Goal: Task Accomplishment & Management: Complete application form

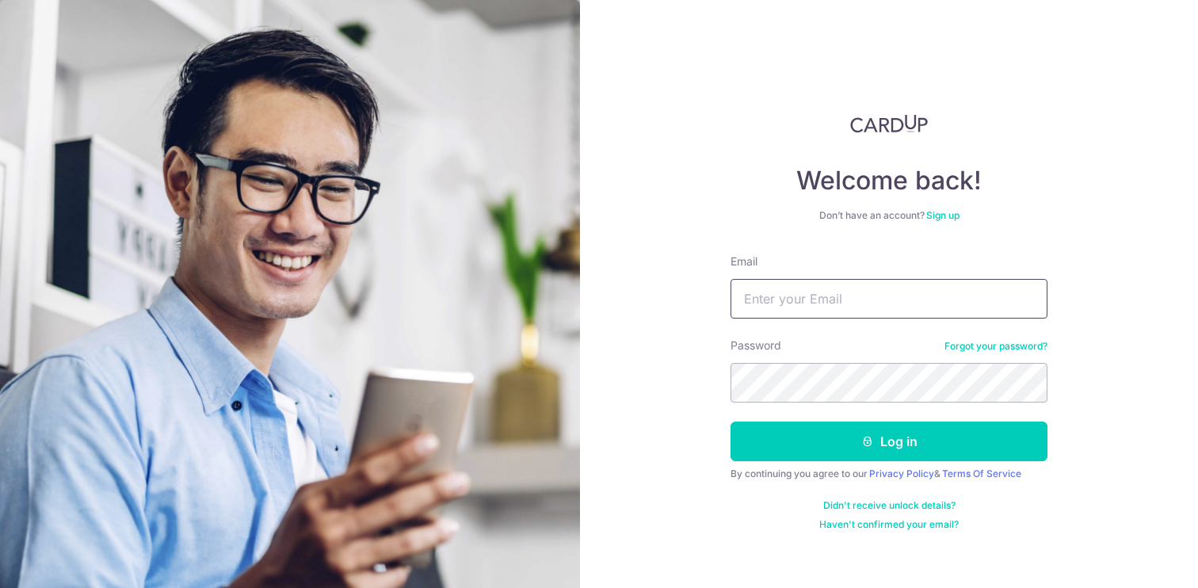
click at [885, 300] on input "Email" at bounding box center [889, 299] width 317 height 40
type input "finance@centaursgroup.com"
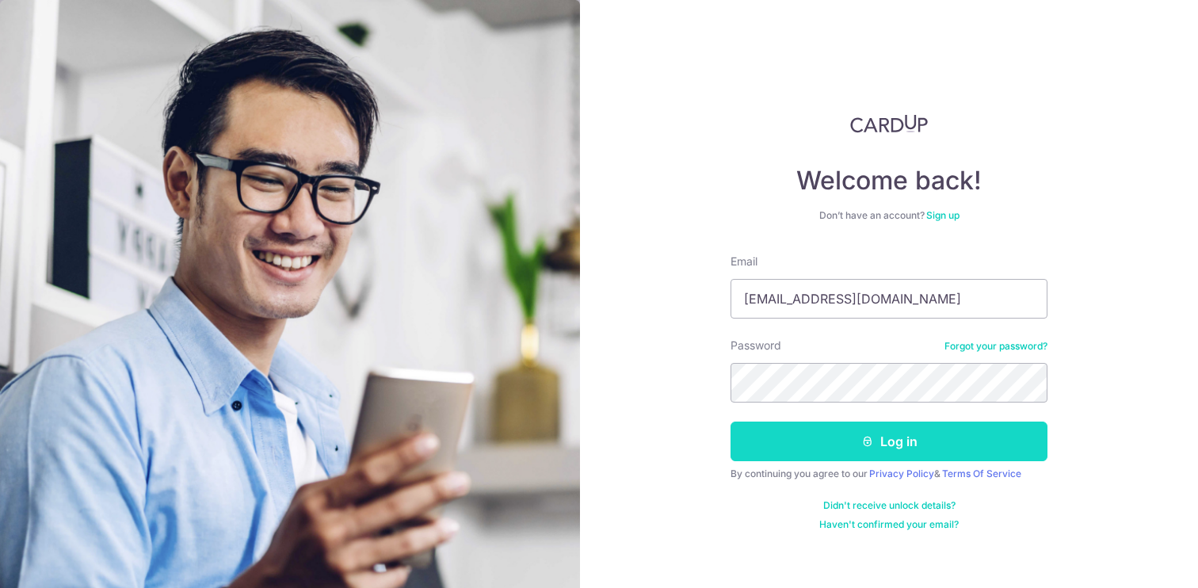
click at [868, 443] on icon "submit" at bounding box center [867, 441] width 13 height 13
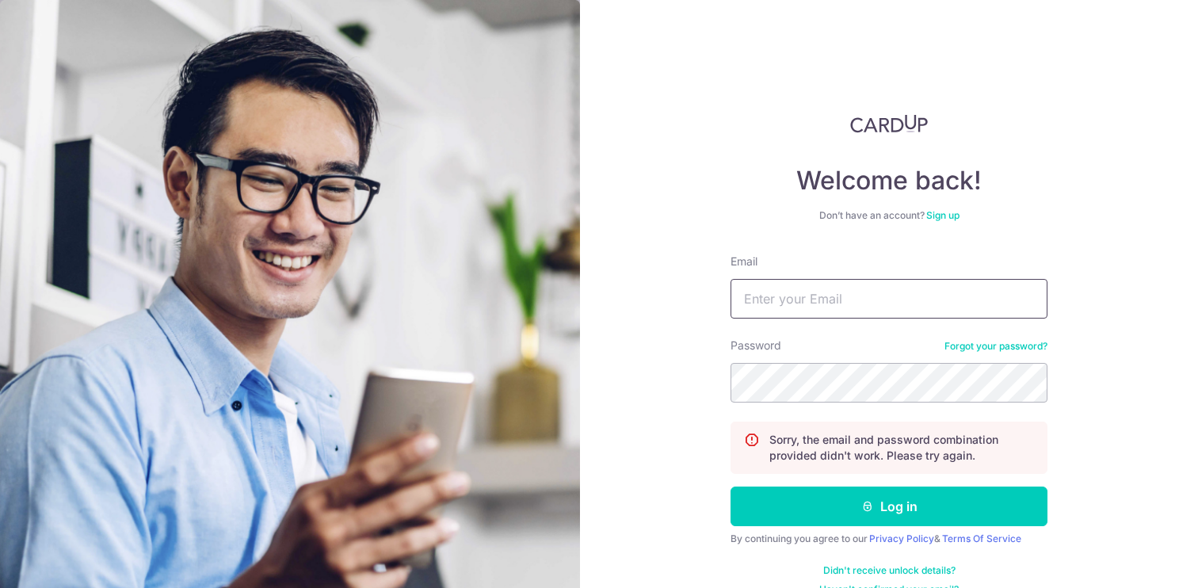
click at [843, 308] on input "Email" at bounding box center [889, 299] width 317 height 40
type input "finance@centaursgroup.com"
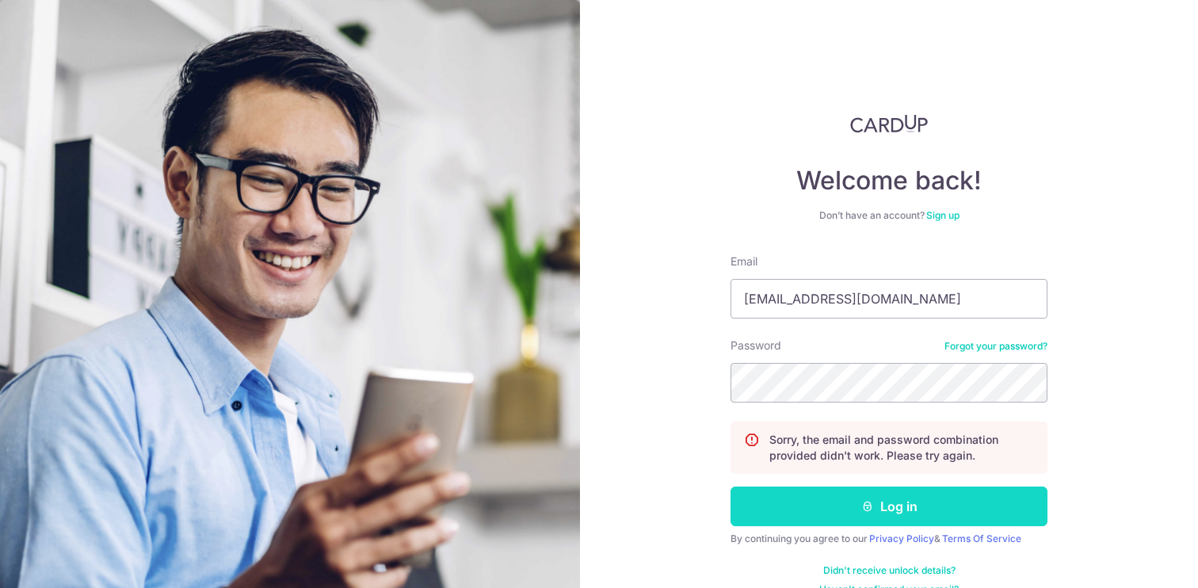
click at [872, 505] on icon "submit" at bounding box center [867, 506] width 13 height 13
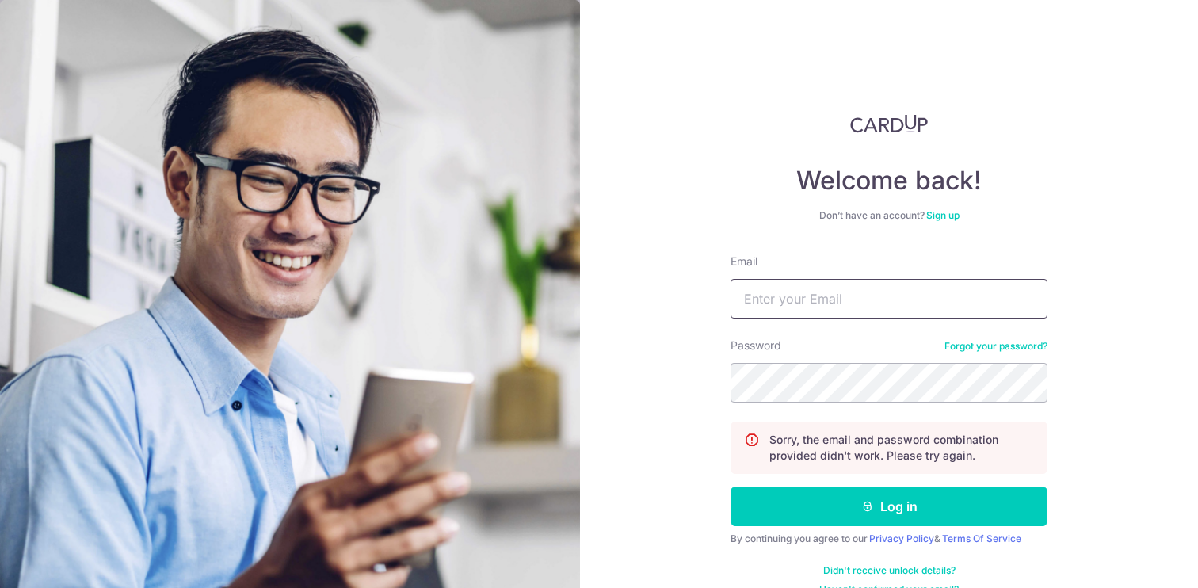
click at [824, 296] on input "Email" at bounding box center [889, 299] width 317 height 40
type input "finance@centaursgroup.com"
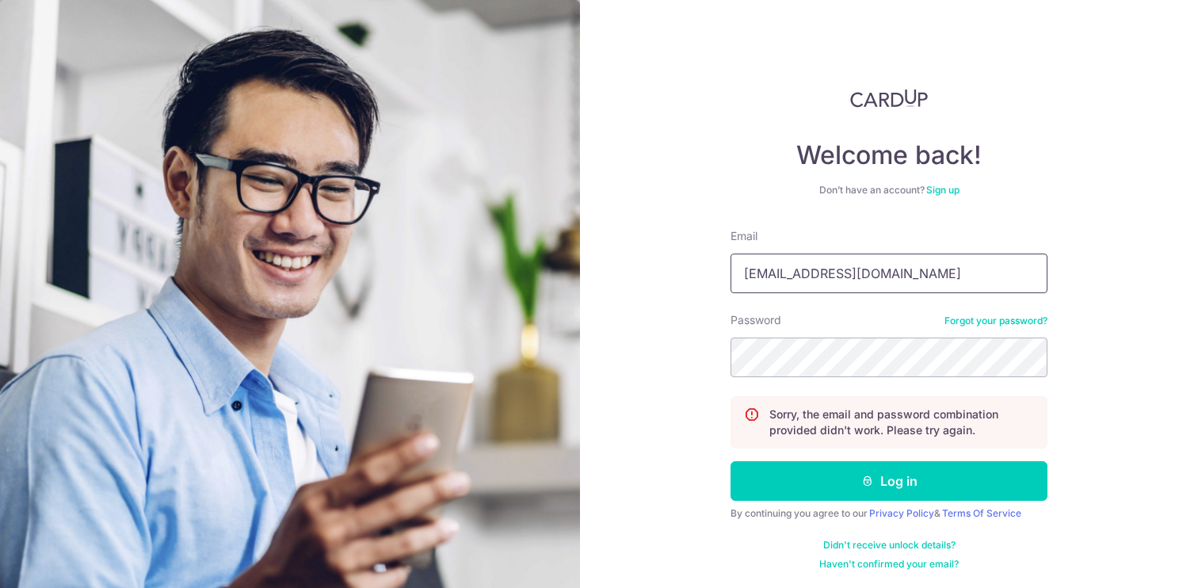
scroll to position [27, 0]
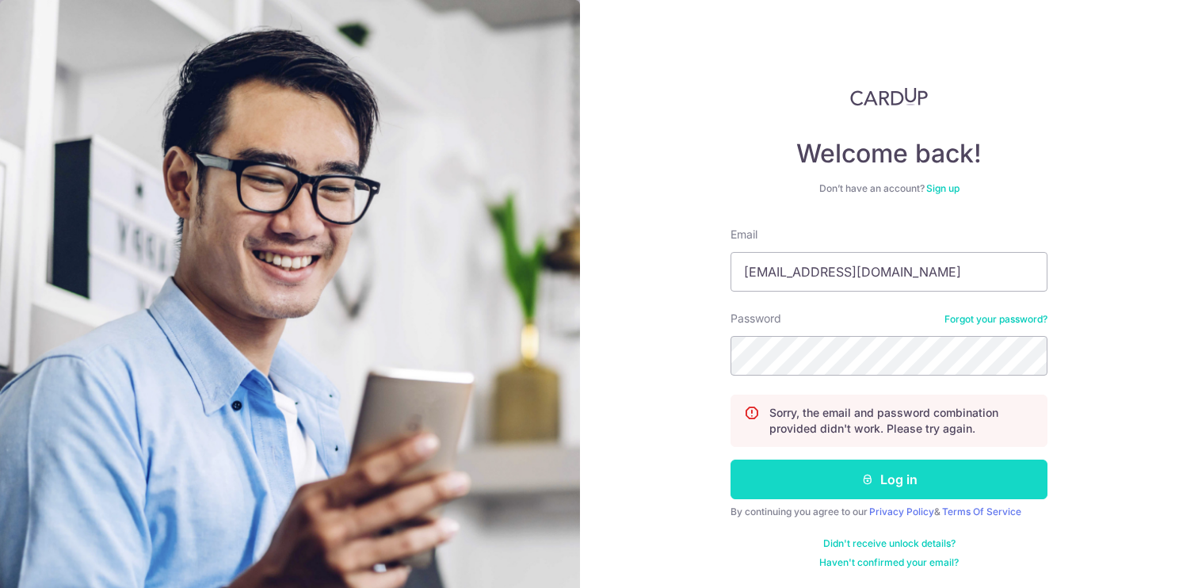
click at [891, 474] on button "Log in" at bounding box center [889, 480] width 317 height 40
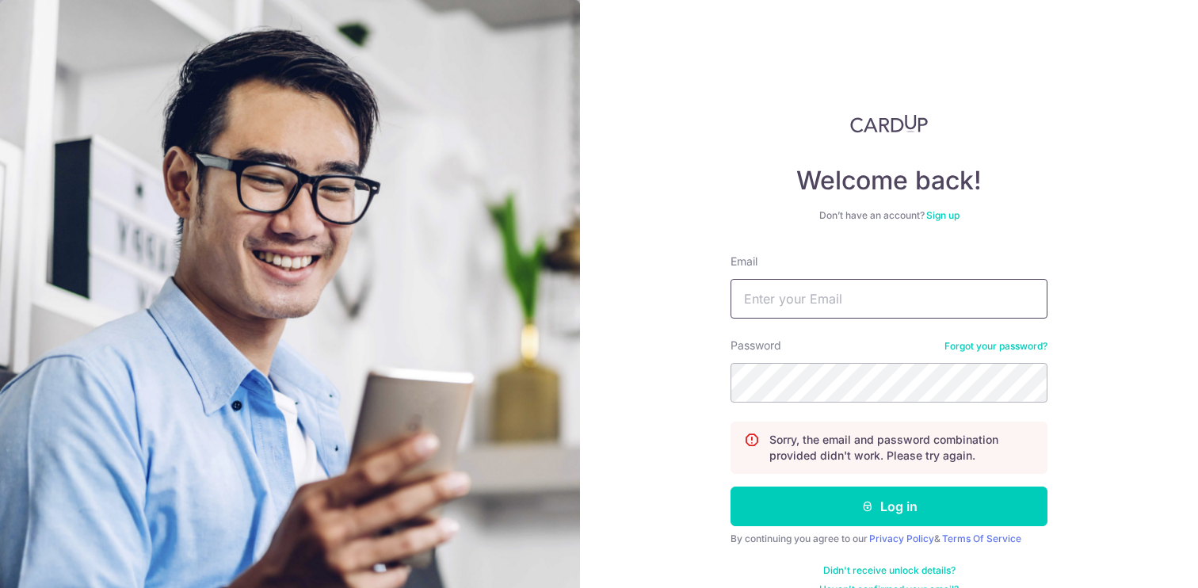
click at [858, 284] on input "Email" at bounding box center [889, 299] width 317 height 40
type input "[EMAIL_ADDRESS][DOMAIN_NAME]"
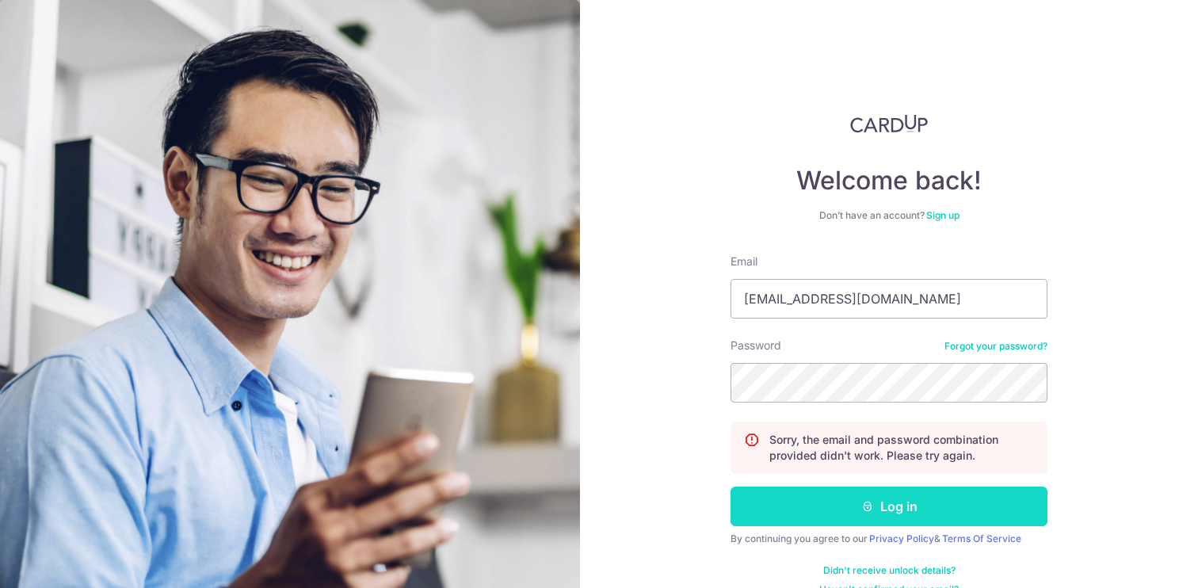
click at [853, 498] on button "Log in" at bounding box center [889, 506] width 317 height 40
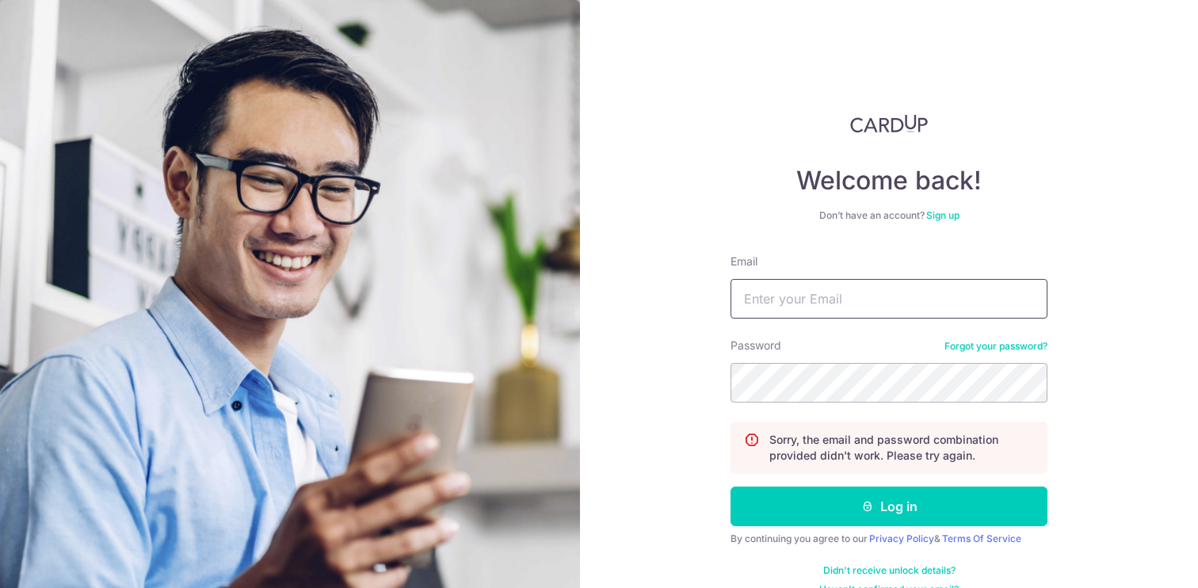
click at [872, 297] on input "Email" at bounding box center [889, 299] width 317 height 40
type input "[EMAIL_ADDRESS][DOMAIN_NAME]"
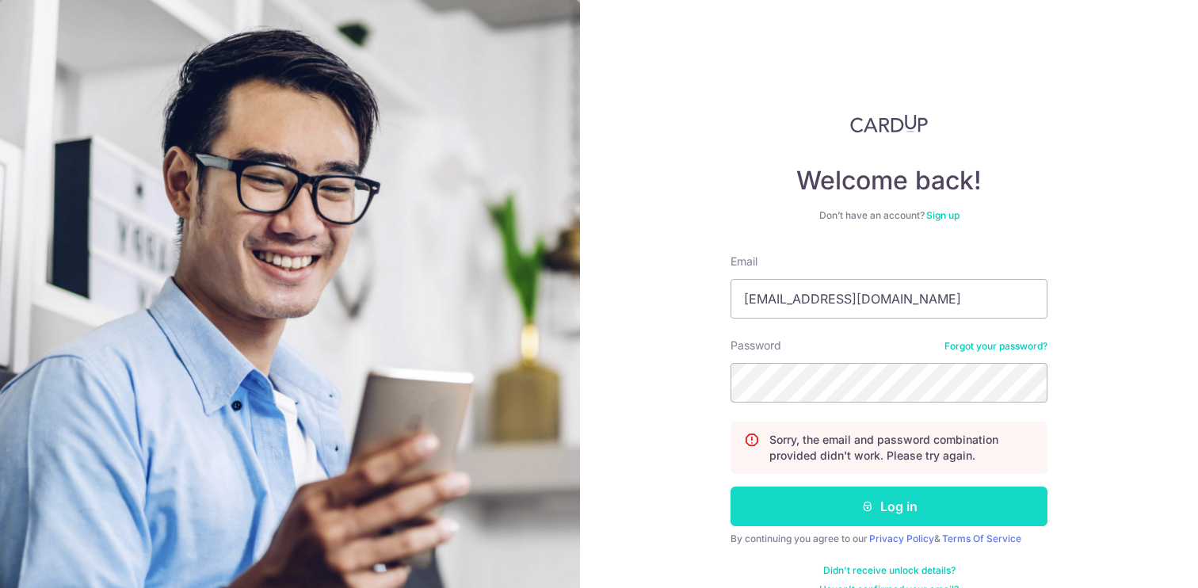
click at [872, 502] on icon "submit" at bounding box center [867, 506] width 13 height 13
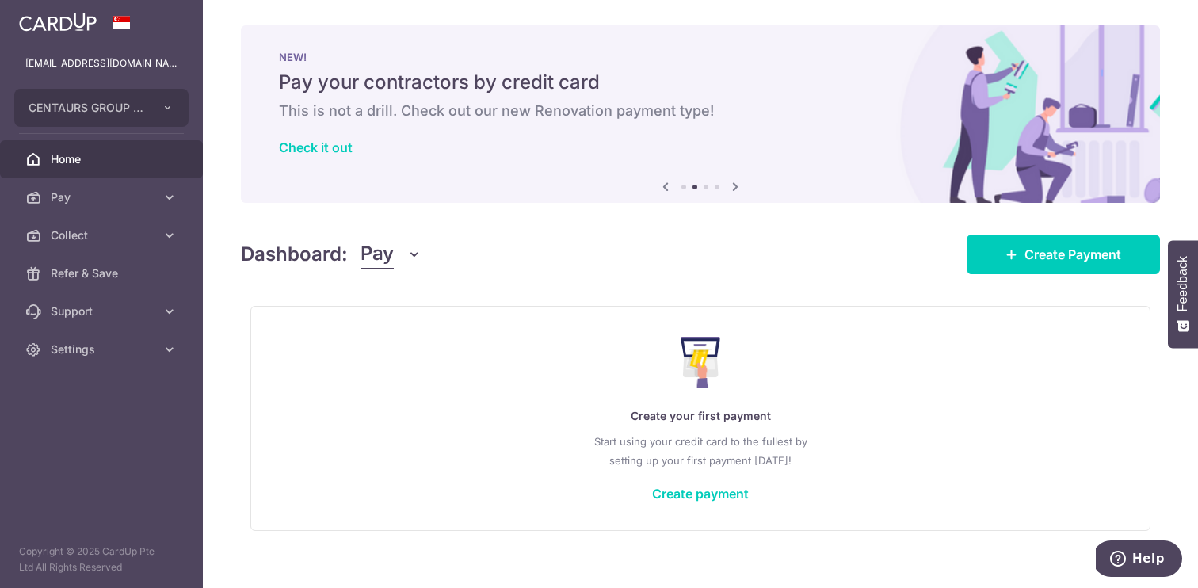
scroll to position [17, 0]
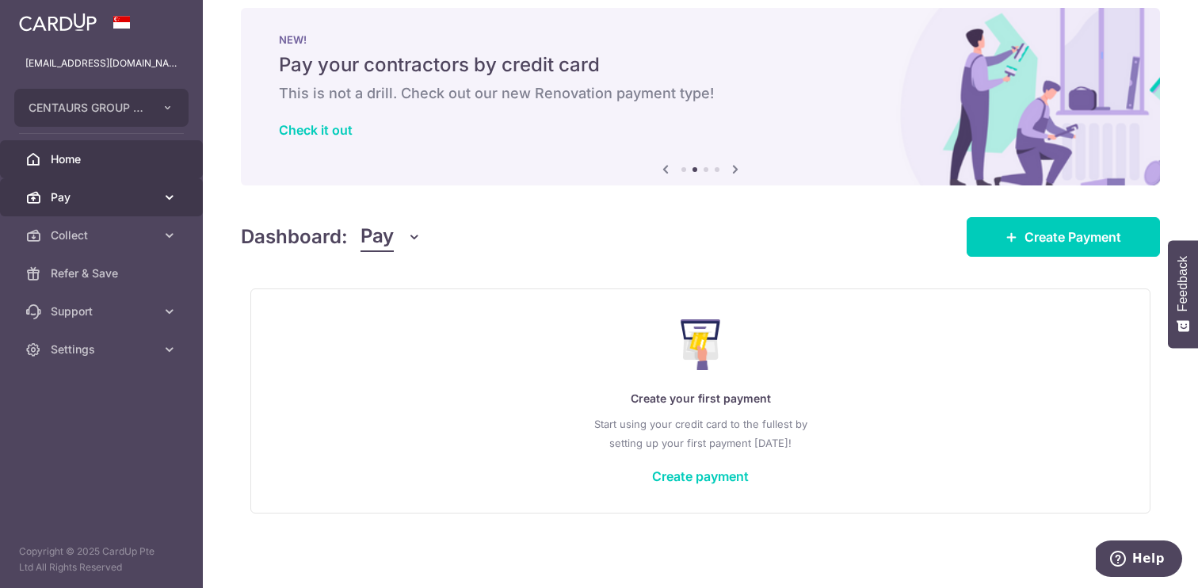
click at [159, 192] on link "Pay" at bounding box center [101, 197] width 203 height 38
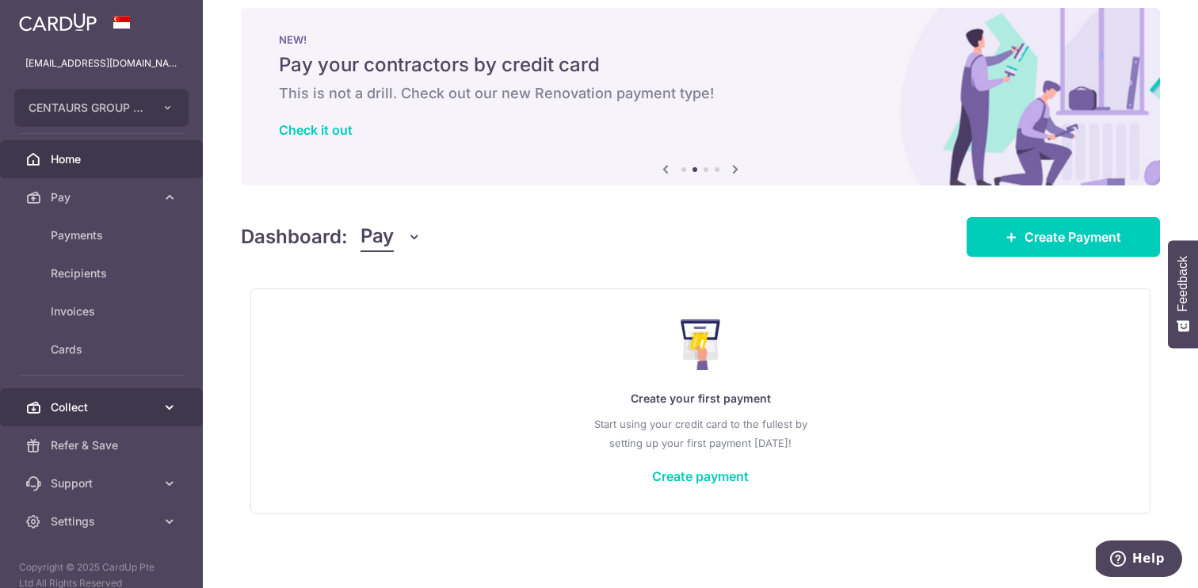
click at [152, 409] on span "Collect" at bounding box center [103, 407] width 105 height 16
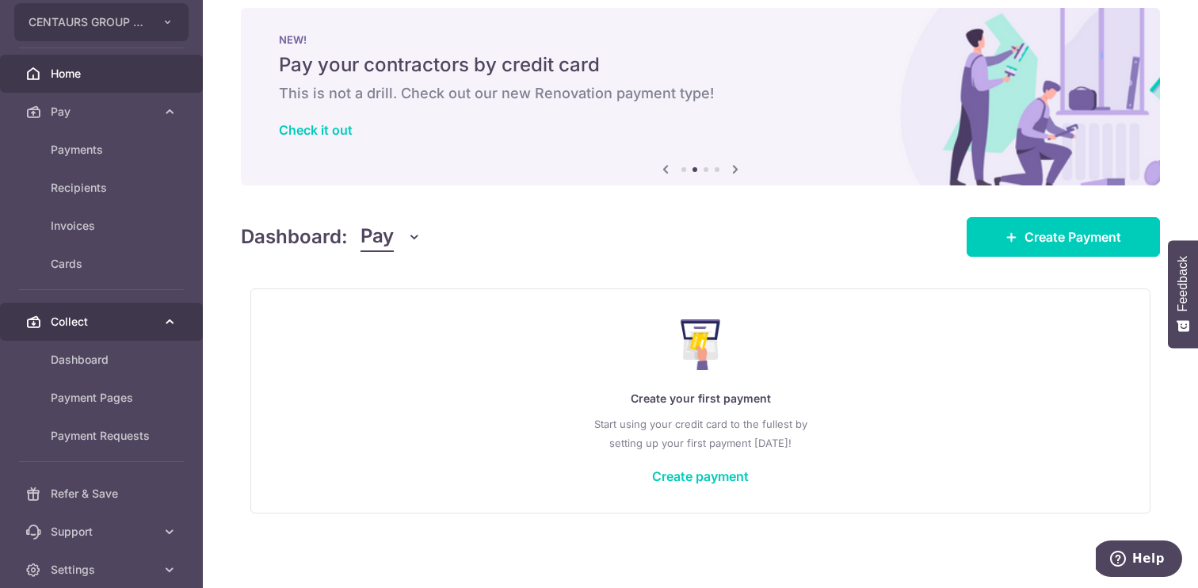
scroll to position [111, 0]
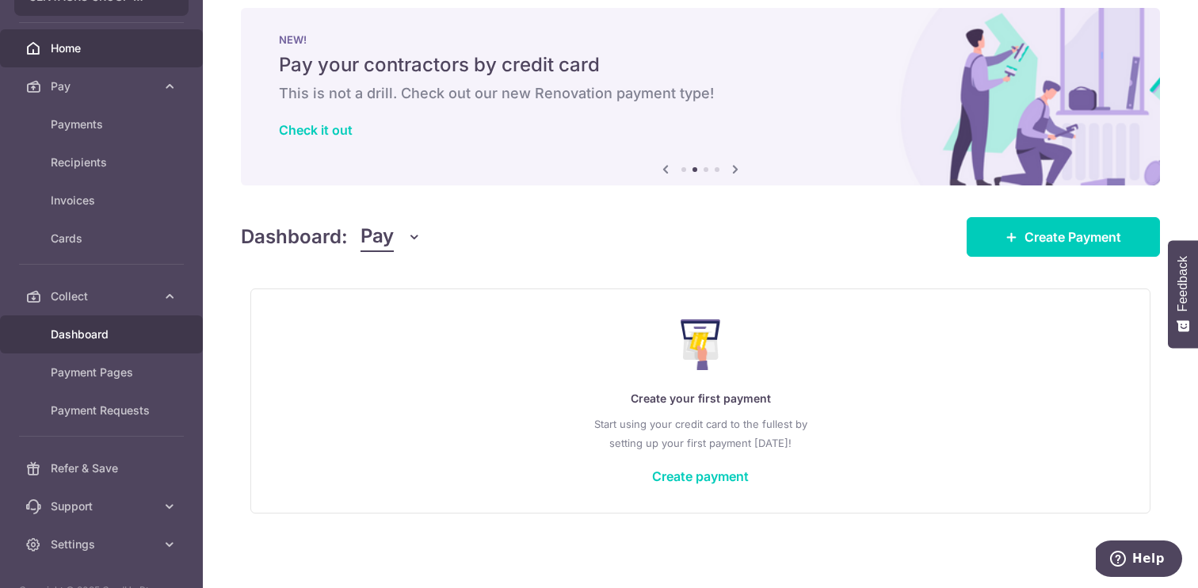
click at [116, 336] on span "Dashboard" at bounding box center [103, 334] width 105 height 16
click at [86, 332] on span "Dashboard" at bounding box center [103, 334] width 105 height 16
click at [87, 331] on span "Dashboard" at bounding box center [103, 334] width 105 height 16
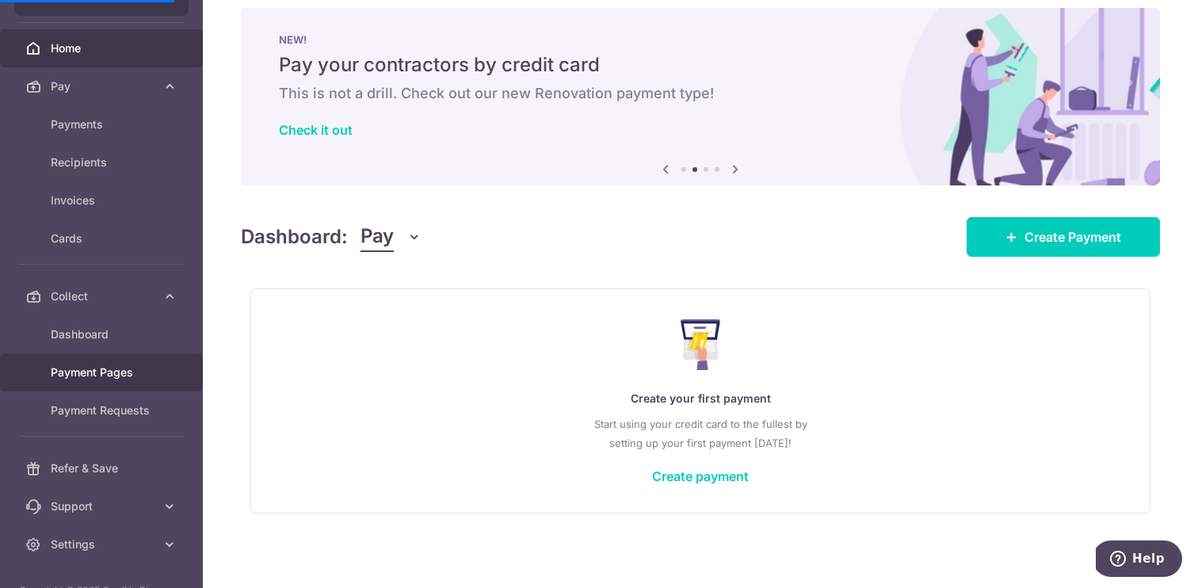
click at [88, 379] on span "Payment Pages" at bounding box center [103, 372] width 105 height 16
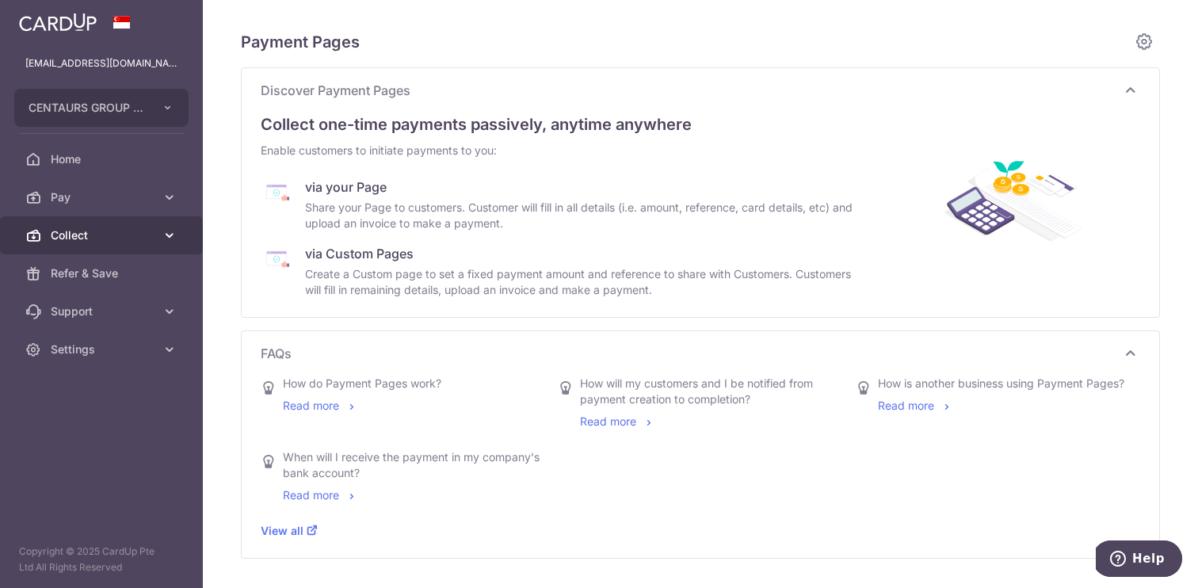
click at [162, 234] on icon at bounding box center [170, 235] width 16 height 16
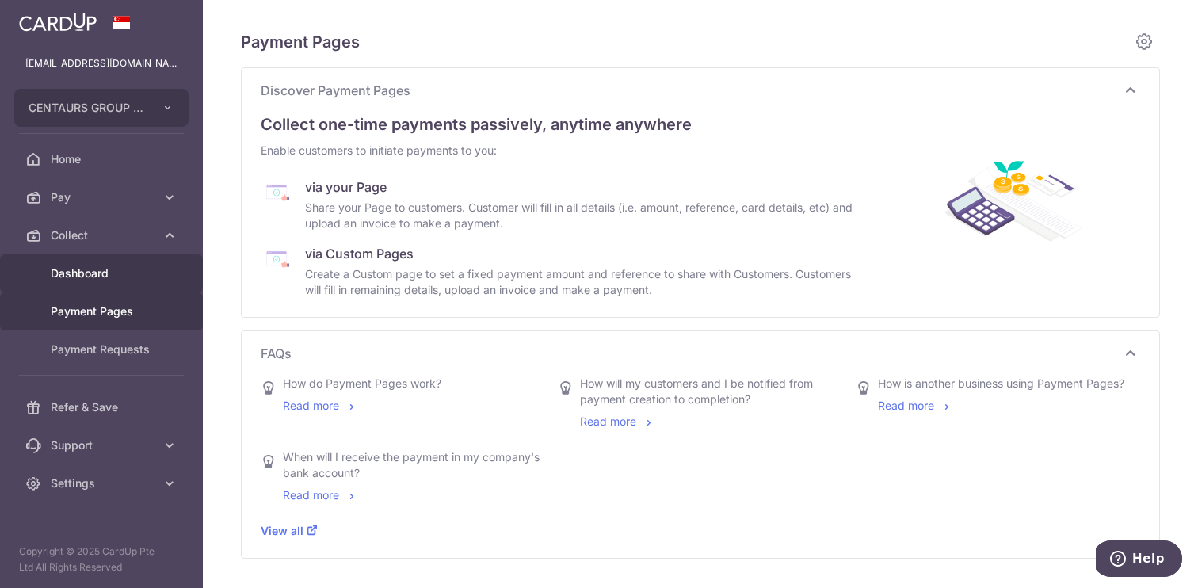
click at [101, 266] on span "Dashboard" at bounding box center [103, 273] width 105 height 16
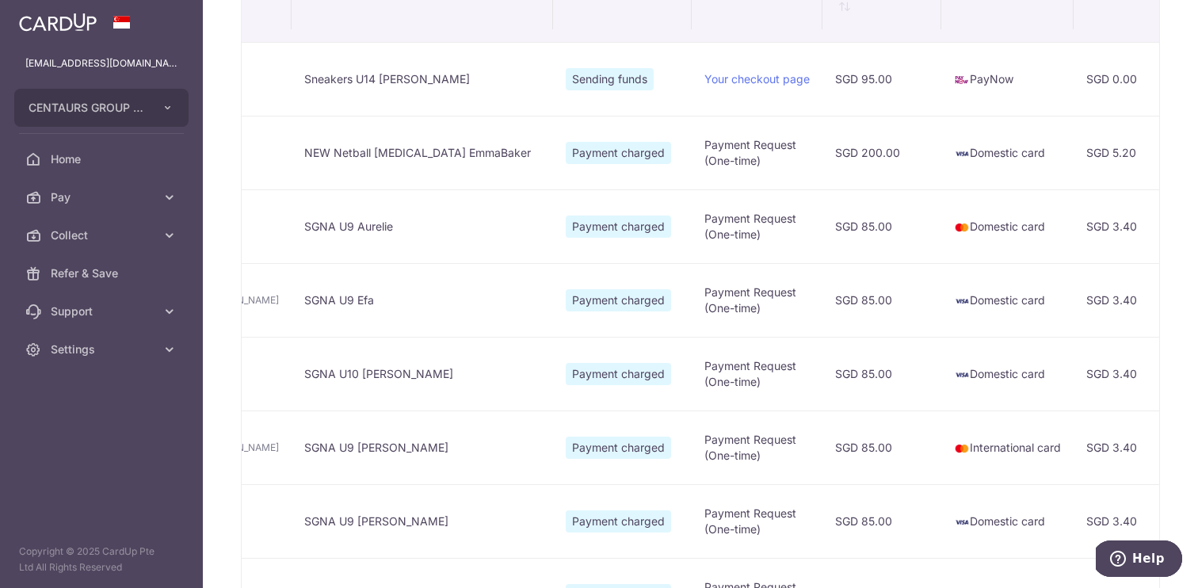
scroll to position [0, 434]
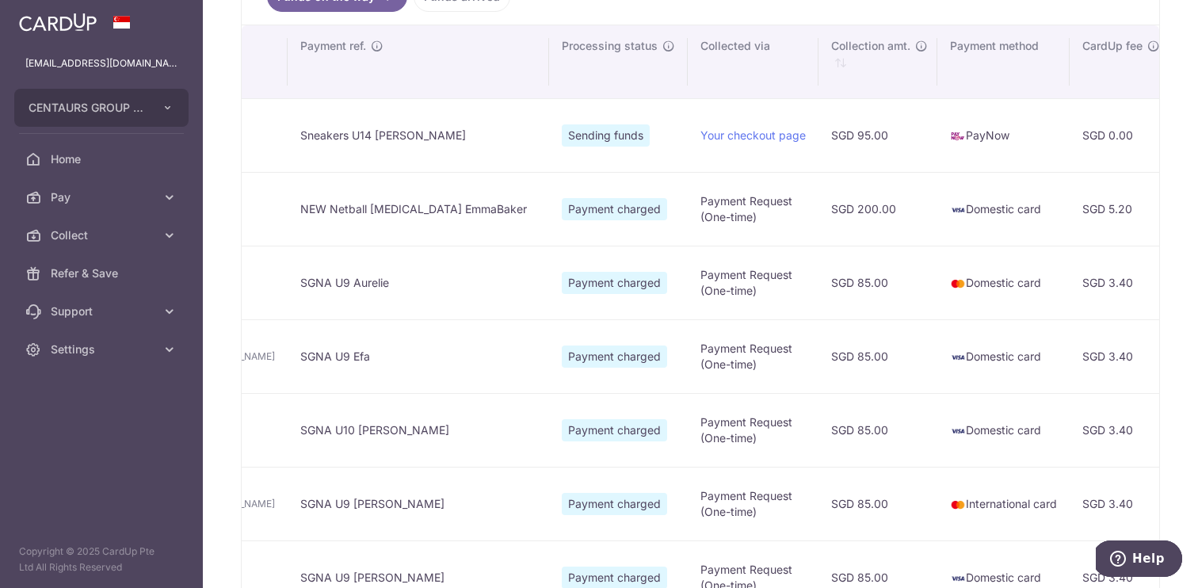
type input "September 2025"
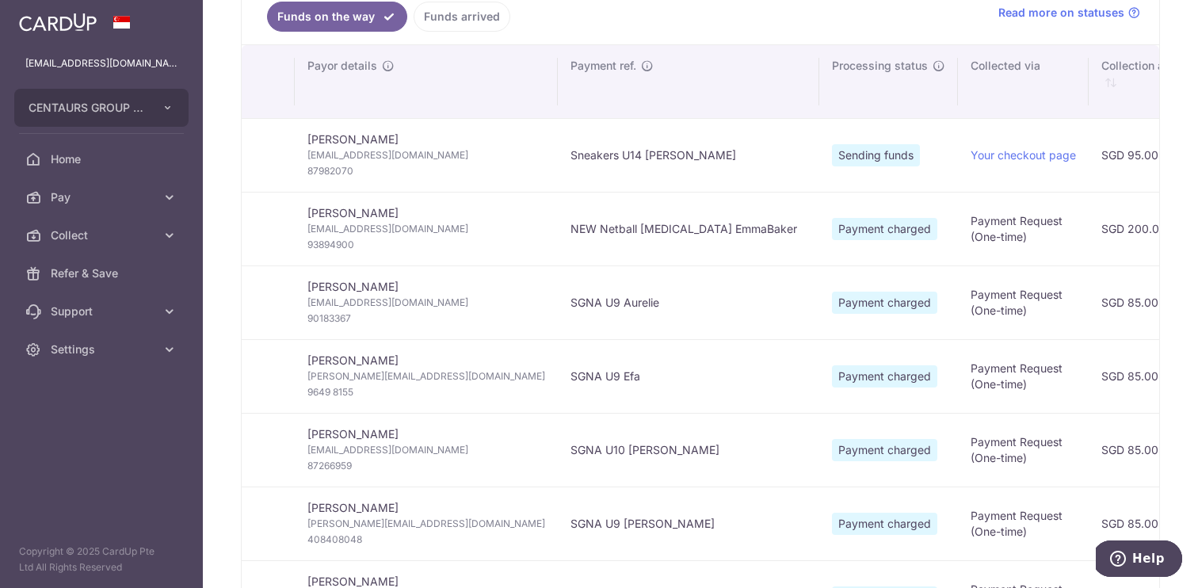
scroll to position [0, 163]
click at [467, 24] on link "Funds arrived" at bounding box center [462, 17] width 97 height 30
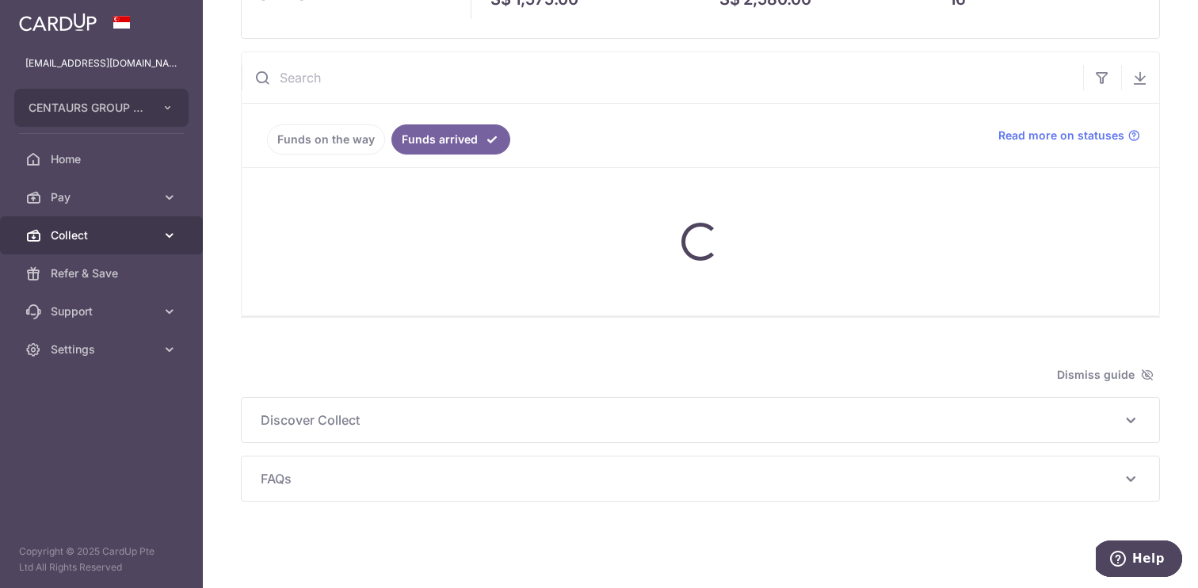
click at [165, 236] on icon at bounding box center [170, 235] width 16 height 16
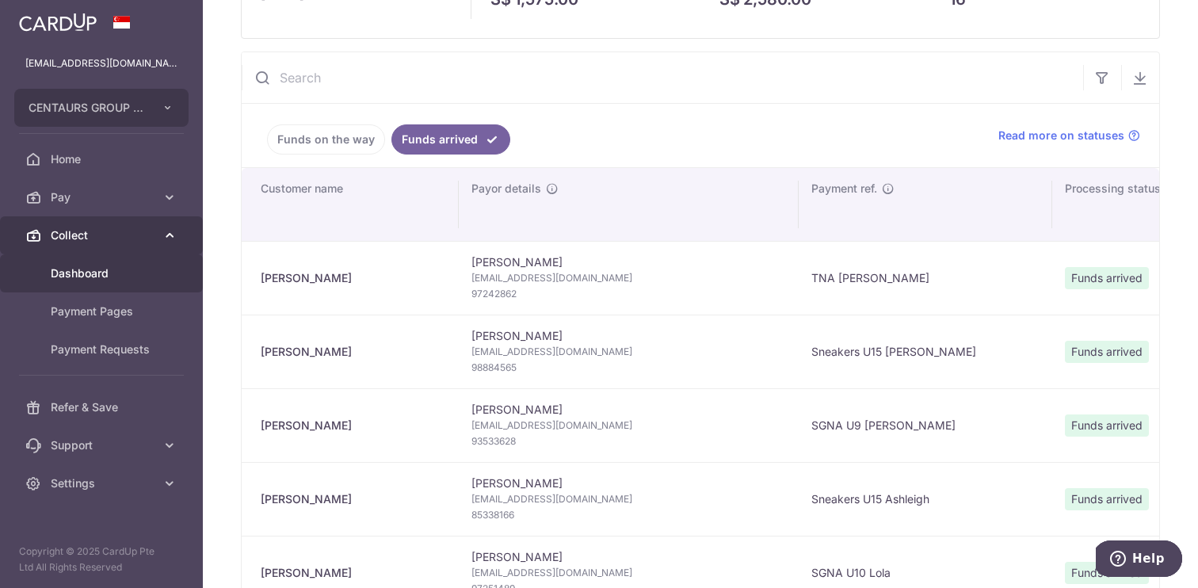
scroll to position [256, 0]
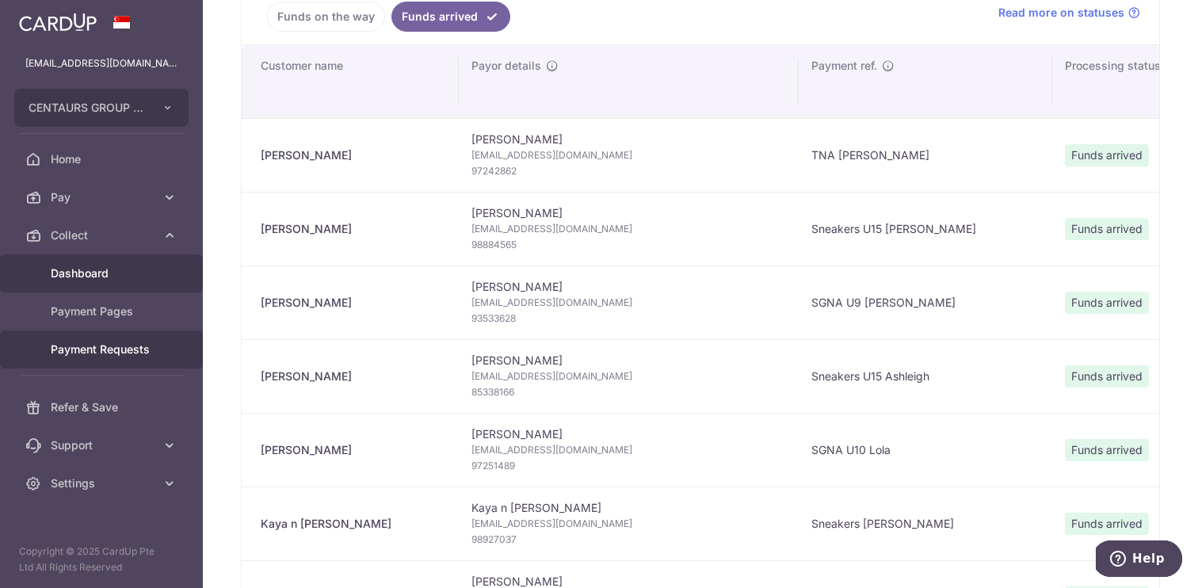
click at [135, 349] on span "Payment Requests" at bounding box center [103, 349] width 105 height 16
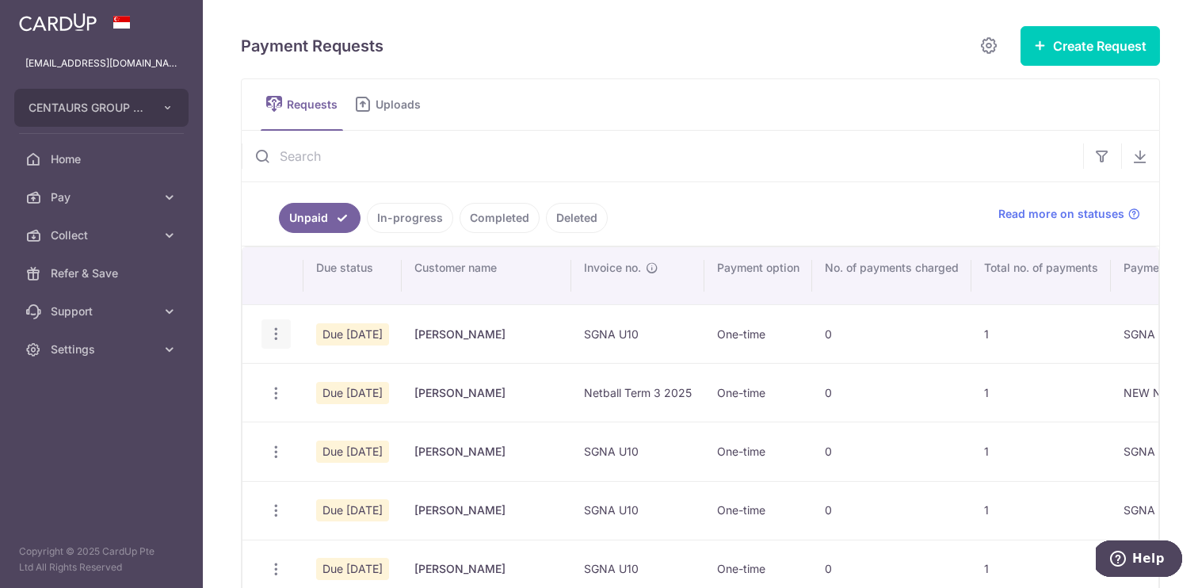
click at [274, 329] on icon "button" at bounding box center [276, 334] width 17 height 17
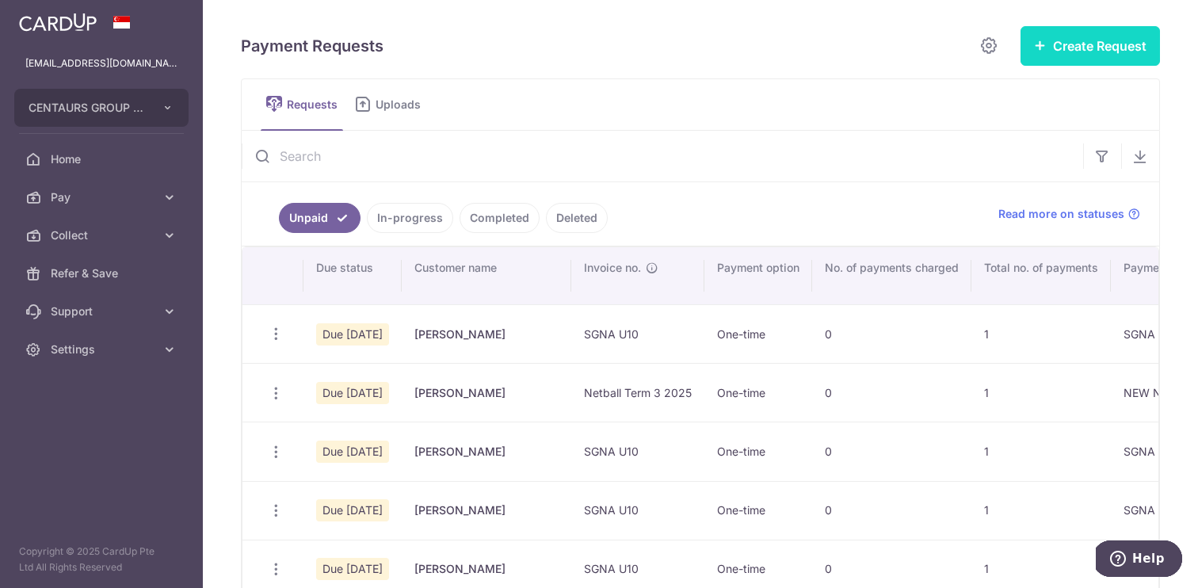
click at [1108, 53] on button "Create Request" at bounding box center [1090, 46] width 139 height 40
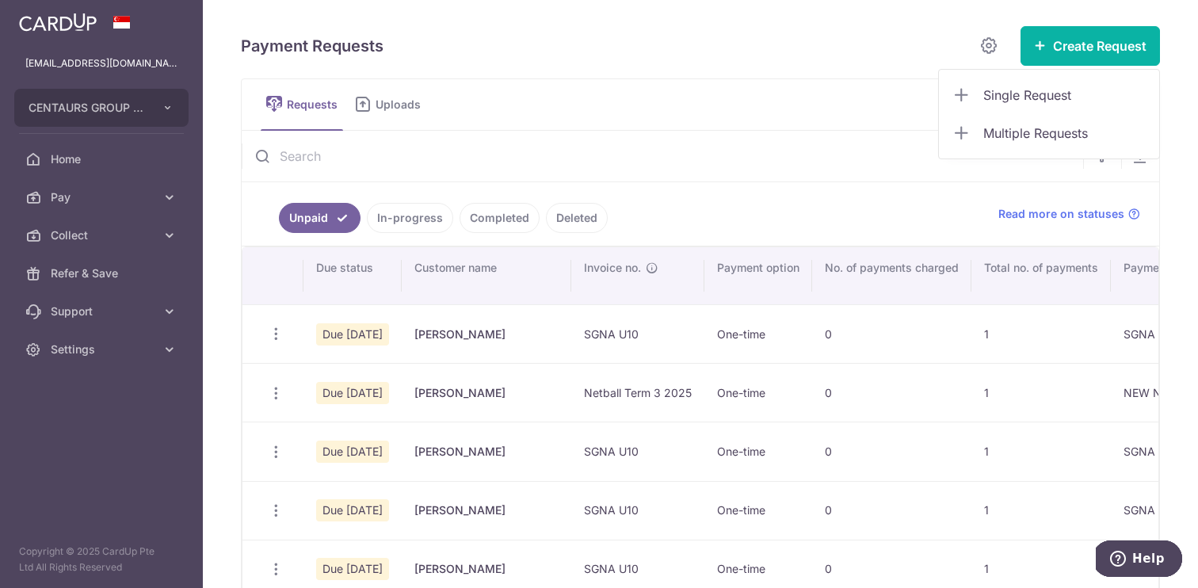
click at [895, 51] on div "Payment Requests" at bounding box center [623, 46] width 764 height 32
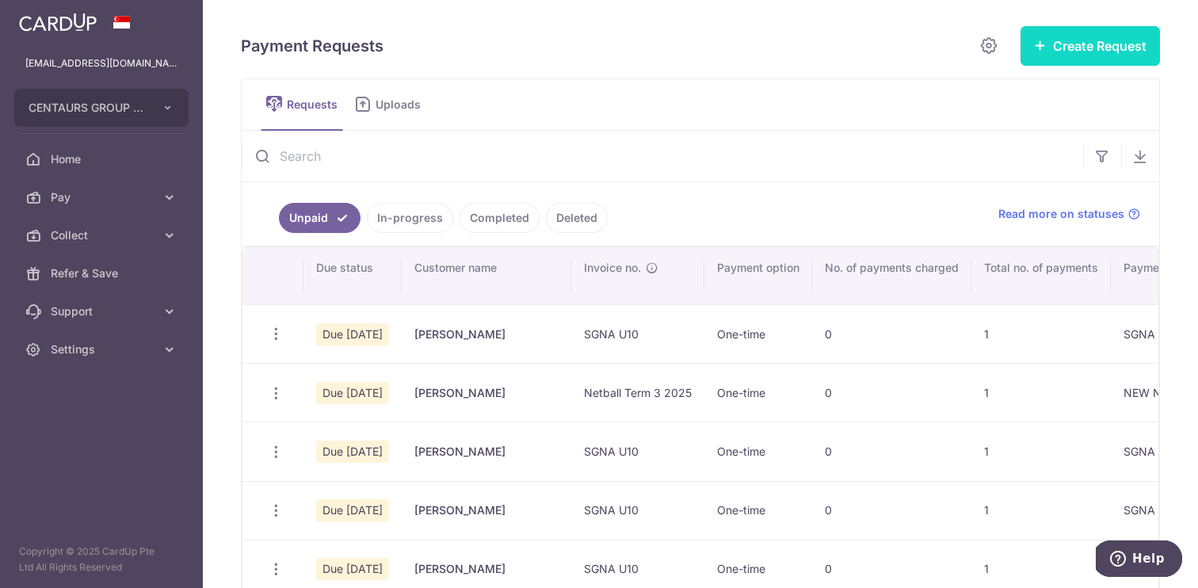
click at [1082, 47] on button "Create Request" at bounding box center [1090, 46] width 139 height 40
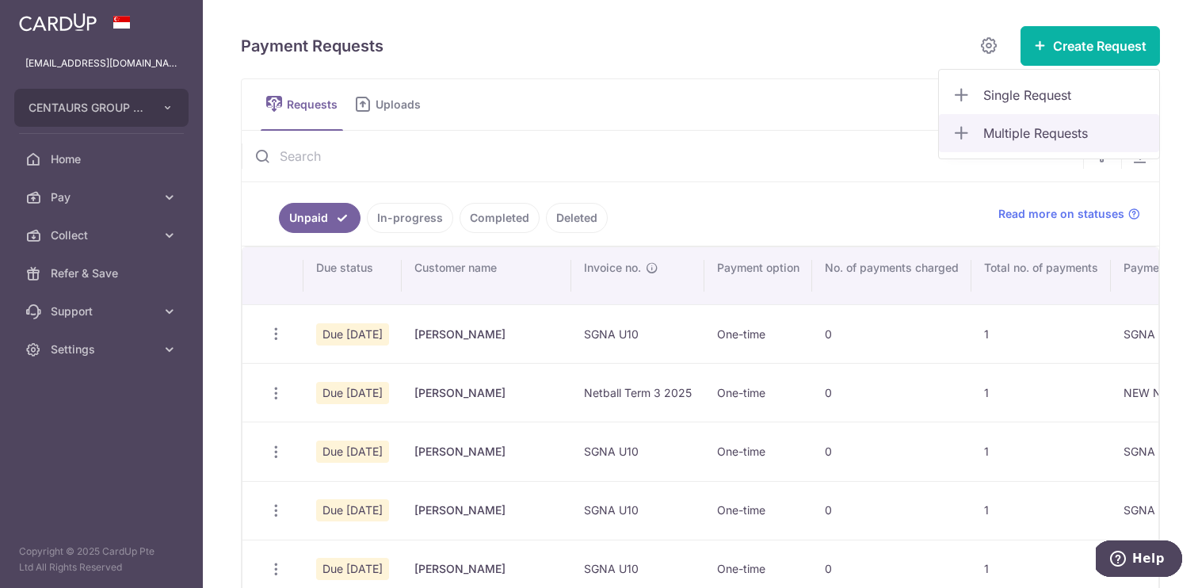
click at [1040, 124] on span "Multiple Requests" at bounding box center [1064, 133] width 163 height 19
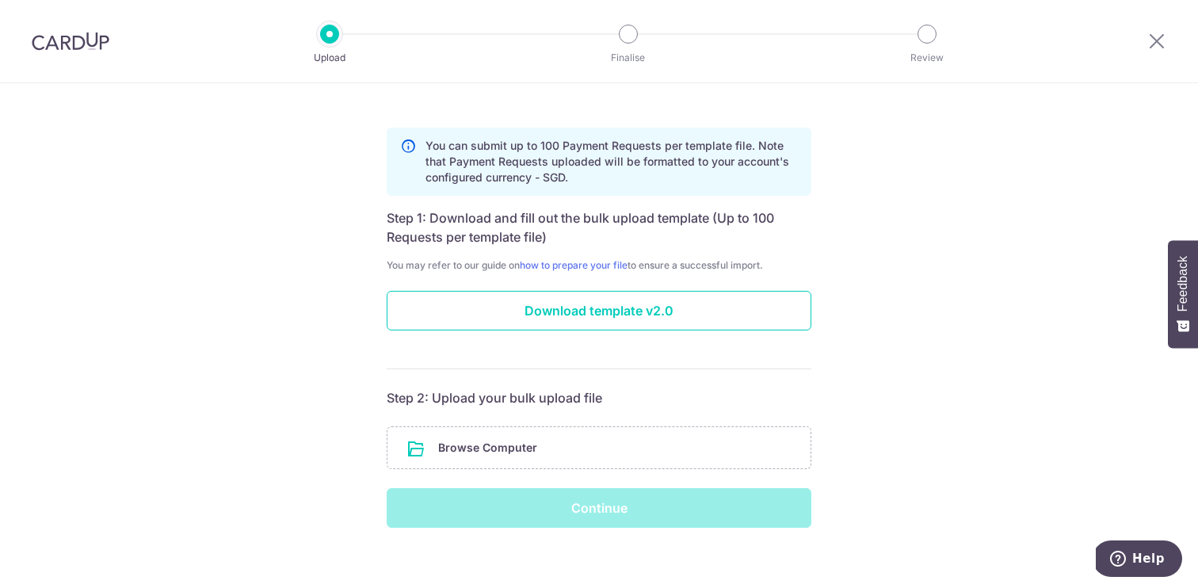
scroll to position [74, 0]
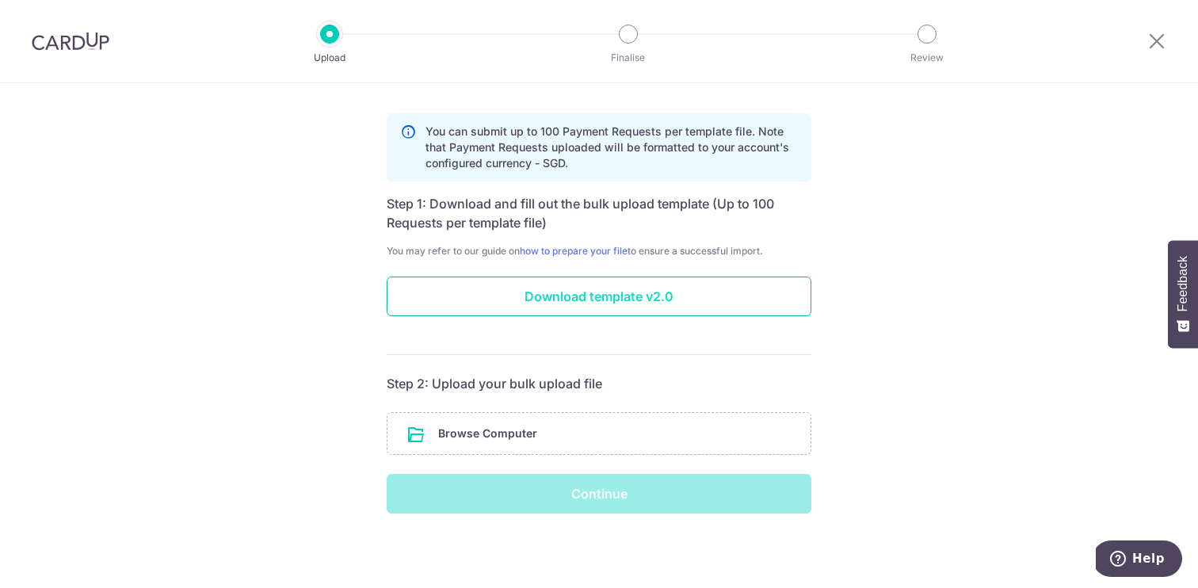
click at [759, 289] on input "Download template v2.0" at bounding box center [599, 297] width 425 height 40
click at [1152, 35] on icon at bounding box center [1156, 41] width 19 height 20
click at [1158, 40] on icon at bounding box center [1156, 41] width 19 height 20
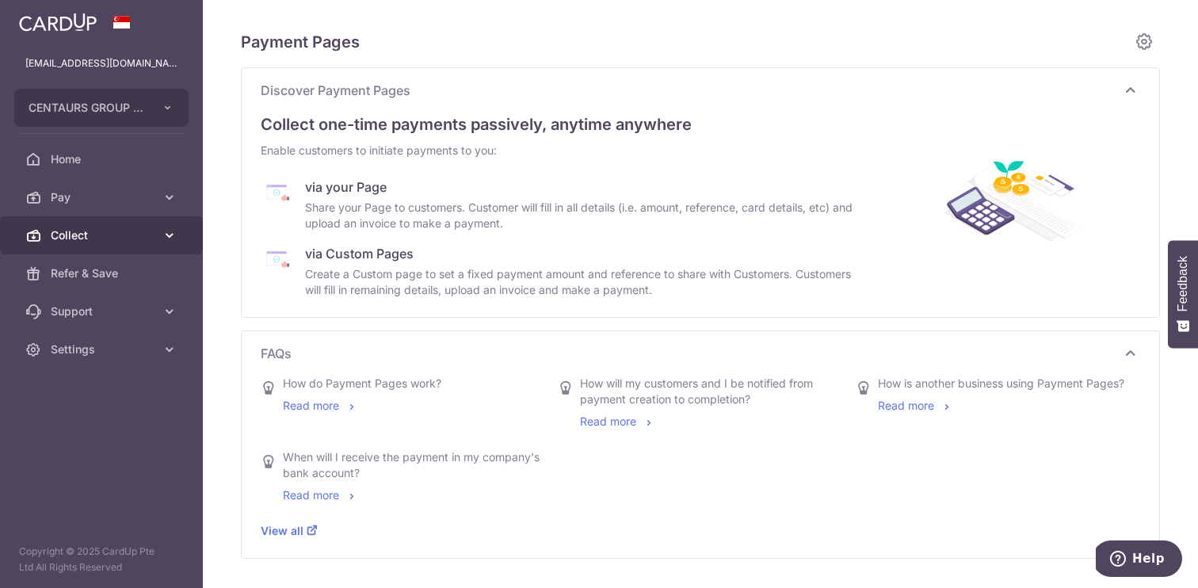
click at [170, 235] on icon at bounding box center [170, 235] width 16 height 16
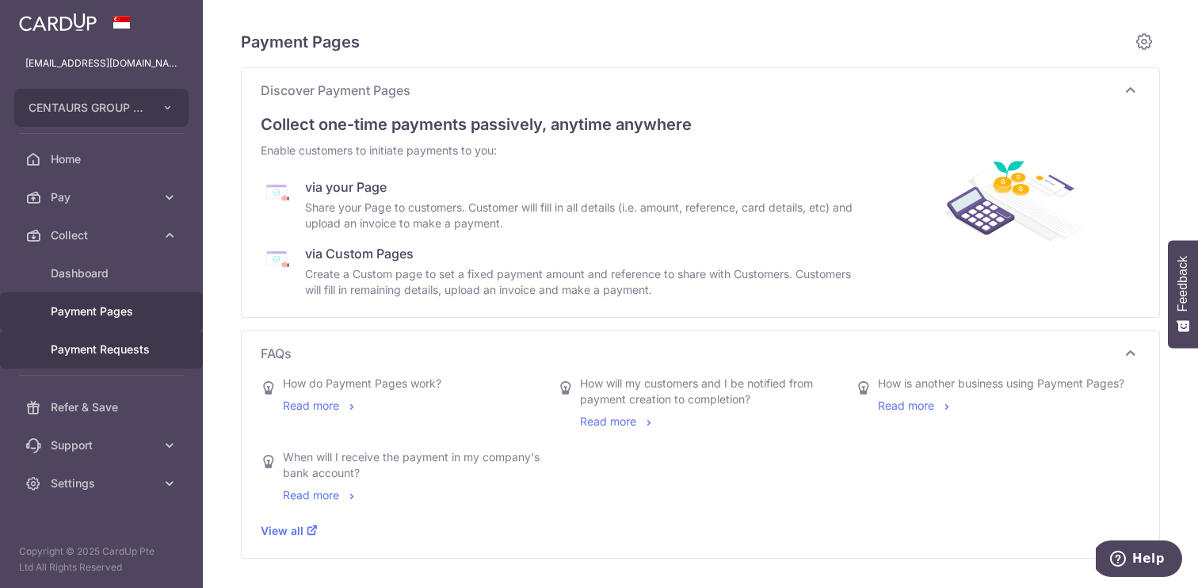
click at [129, 343] on span "Payment Requests" at bounding box center [103, 349] width 105 height 16
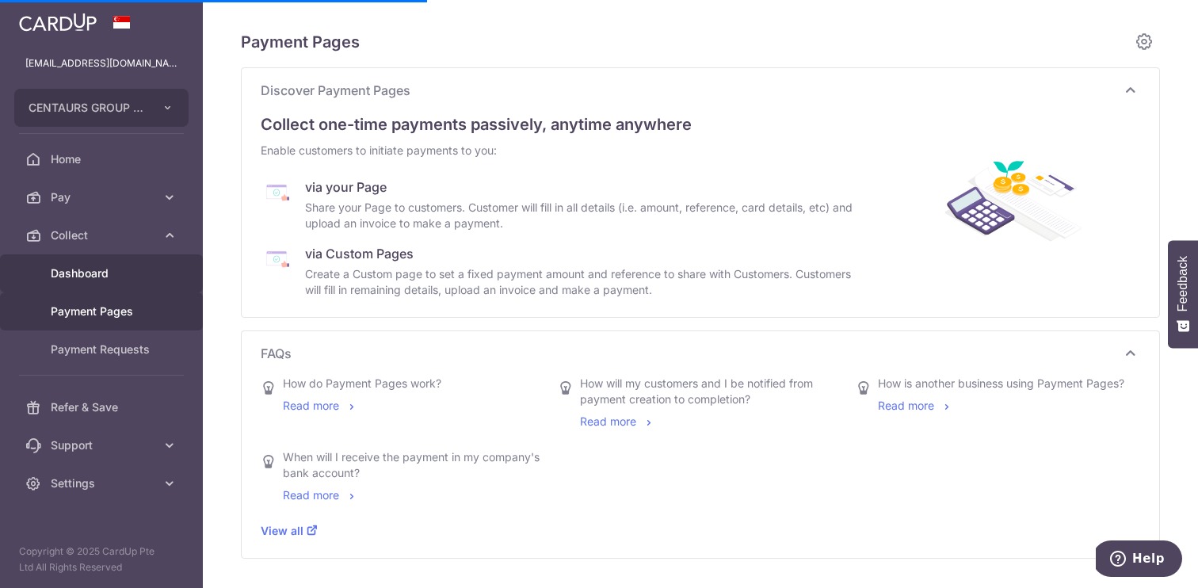
click at [101, 268] on span "Dashboard" at bounding box center [103, 273] width 105 height 16
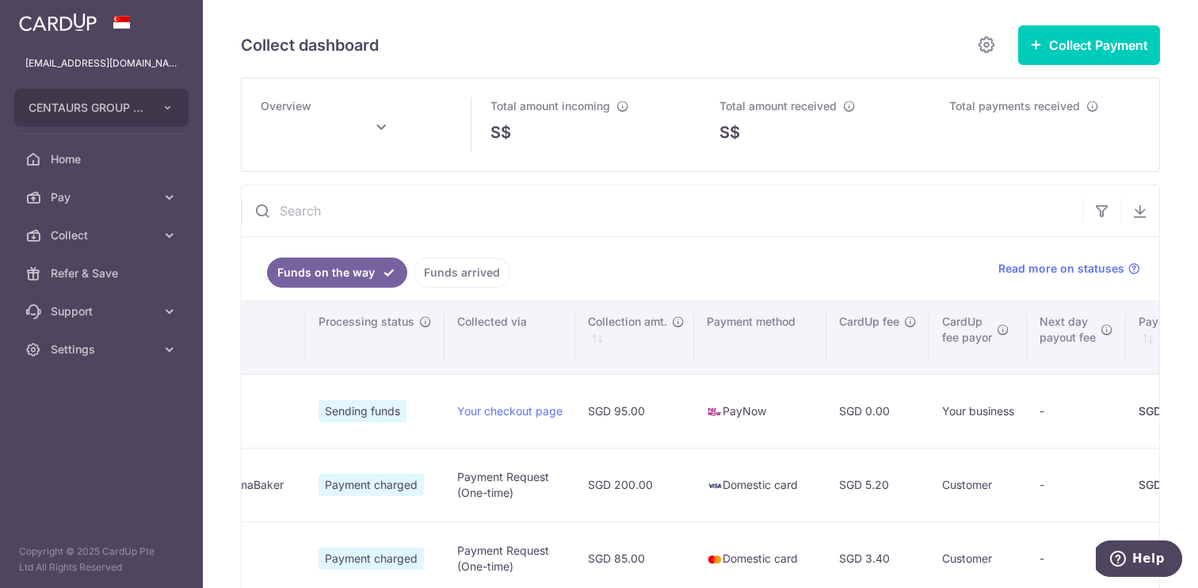
type input "September 2025"
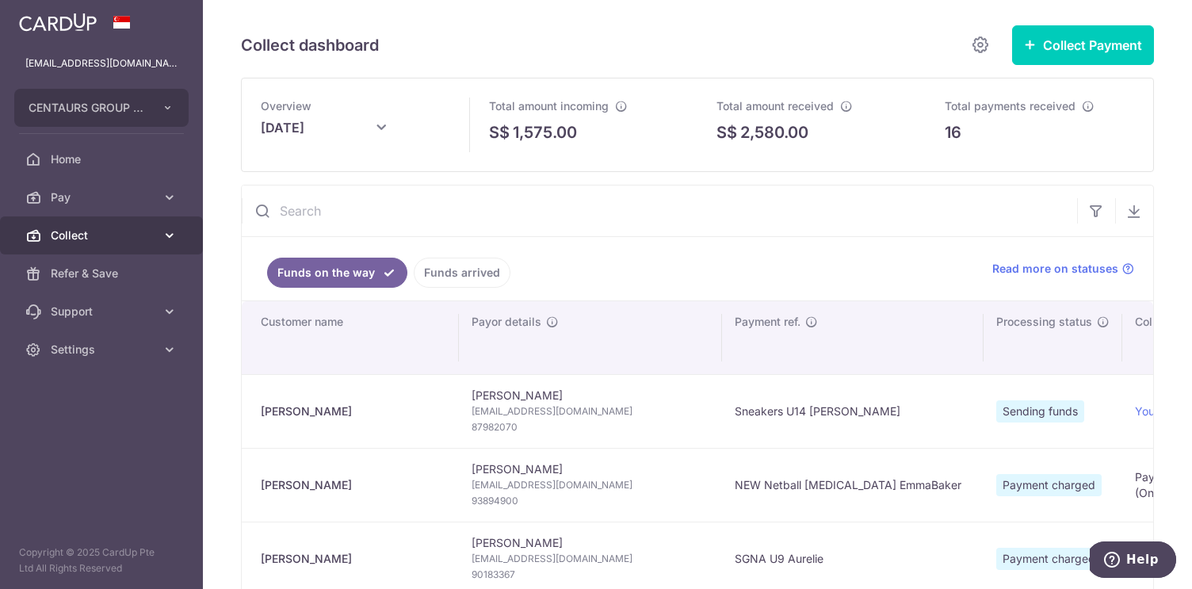
click at [167, 228] on icon at bounding box center [170, 235] width 16 height 16
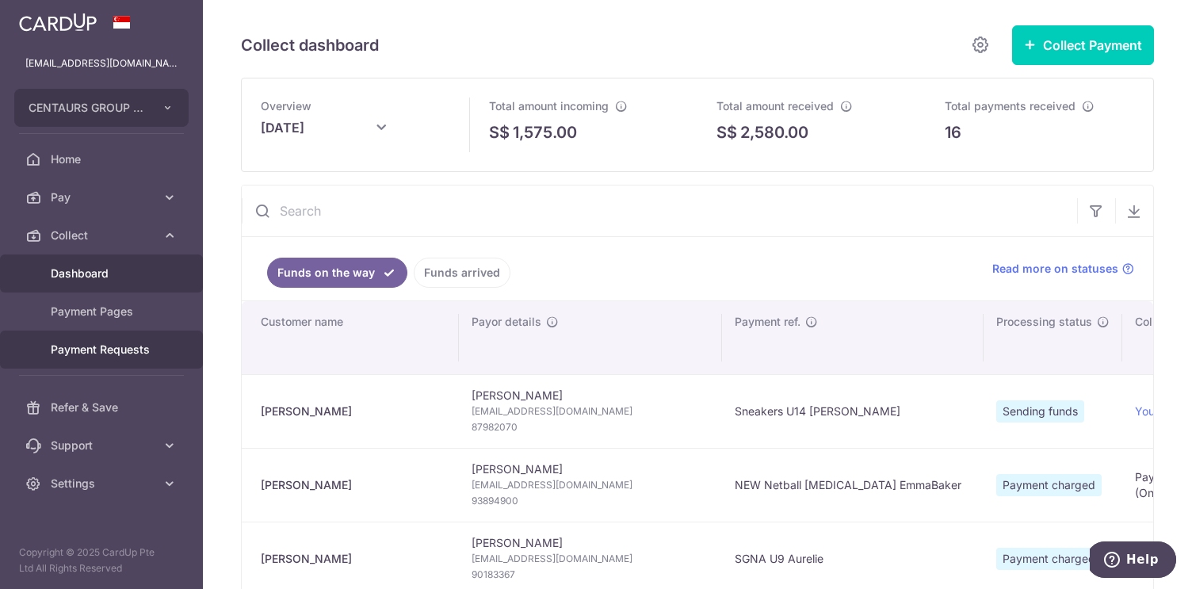
click at [113, 346] on span "Payment Requests" at bounding box center [103, 349] width 105 height 16
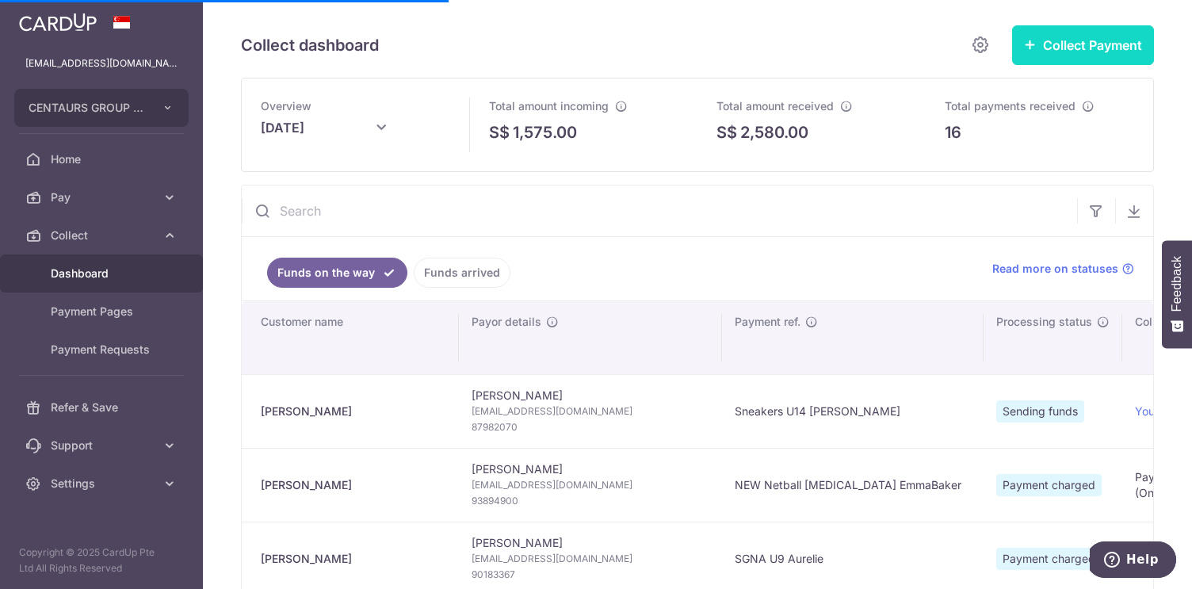
click at [1047, 54] on button "Collect Payment" at bounding box center [1083, 45] width 142 height 40
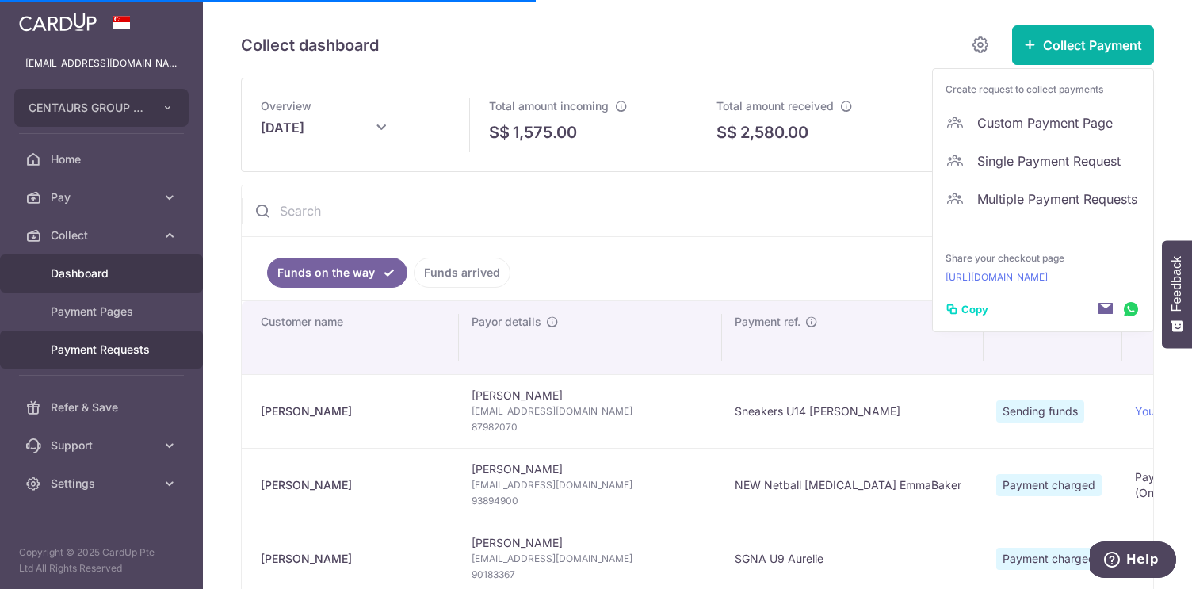
click at [106, 349] on span "Payment Requests" at bounding box center [103, 349] width 105 height 16
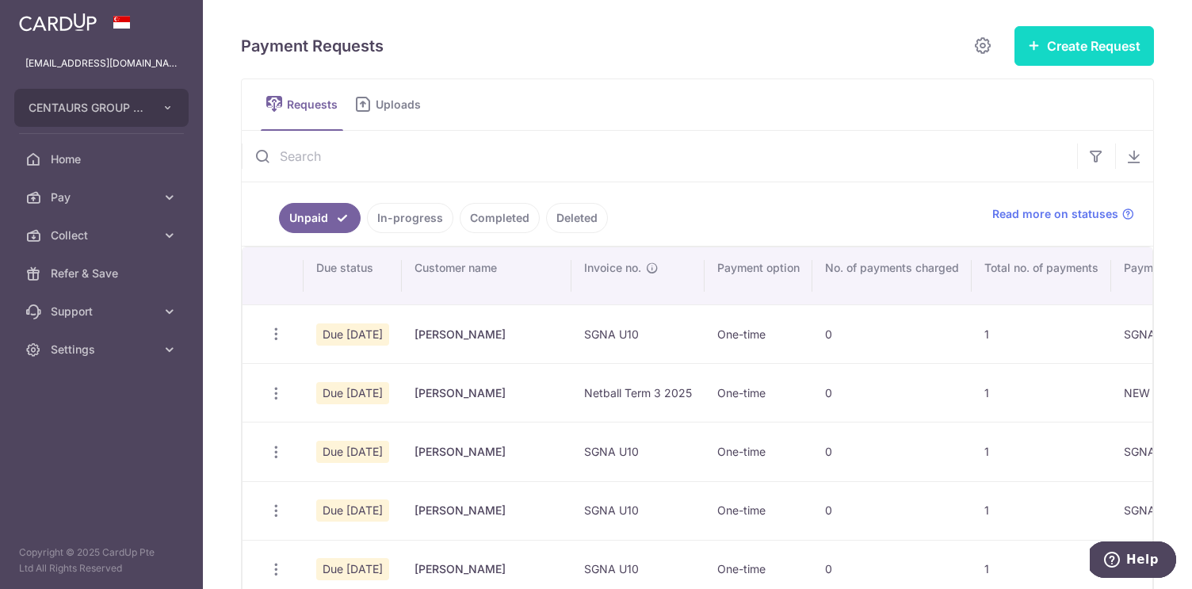
click at [1094, 52] on button "Create Request" at bounding box center [1083, 46] width 139 height 40
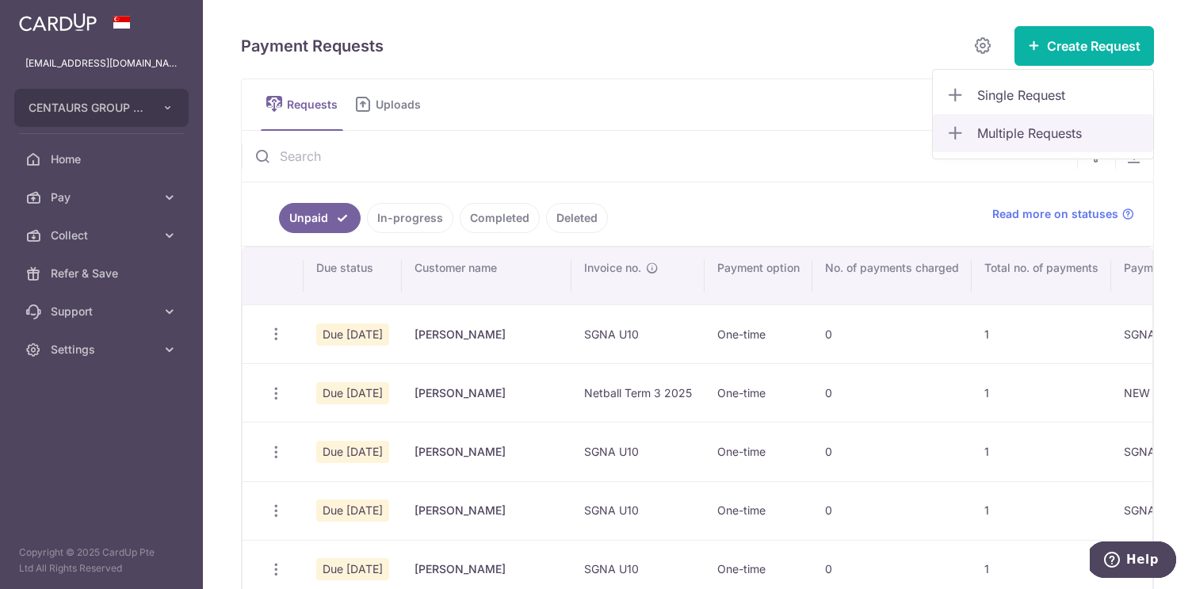
click at [1022, 130] on span "Multiple Requests" at bounding box center [1058, 133] width 163 height 19
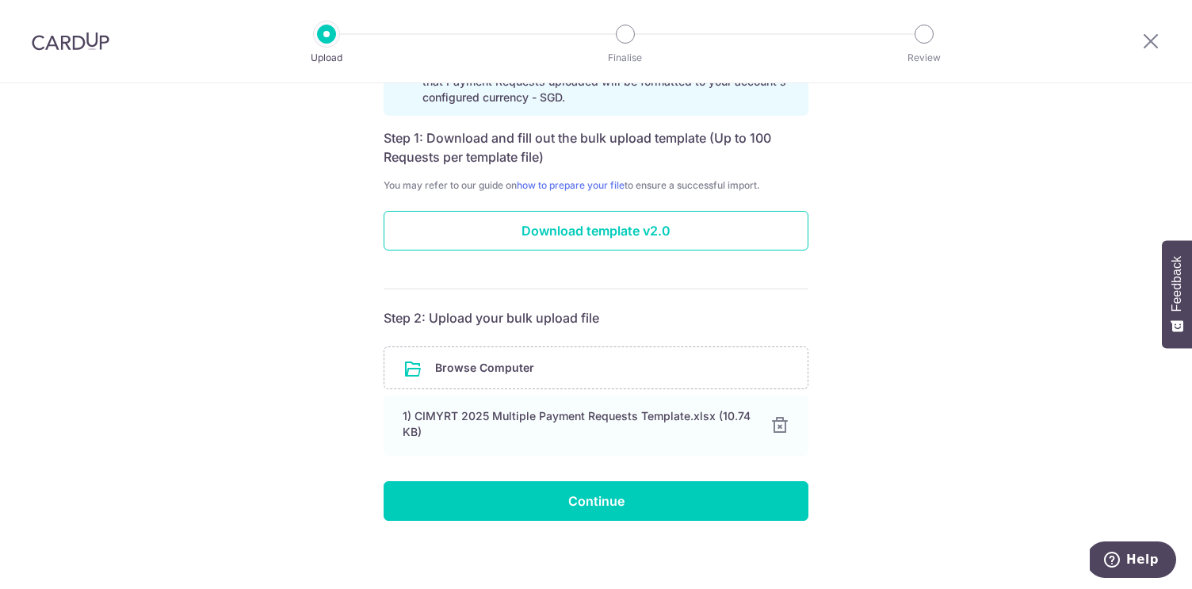
scroll to position [143, 0]
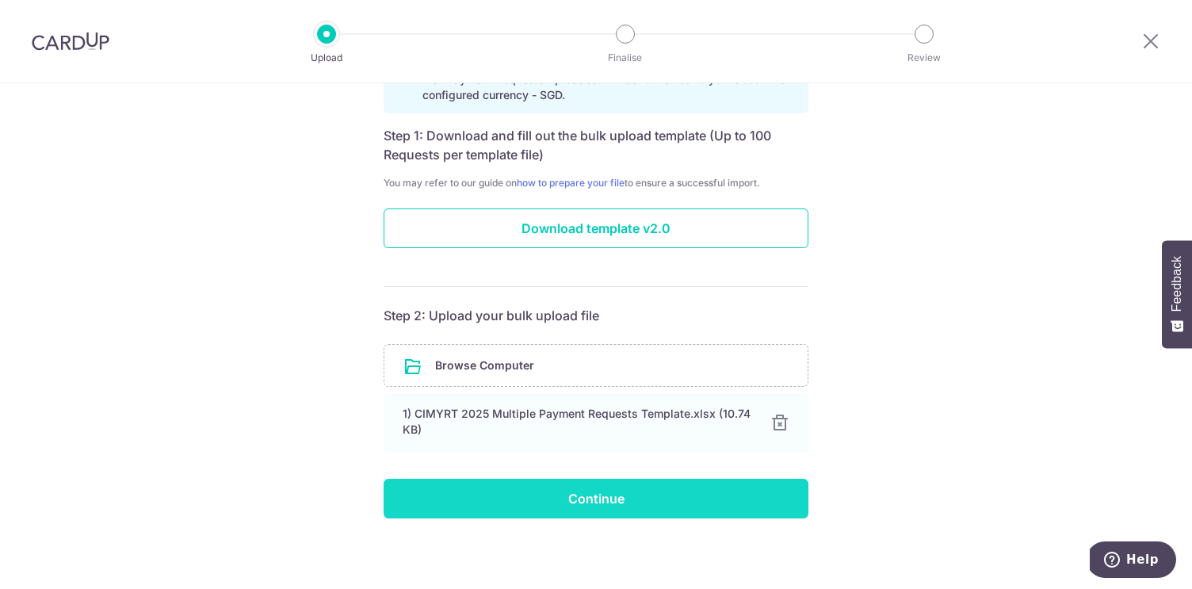
click at [639, 495] on input "Continue" at bounding box center [595, 499] width 425 height 40
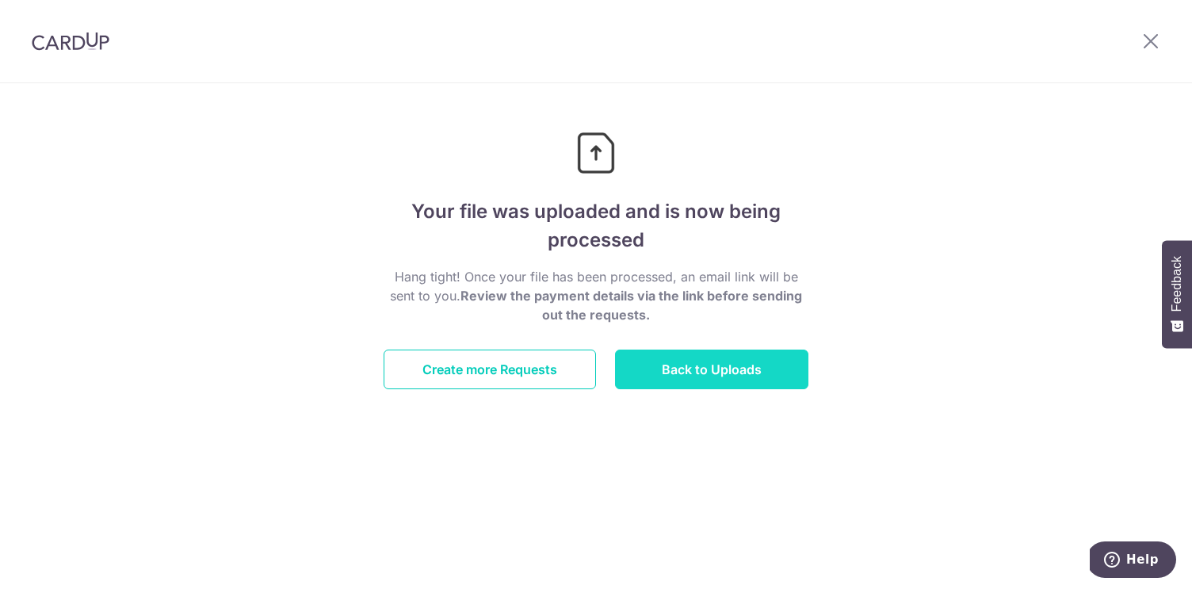
click at [786, 379] on link "Back to Uploads" at bounding box center [711, 369] width 193 height 40
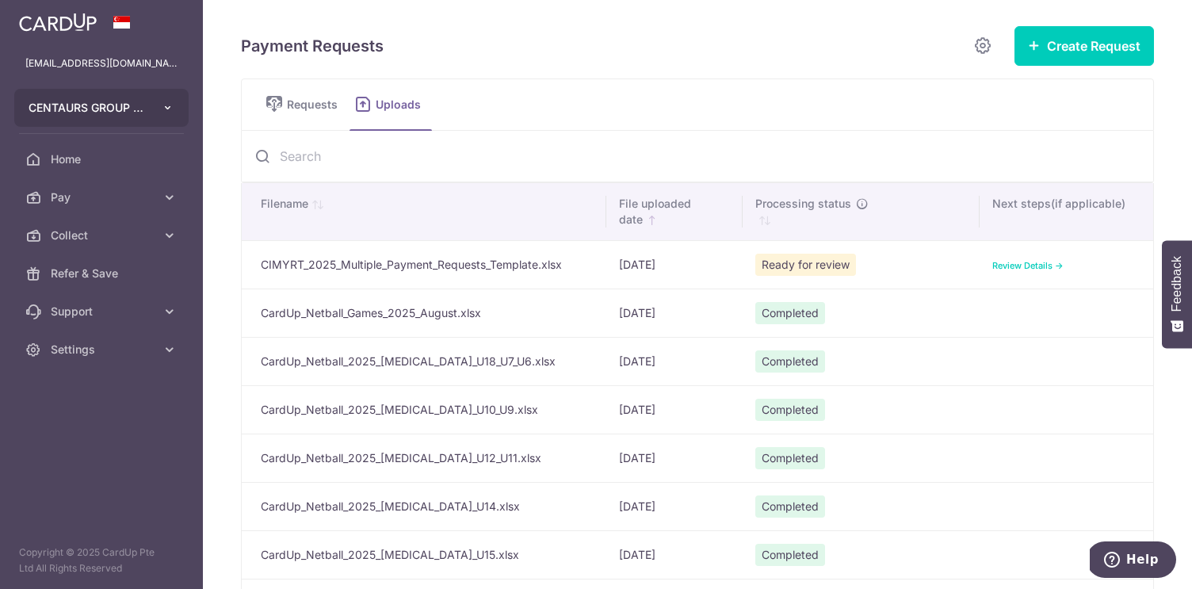
click at [165, 111] on icon "button" at bounding box center [168, 107] width 13 height 13
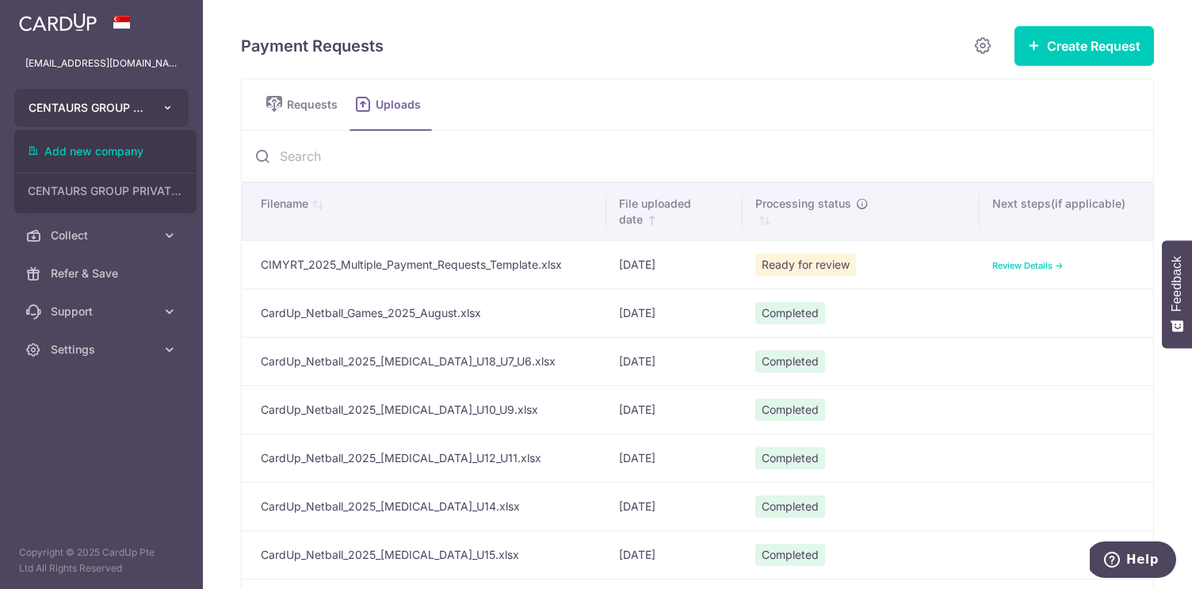
click at [165, 111] on icon "button" at bounding box center [168, 107] width 13 height 13
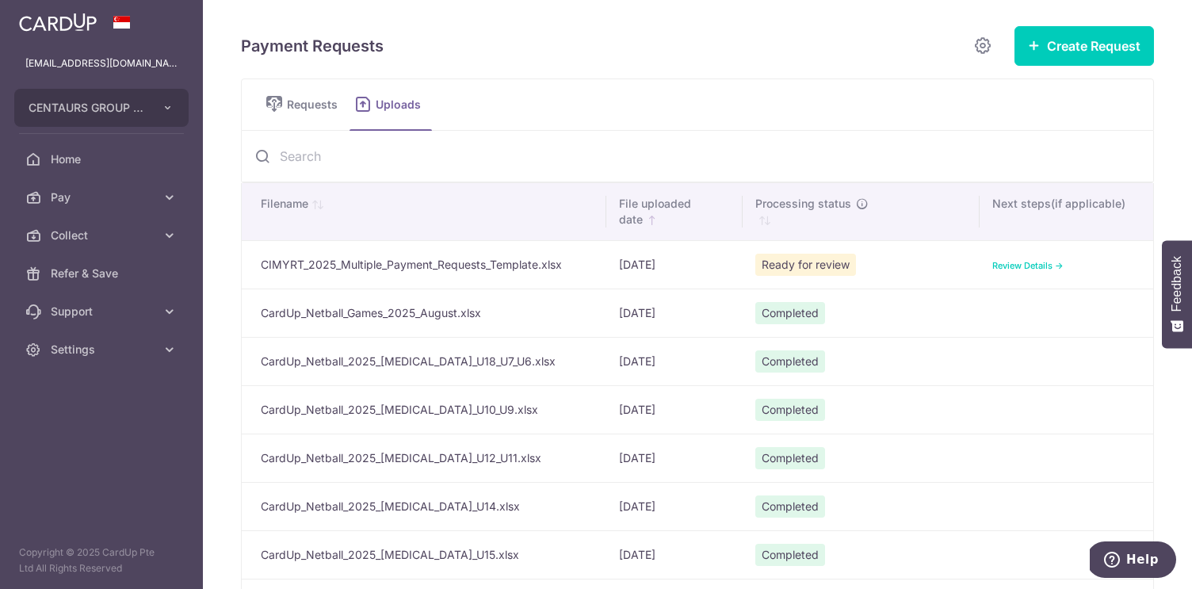
click at [1049, 267] on link "Review Details ->" at bounding box center [1027, 265] width 71 height 11
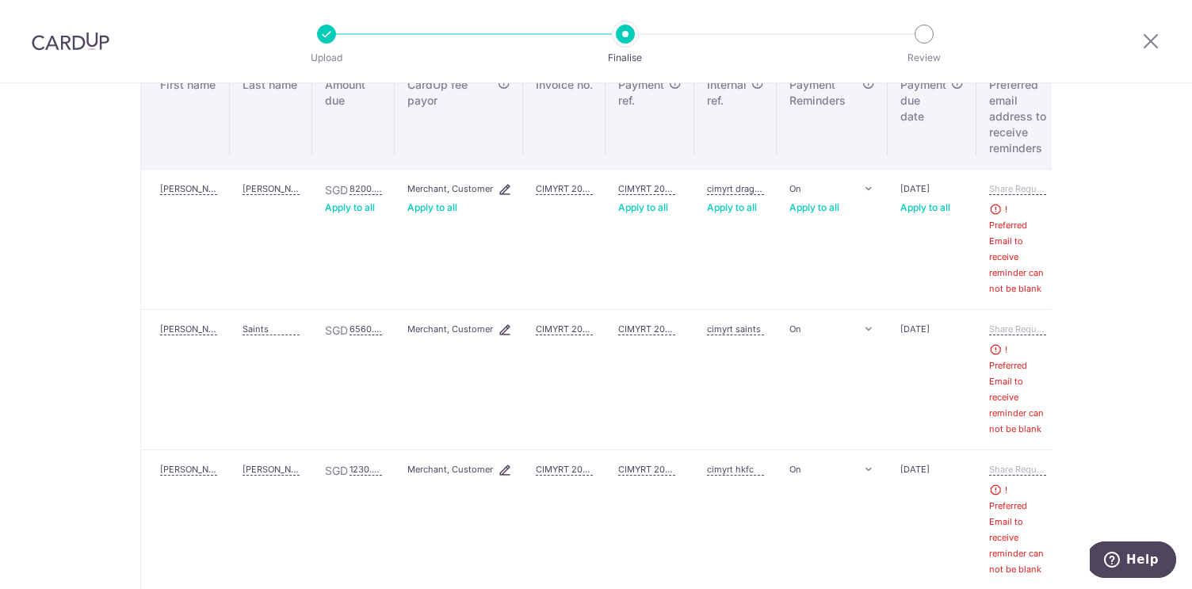
scroll to position [64, 0]
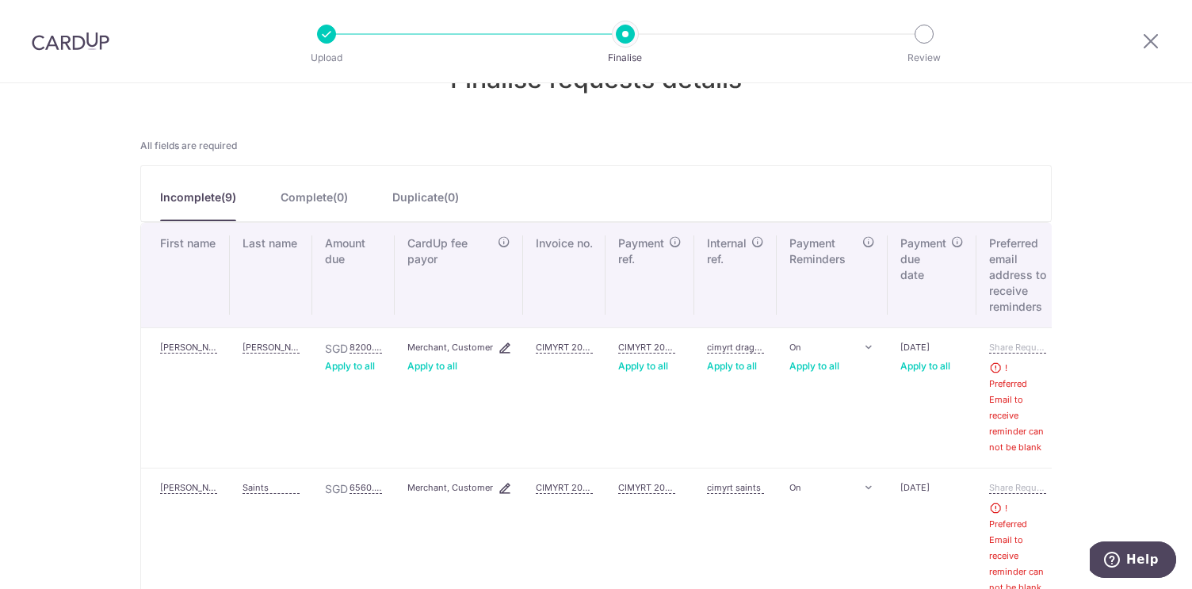
click at [1009, 349] on input "text" at bounding box center [1017, 347] width 57 height 13
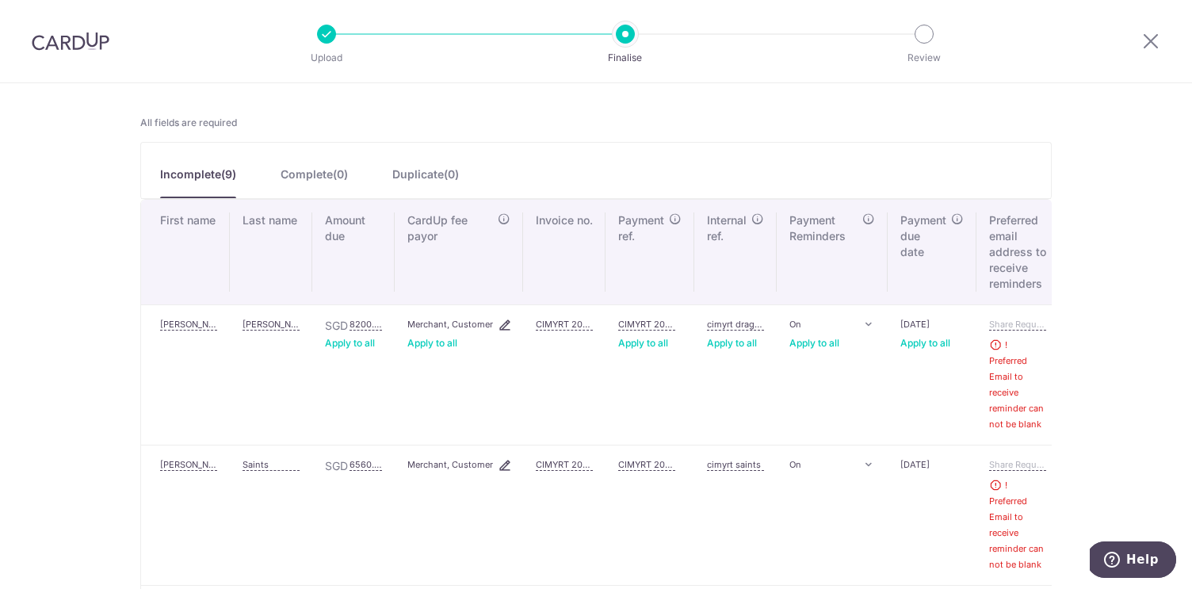
scroll to position [83, 0]
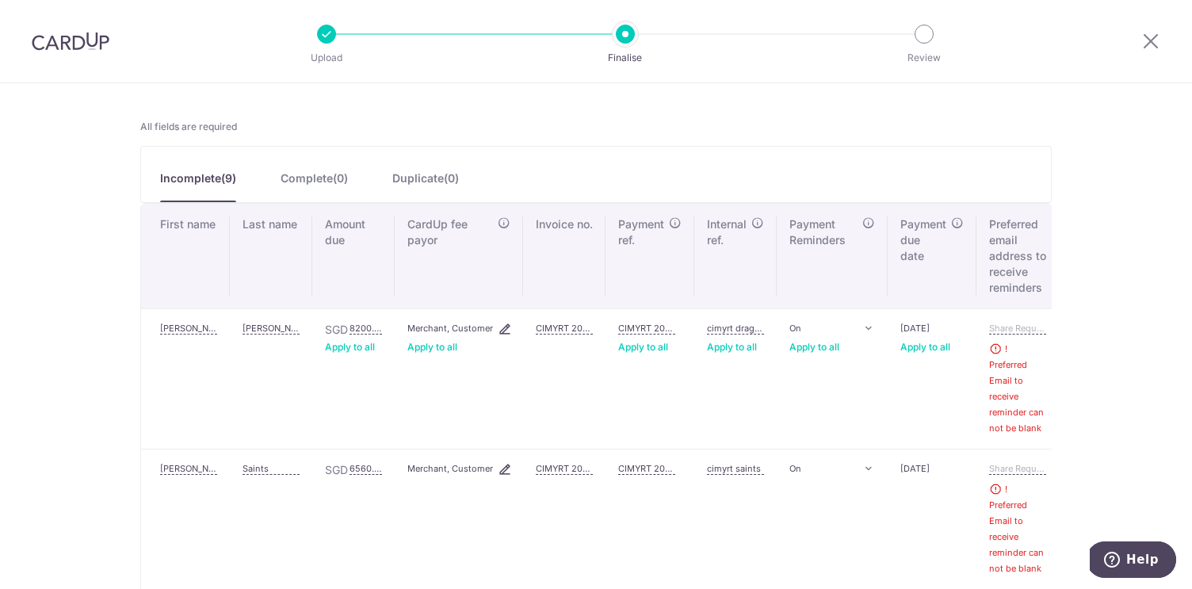
click at [503, 328] on img at bounding box center [504, 328] width 11 height 11
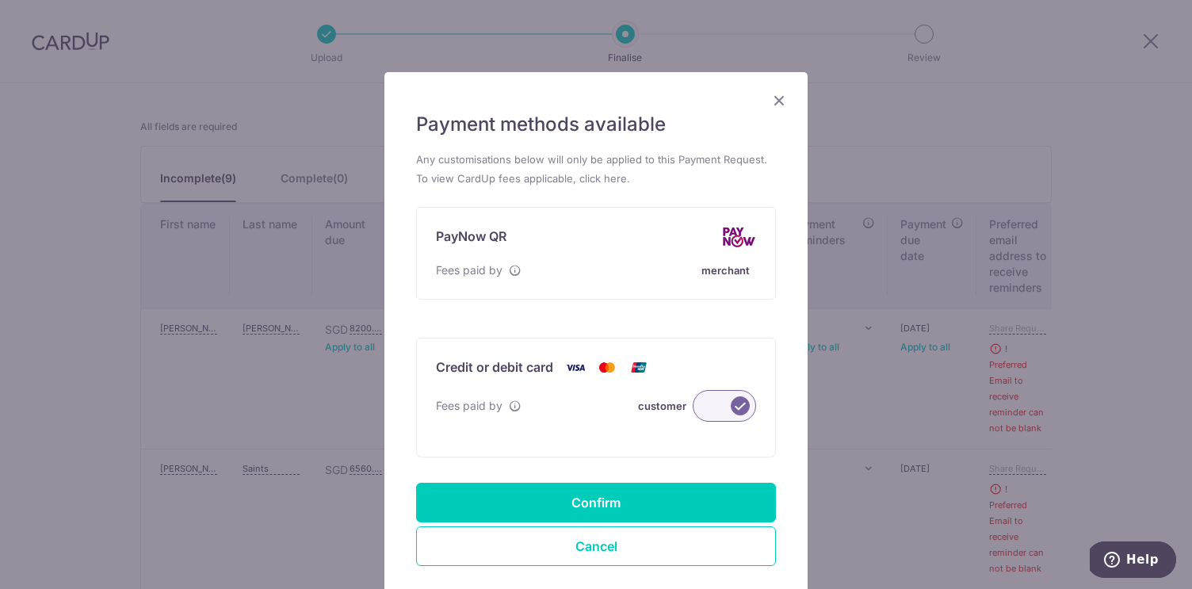
click at [777, 101] on icon "Close" at bounding box center [778, 100] width 19 height 20
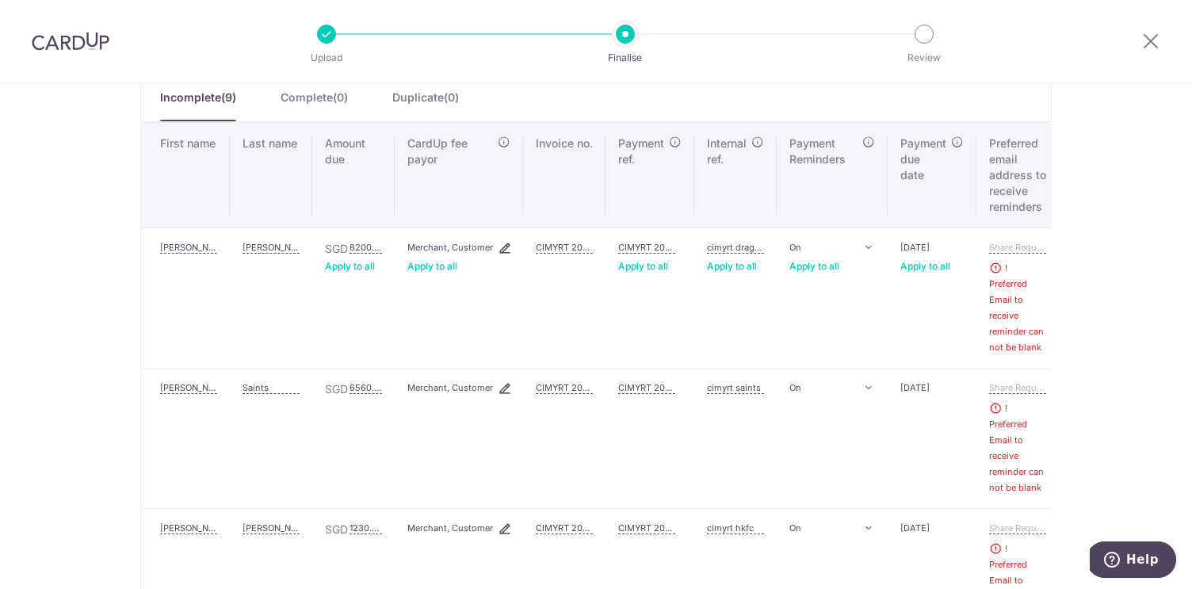
scroll to position [172, 0]
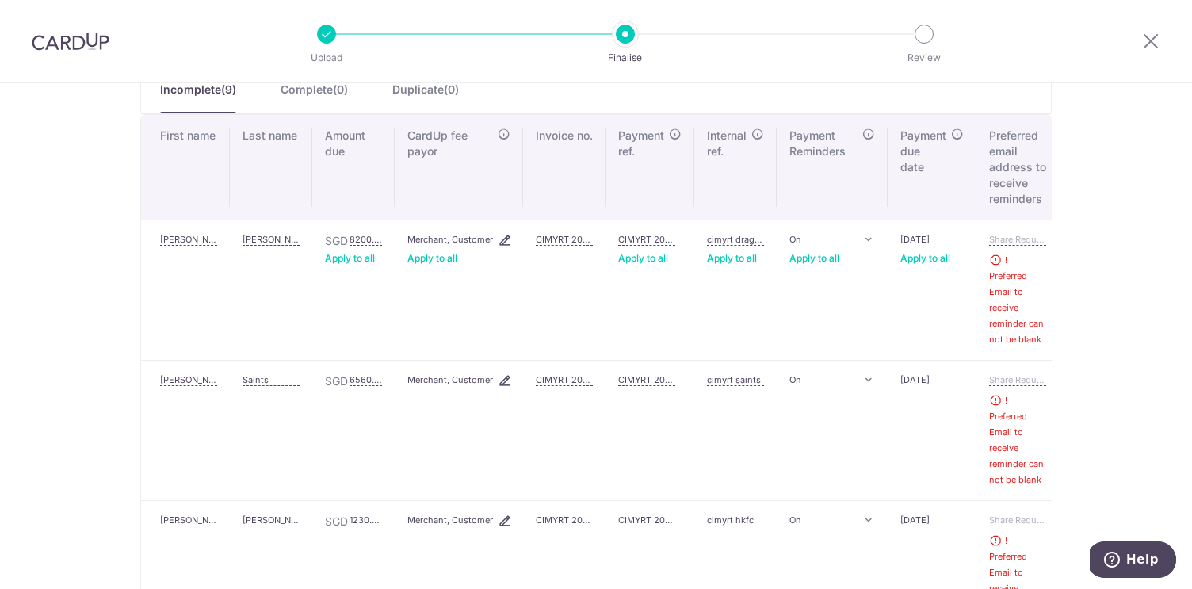
click at [1017, 238] on input "text" at bounding box center [1017, 239] width 57 height 13
click at [915, 238] on input "05/09/2025" at bounding box center [923, 239] width 57 height 13
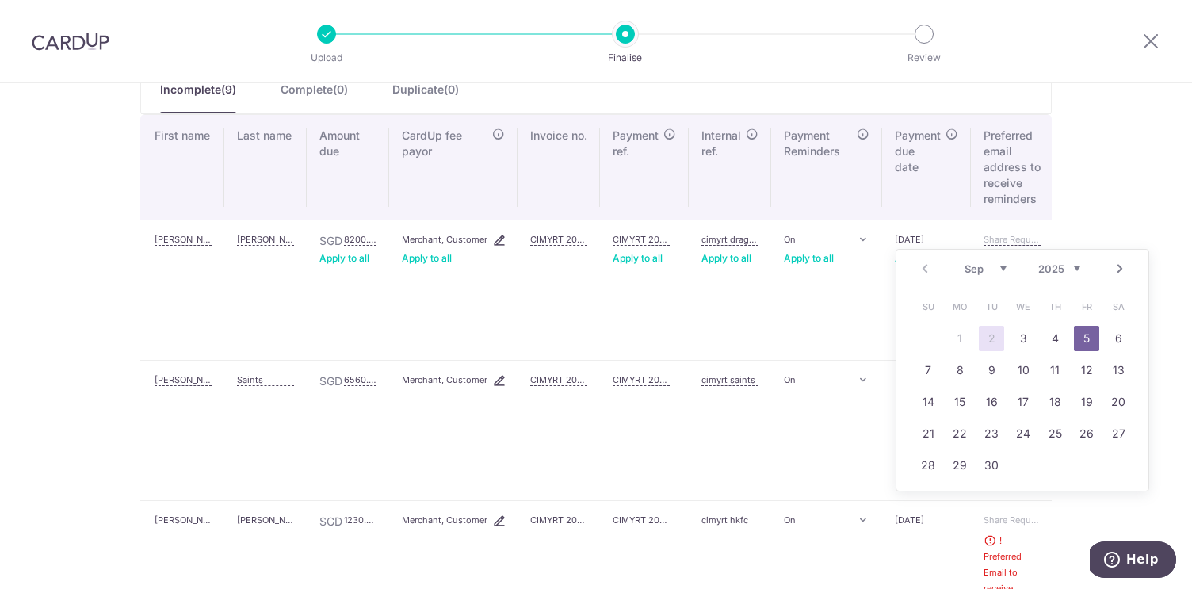
click at [899, 238] on input "05/09/2025" at bounding box center [923, 239] width 57 height 13
click at [919, 237] on input "05/09/2025" at bounding box center [923, 239] width 57 height 13
click at [1152, 220] on section "Finalise requests details All fields are required Incomplete( 9 ) Incomplete( 9…" at bounding box center [596, 336] width 1192 height 506
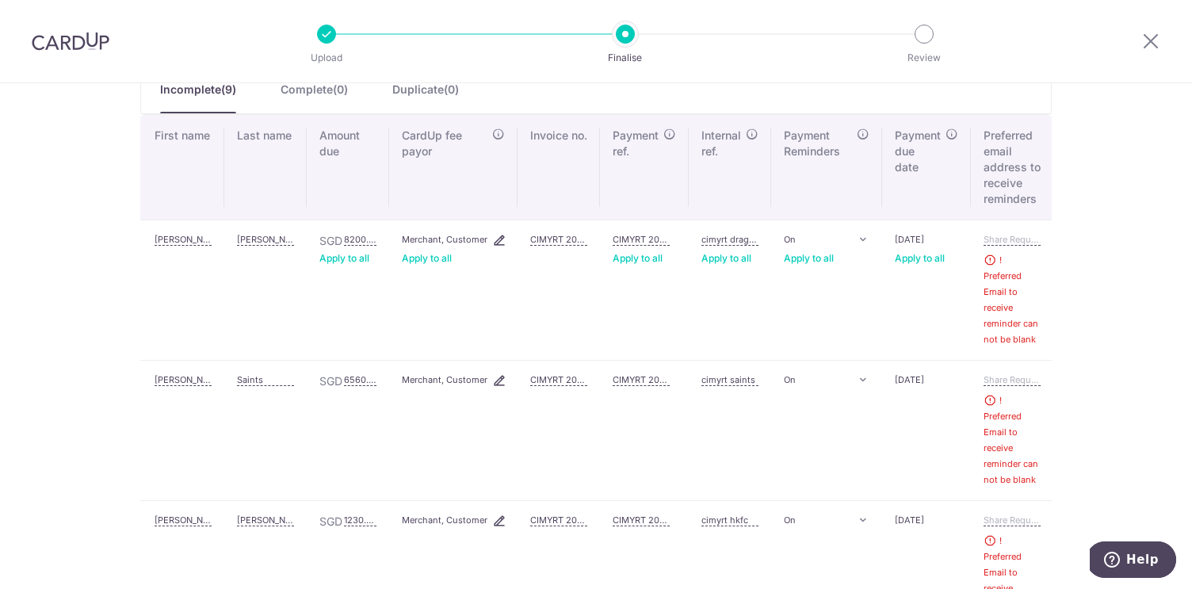
click at [1016, 241] on input "text" at bounding box center [1011, 239] width 57 height 13
paste input "dragonssingapore@gmail.com"
type input "dragonssingapore@gmail.com"
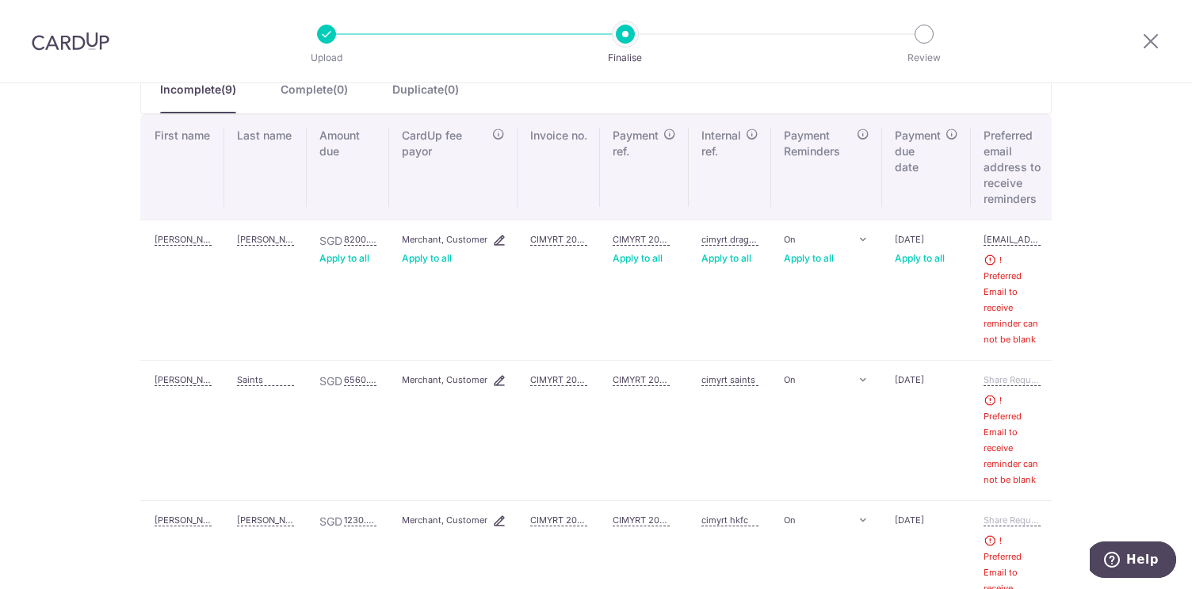
click at [1070, 278] on section "Finalise requests details All fields are required Incomplete( 9 ) Incomplete( 9…" at bounding box center [596, 336] width 1192 height 506
click at [1013, 373] on input "text" at bounding box center [1011, 379] width 57 height 13
click at [998, 381] on input "text" at bounding box center [1011, 379] width 57 height 13
paste input "info@saintsrfc.com"
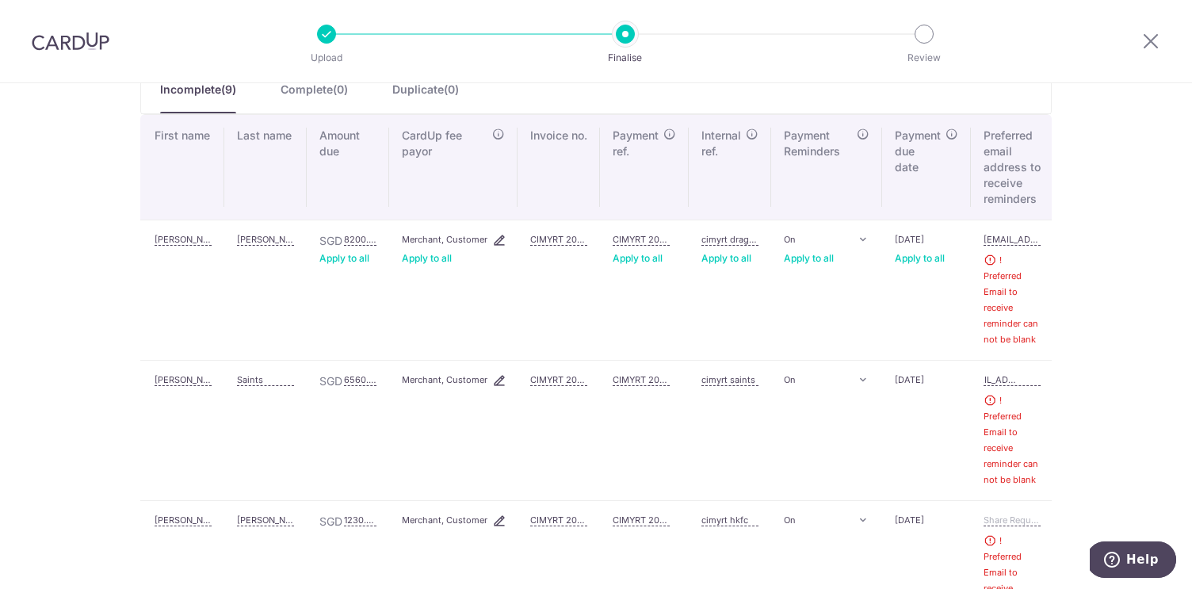
type input "info@saintsrfc.com"
click at [1081, 383] on section "Finalise requests details All fields are required Incomplete( 9 ) Incomplete( 9…" at bounding box center [596, 336] width 1192 height 506
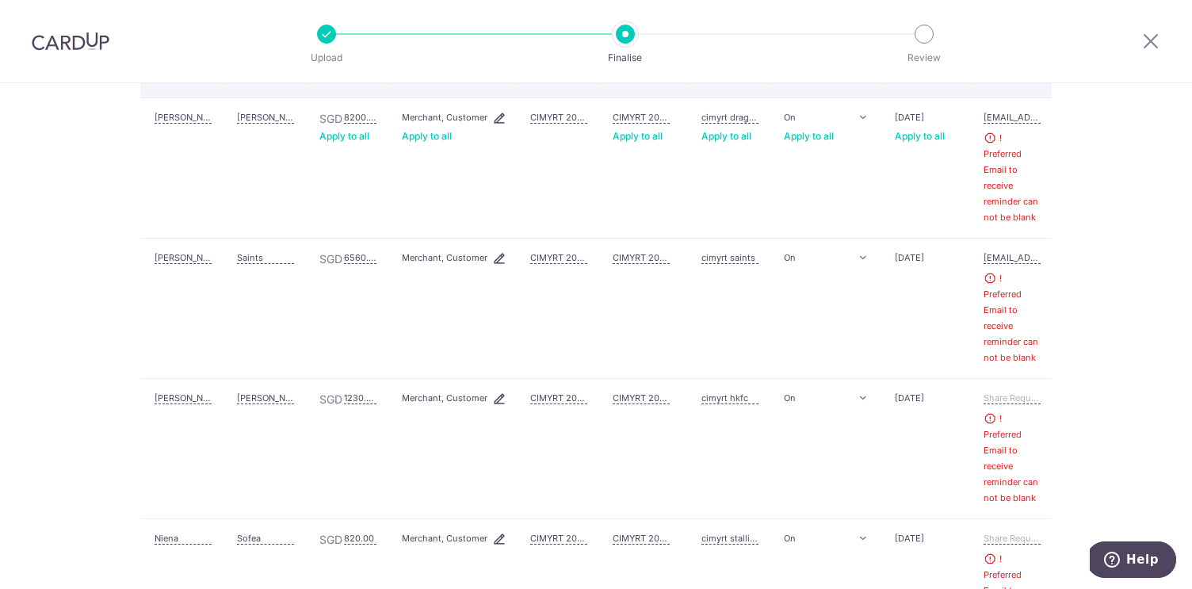
scroll to position [336, 0]
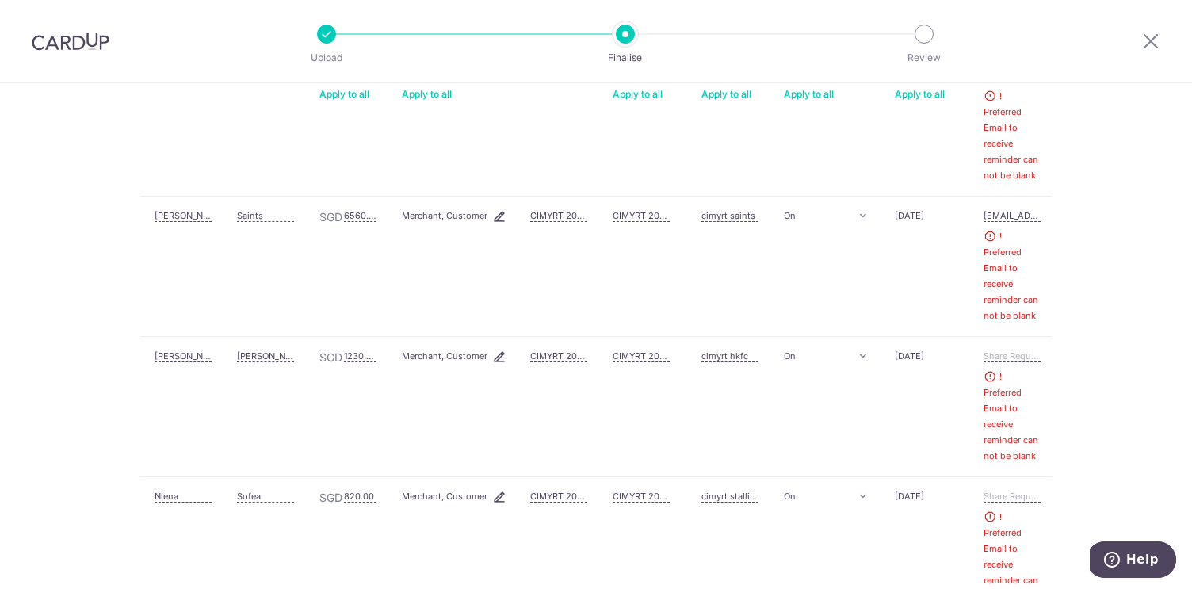
click at [1017, 361] on input "text" at bounding box center [1011, 355] width 57 height 13
paste input "phil27@gmail.com"
type input "phil27@gmail.com"
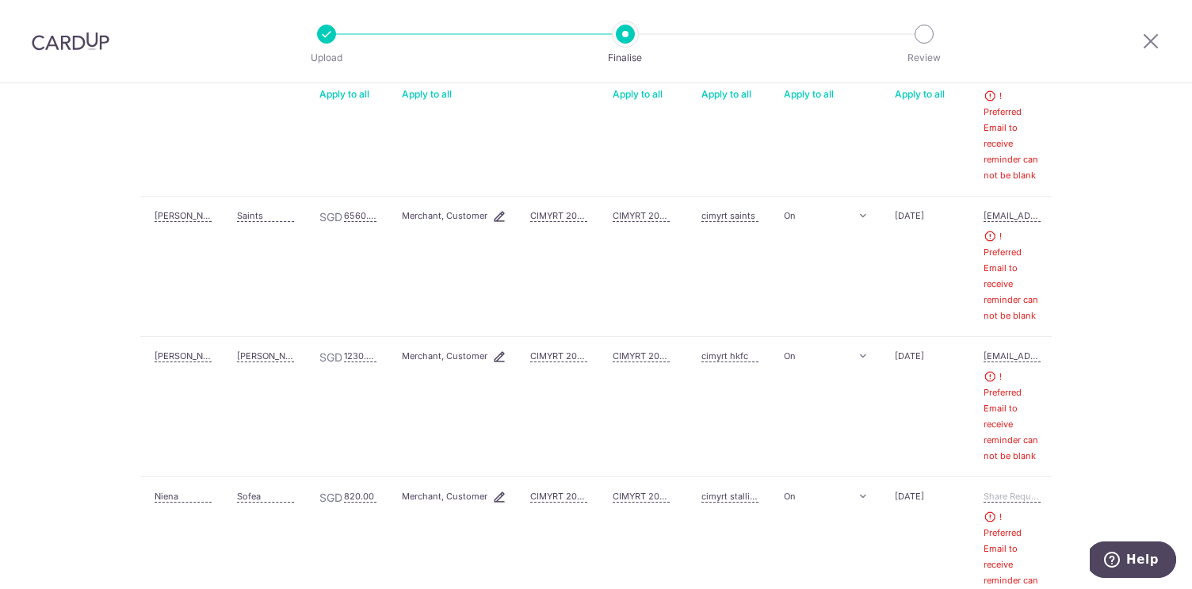
click at [1135, 374] on section "Finalise requests details All fields are required Incomplete( 9 ) Incomplete( 9…" at bounding box center [596, 336] width 1192 height 506
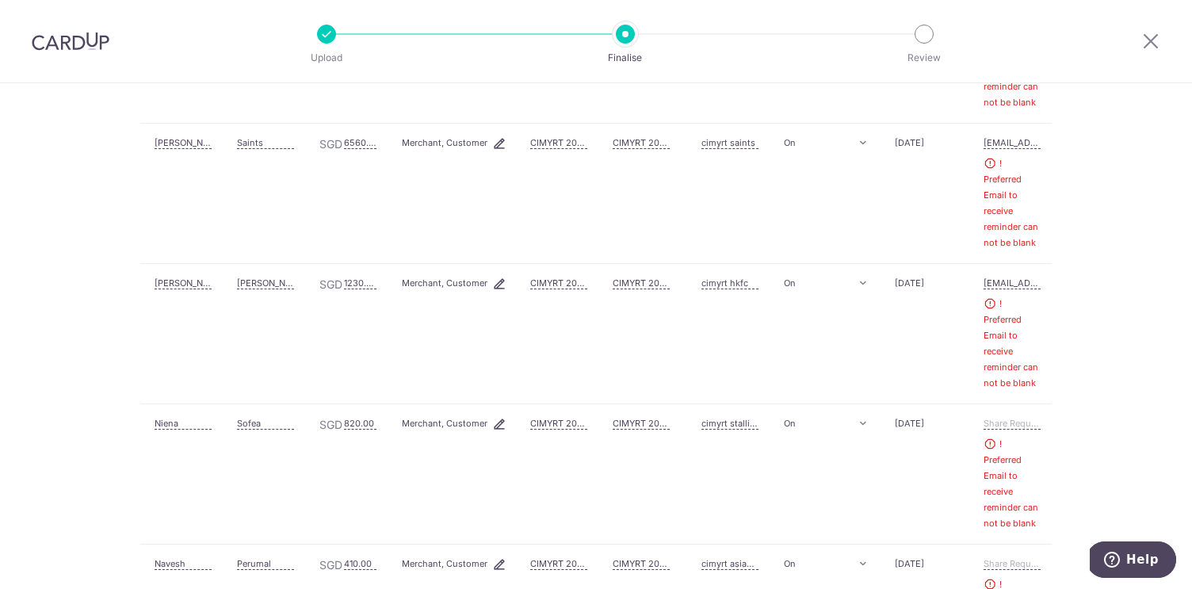
scroll to position [414, 0]
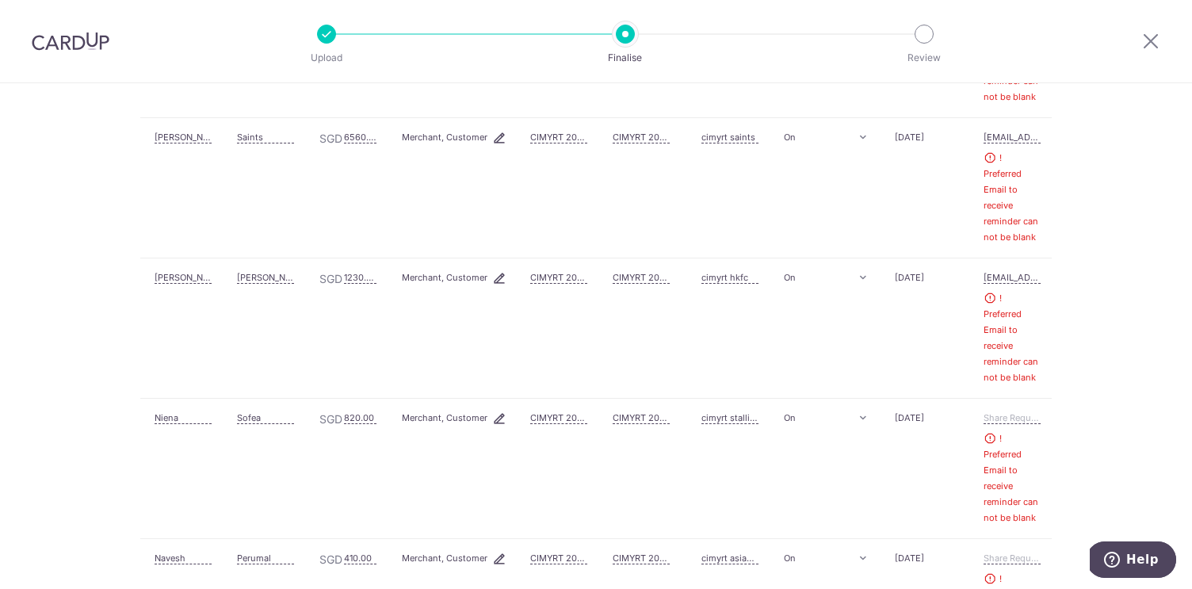
click at [1013, 416] on input "text" at bounding box center [1011, 417] width 57 height 13
paste input "niena_sofea93@yahoo.com.my"
type input "niena_sofea93@yahoo.com.my"
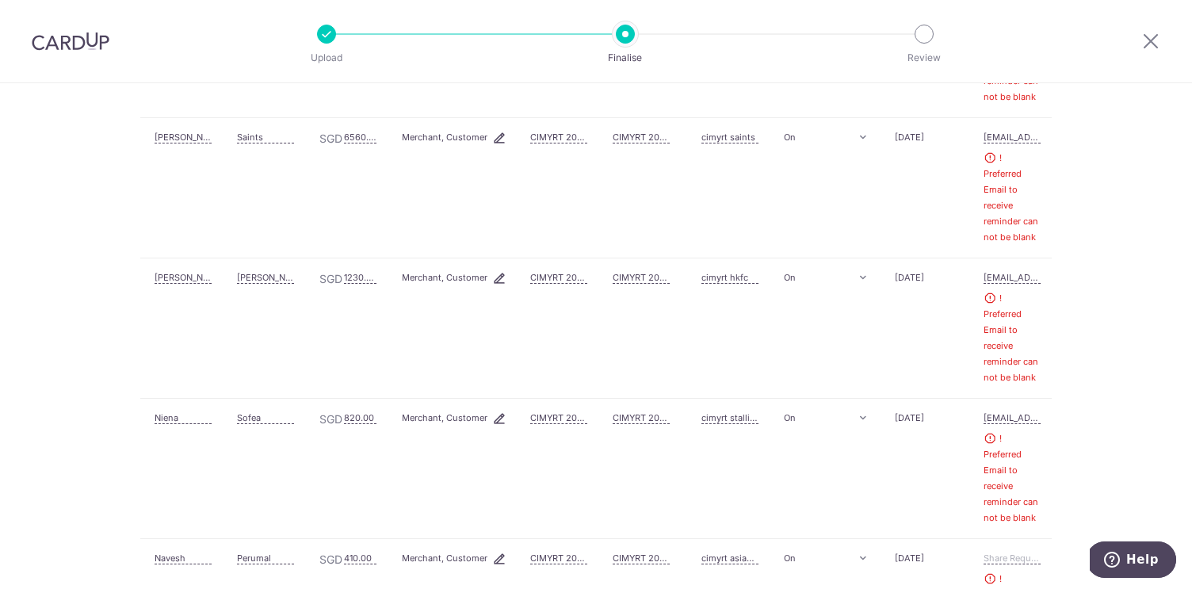
click at [1134, 418] on section "Finalise requests details All fields are required Incomplete( 9 ) Incomplete( 9…" at bounding box center [596, 336] width 1192 height 506
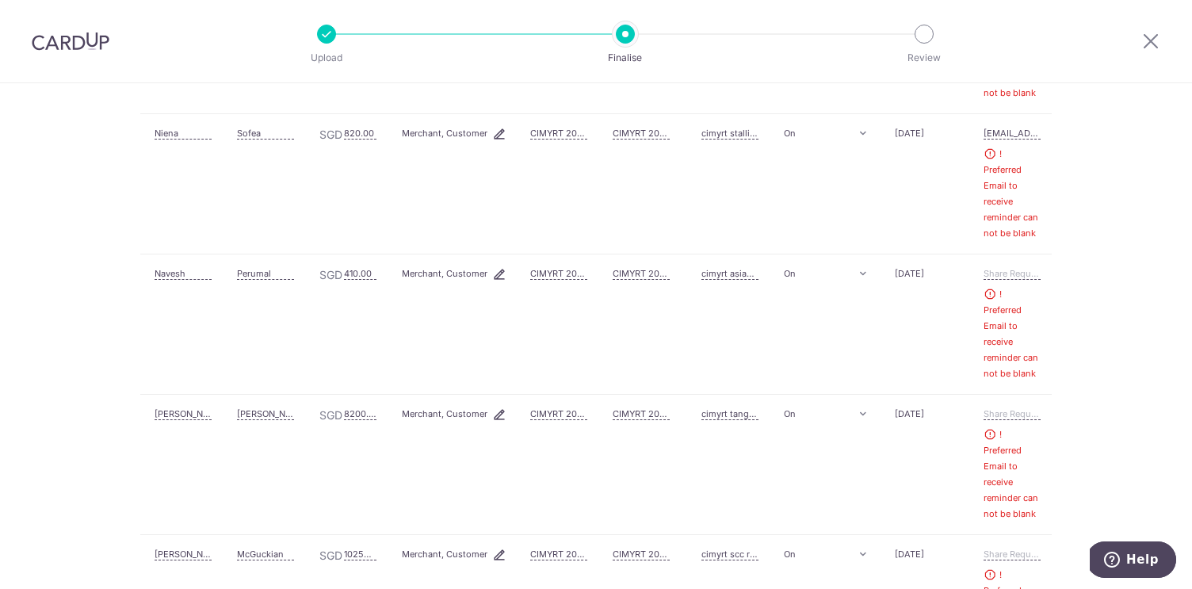
scroll to position [693, 0]
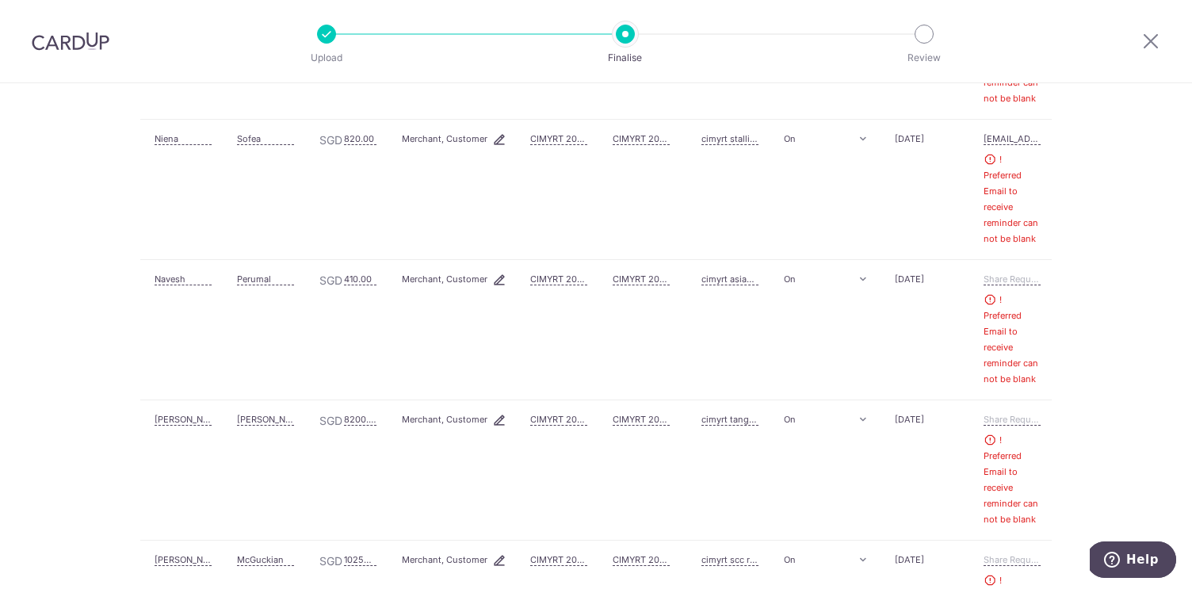
click at [1027, 277] on input "text" at bounding box center [1011, 279] width 57 height 13
paste input "navesh72@gmail.com"
type input "navesh72@gmail.com"
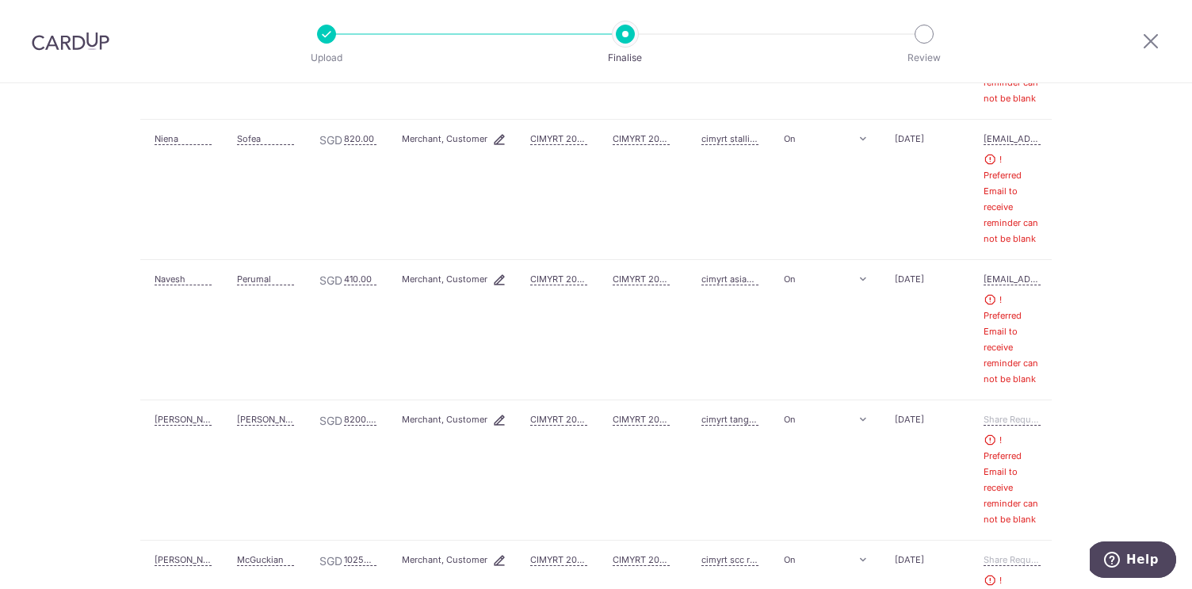
click at [1101, 301] on section "Finalise requests details All fields are required Incomplete( 9 ) Incomplete( 9…" at bounding box center [596, 336] width 1192 height 506
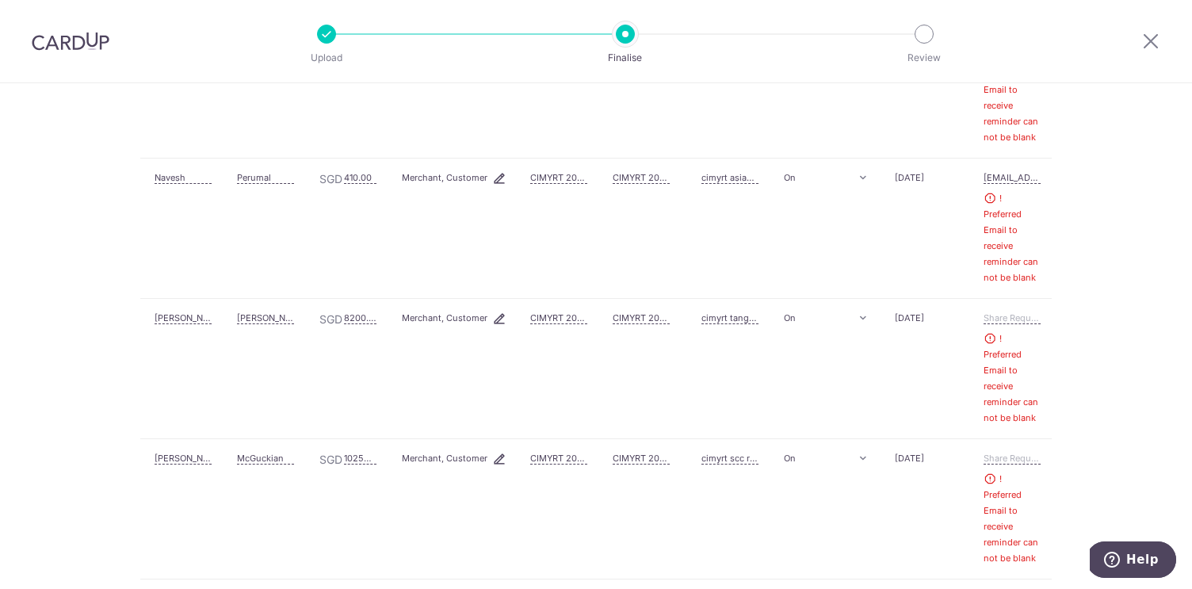
scroll to position [803, 0]
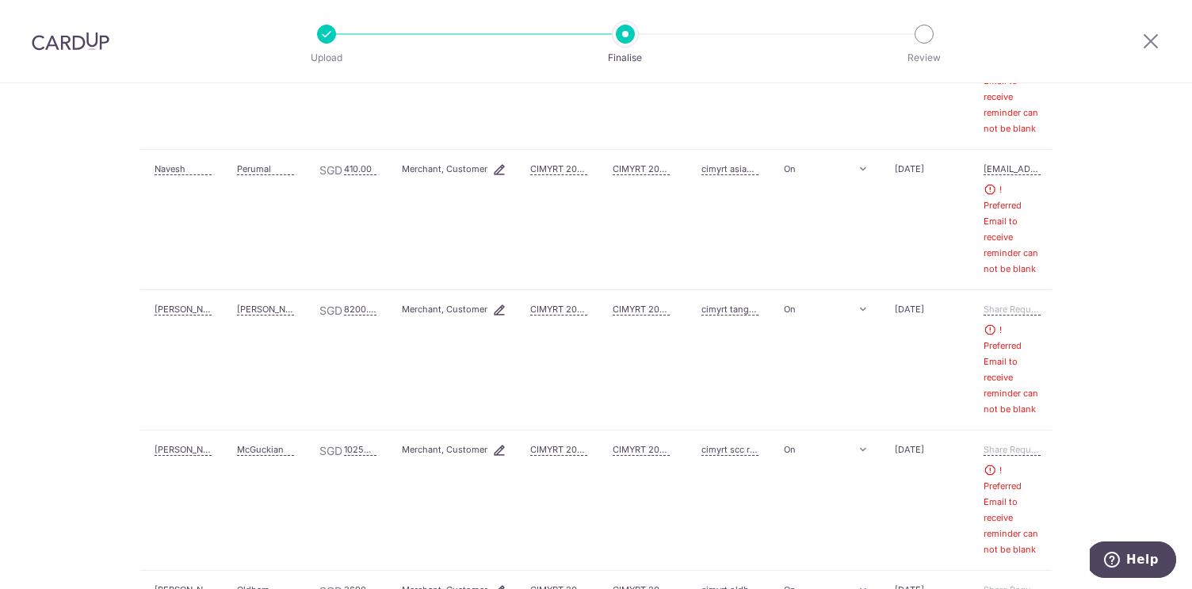
click at [1021, 309] on input "text" at bounding box center [1011, 309] width 57 height 13
paste input "membership@trc.sg"
type input "membership@trc.sg"
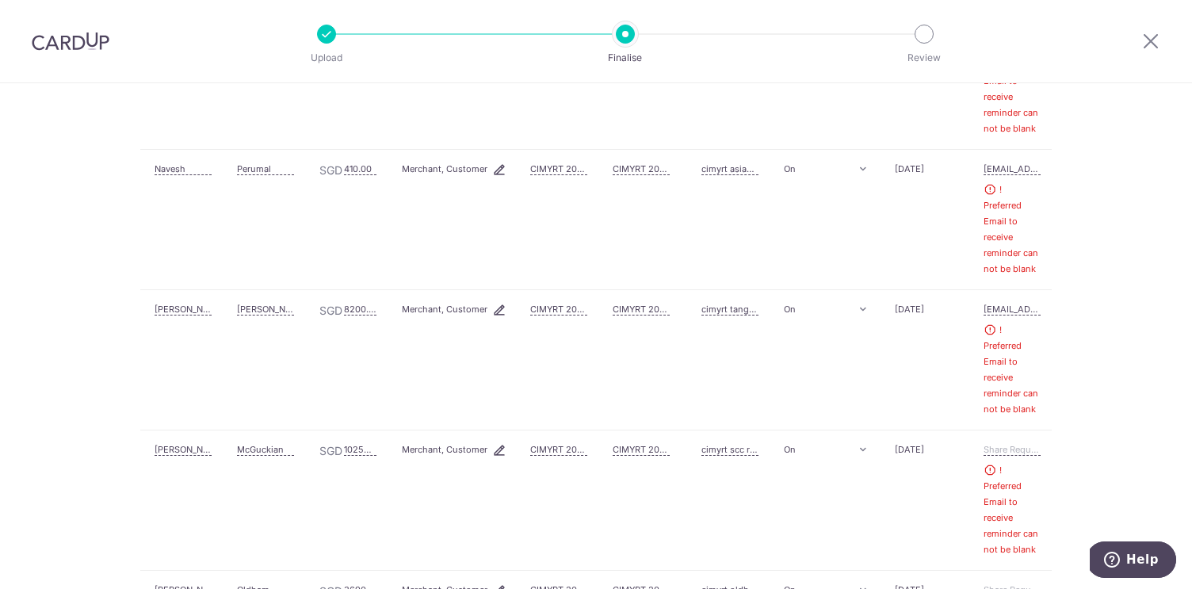
click at [1011, 449] on input "text" at bounding box center [1011, 449] width 57 height 13
paste input "info@sccrugbyacademy.com"
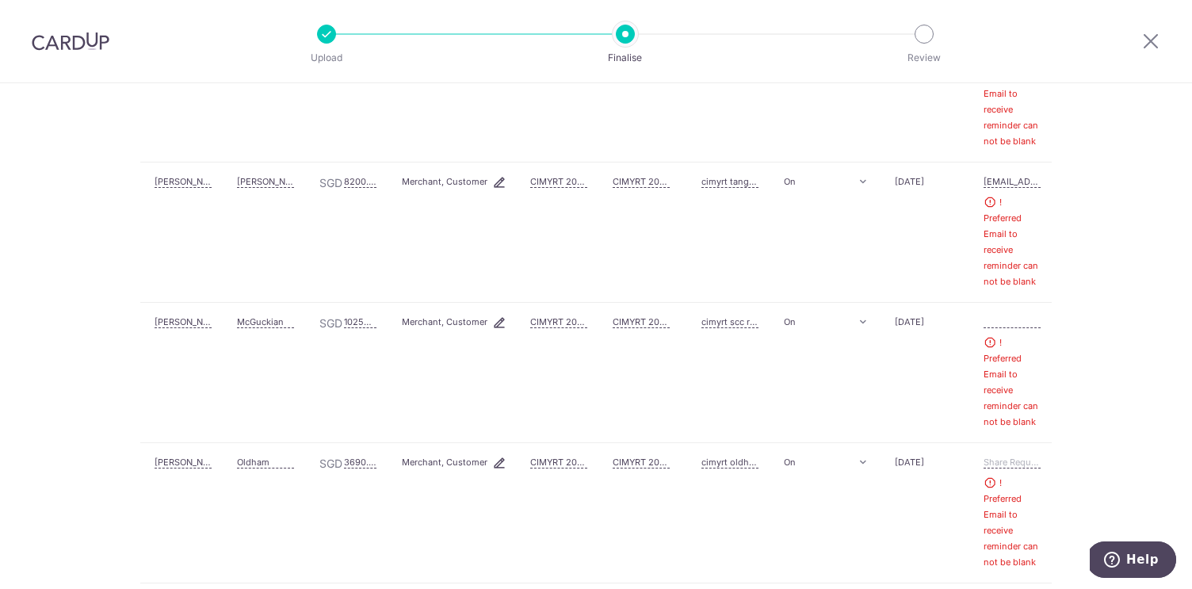
scroll to position [937, 0]
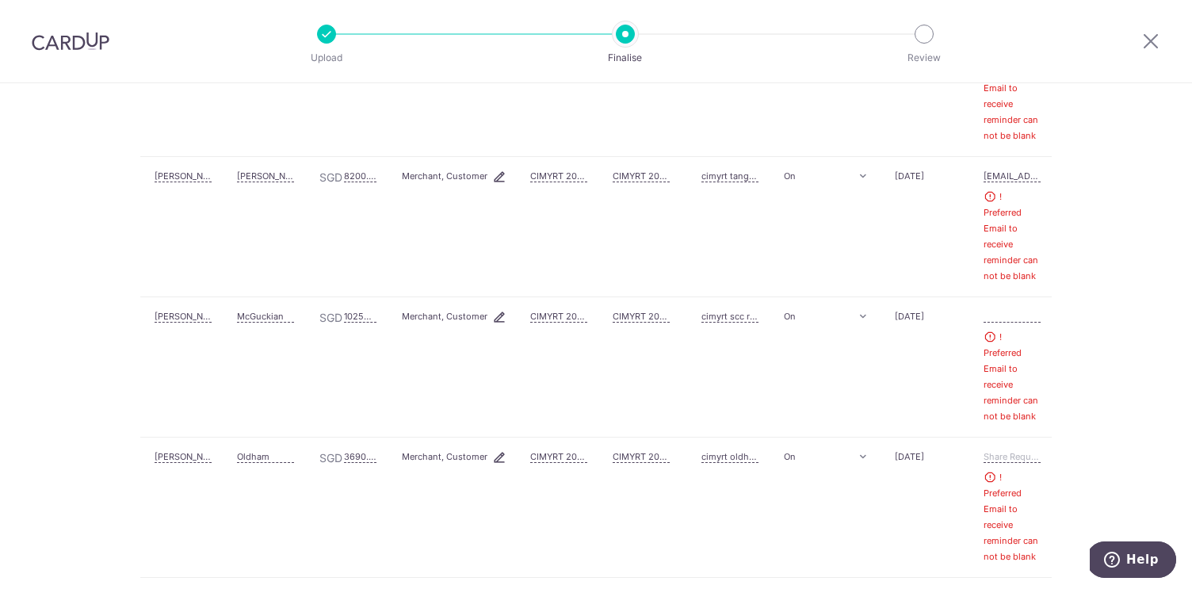
type input "info@sccrugbyacademy.com"
click at [1018, 456] on input "text" at bounding box center [1011, 456] width 57 height 13
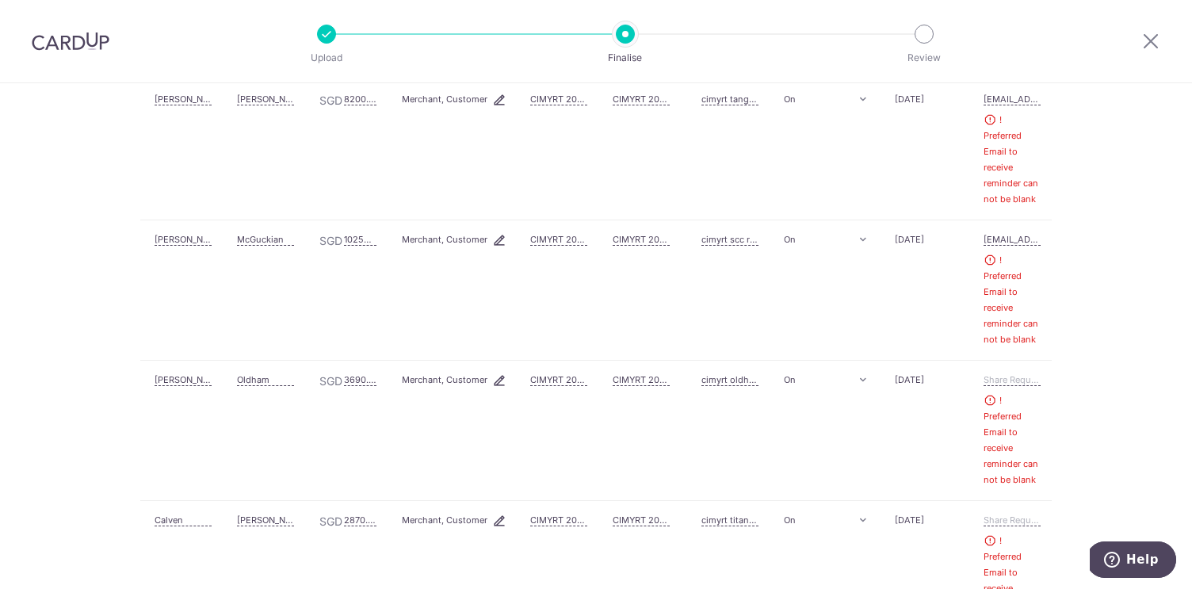
scroll to position [1075, 0]
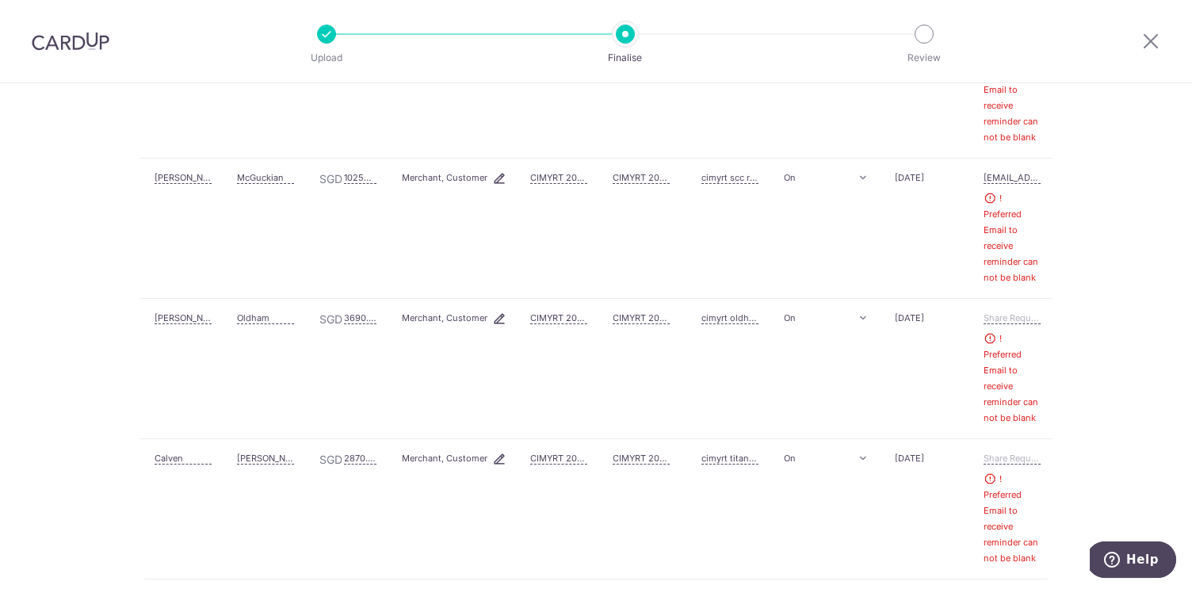
paste input "jeff86666008@gmail.com"
type input "jeff86666008@gmail.com"
click at [1103, 351] on section "Finalise requests details All fields are required Incomplete( 9 ) Incomplete( 9…" at bounding box center [596, 336] width 1192 height 506
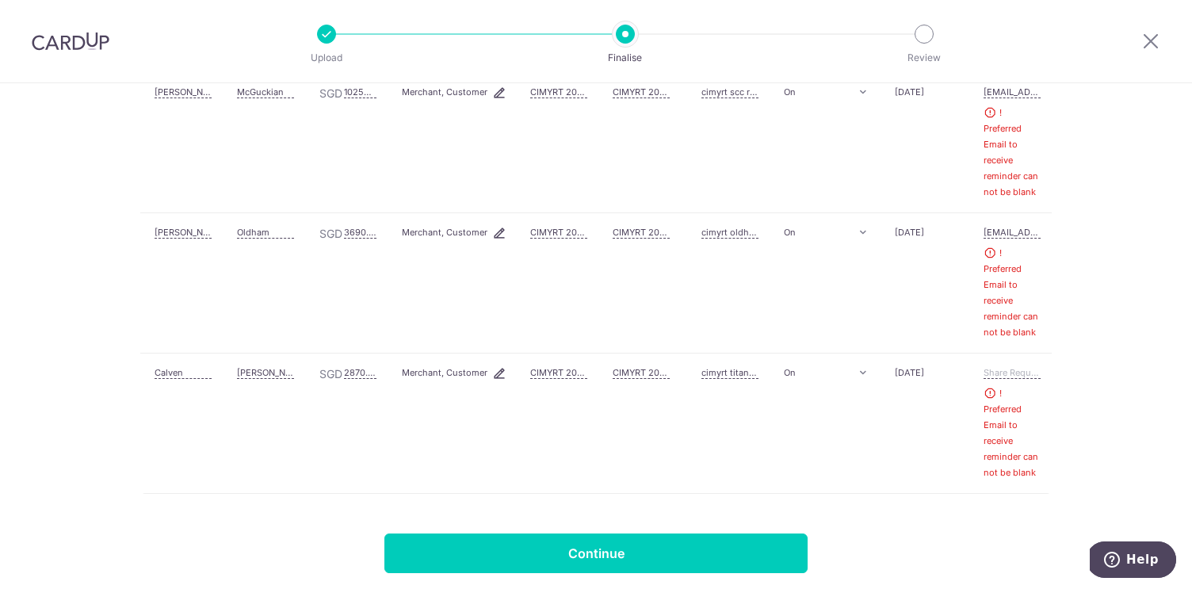
scroll to position [1164, 0]
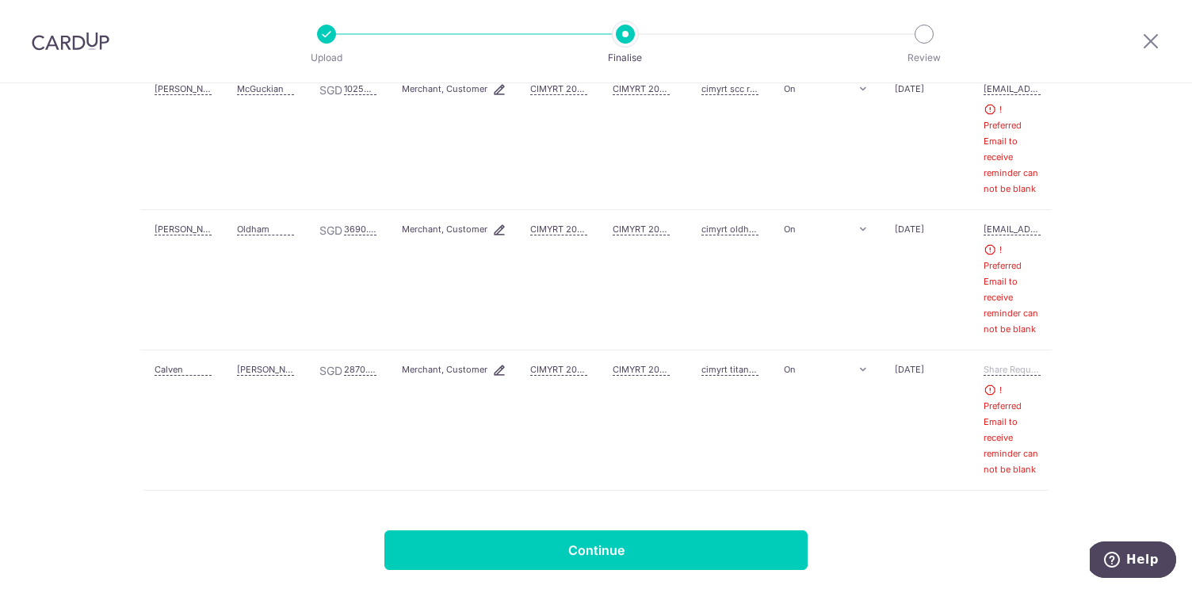
click at [1023, 365] on input "text" at bounding box center [1011, 369] width 57 height 13
paste input "calven@titansrfc.com"
type input "calven@titansrfc.com"
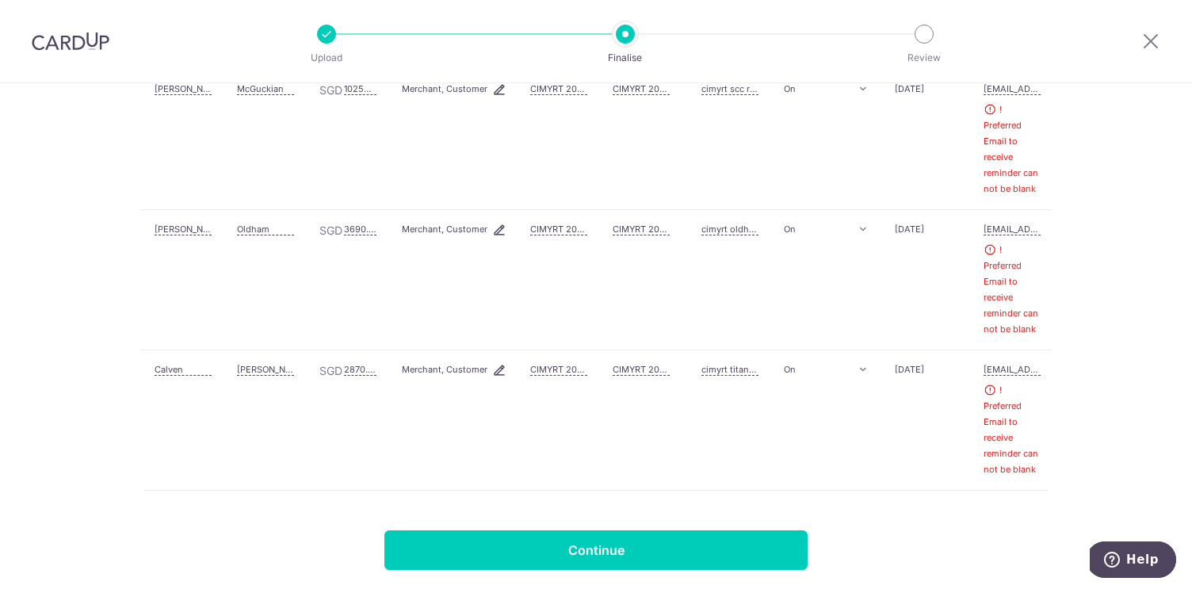
click at [1135, 401] on section "Finalise requests details All fields are required Incomplete( 9 ) Incomplete( 9…" at bounding box center [596, 336] width 1192 height 506
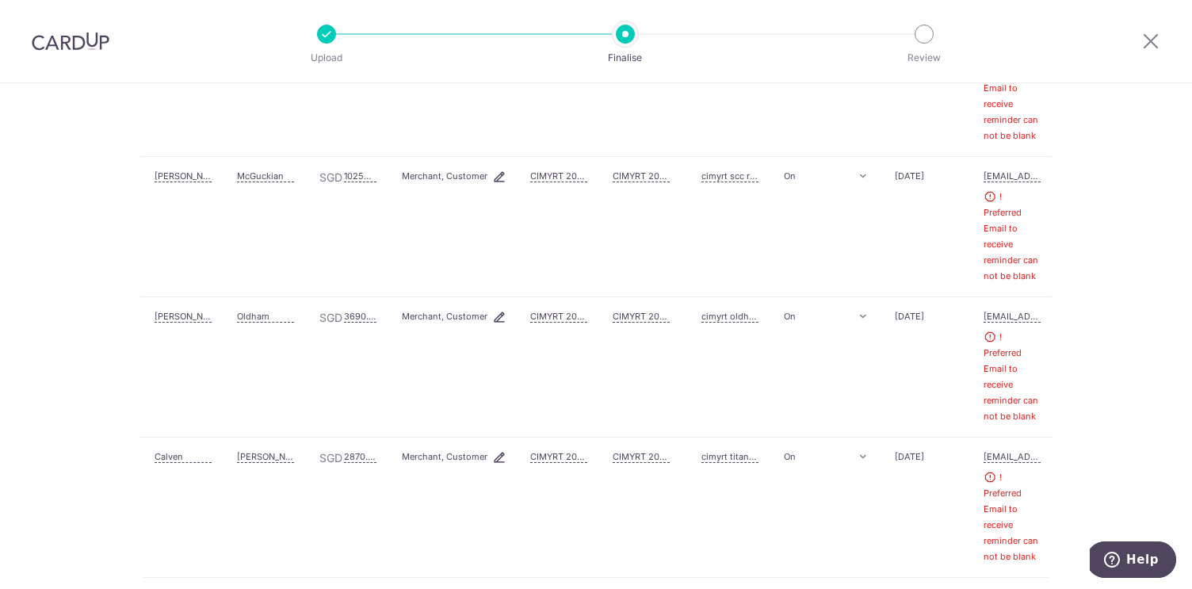
scroll to position [1164, 0]
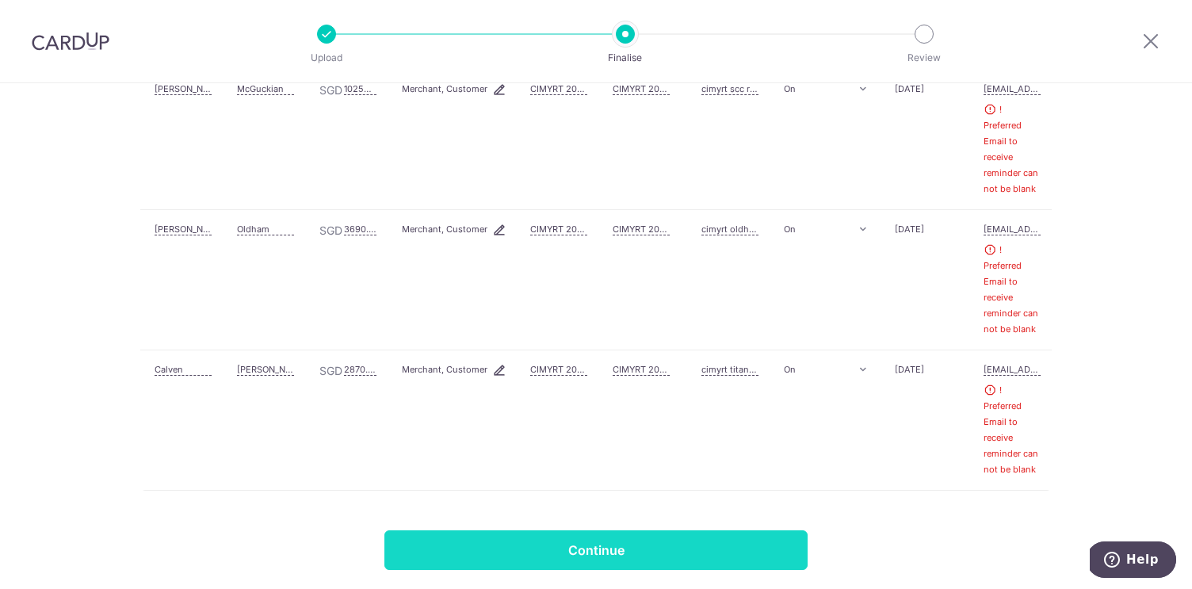
click at [613, 544] on input "Continue" at bounding box center [595, 550] width 423 height 40
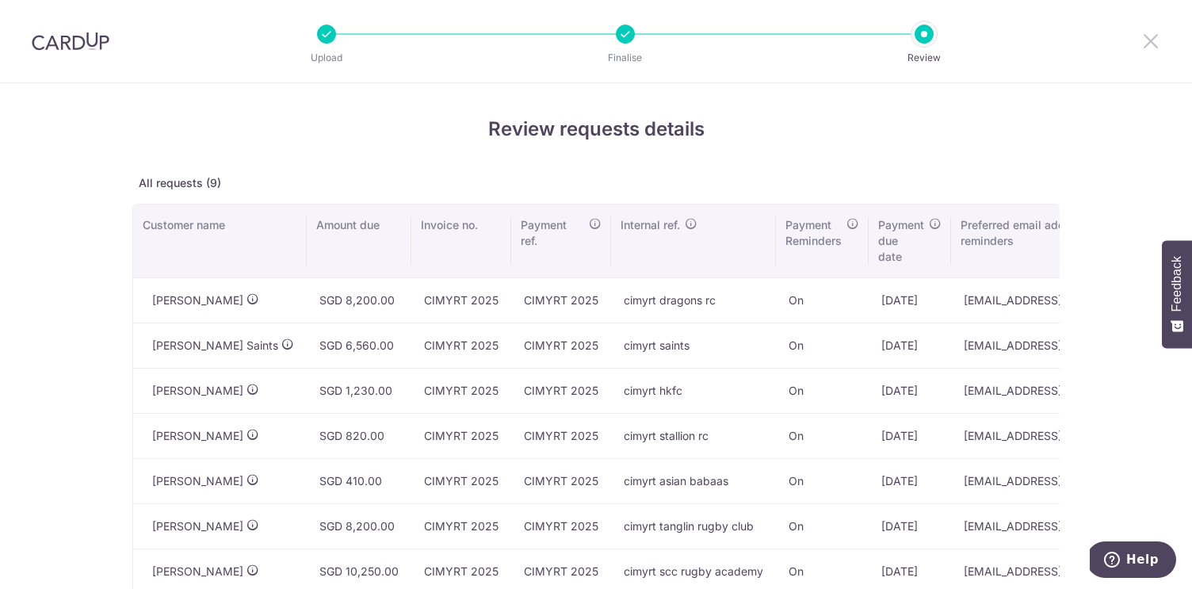
click at [1146, 43] on icon at bounding box center [1150, 41] width 19 height 20
click at [1149, 42] on icon at bounding box center [1150, 41] width 19 height 20
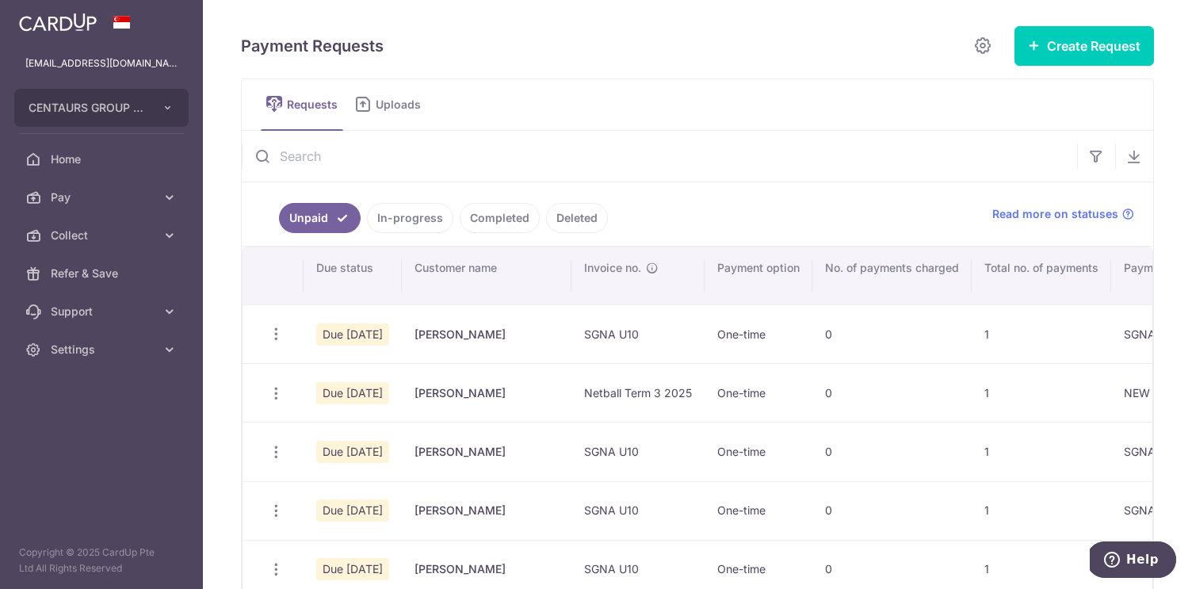
click at [414, 218] on link "In-progress" at bounding box center [410, 218] width 86 height 30
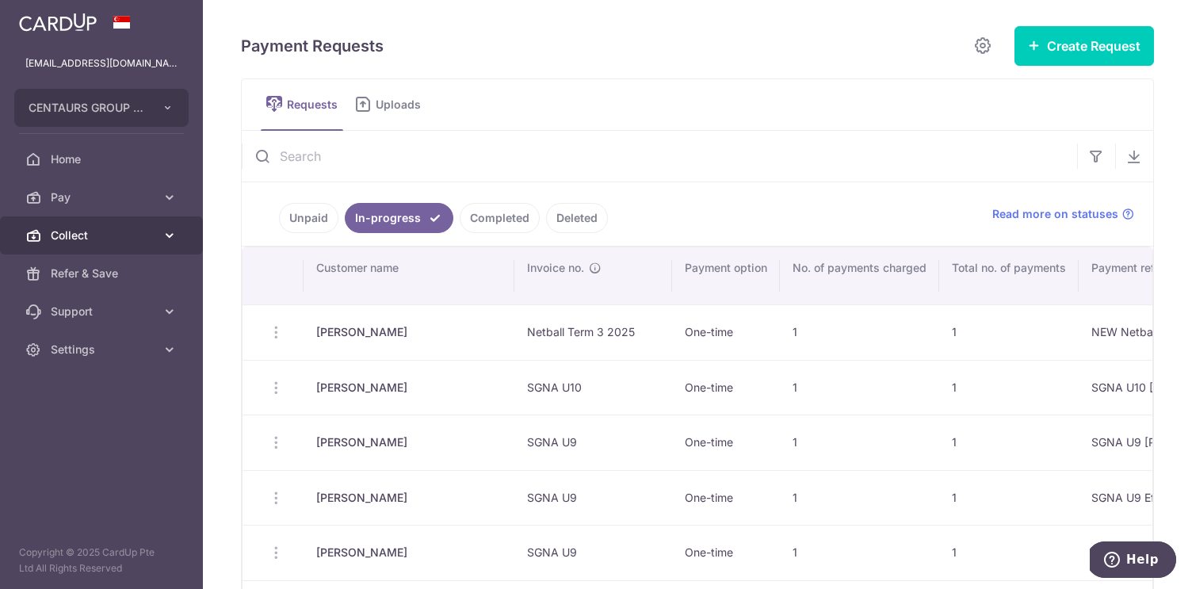
click at [169, 234] on icon at bounding box center [170, 235] width 16 height 16
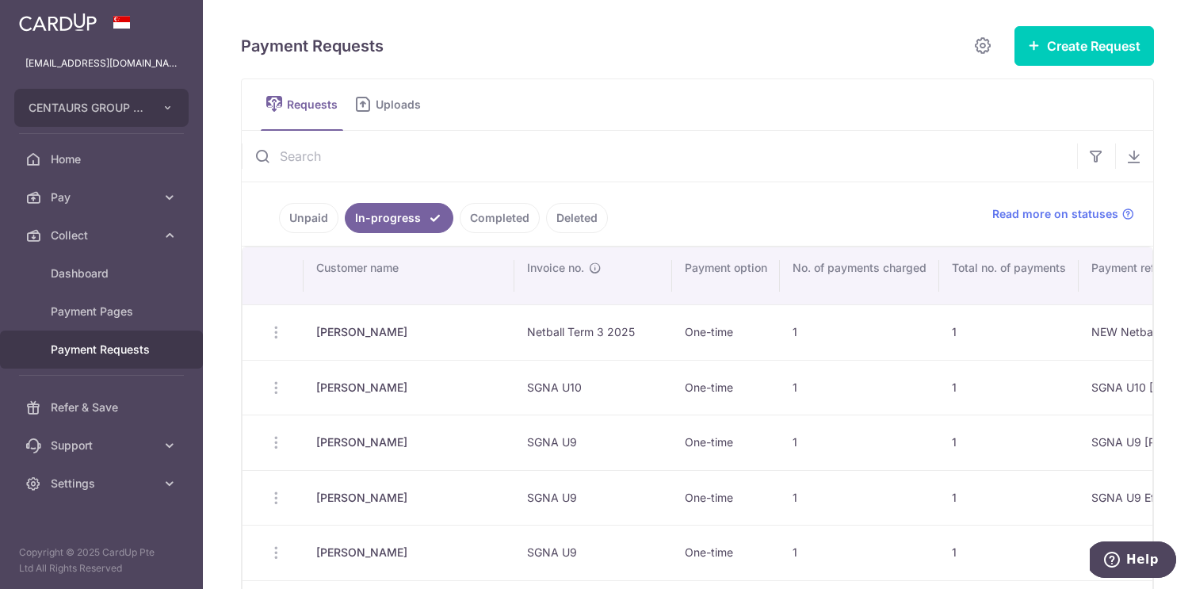
click at [128, 353] on span "Payment Requests" at bounding box center [103, 349] width 105 height 16
click at [402, 115] on link "Uploads" at bounding box center [390, 104] width 82 height 51
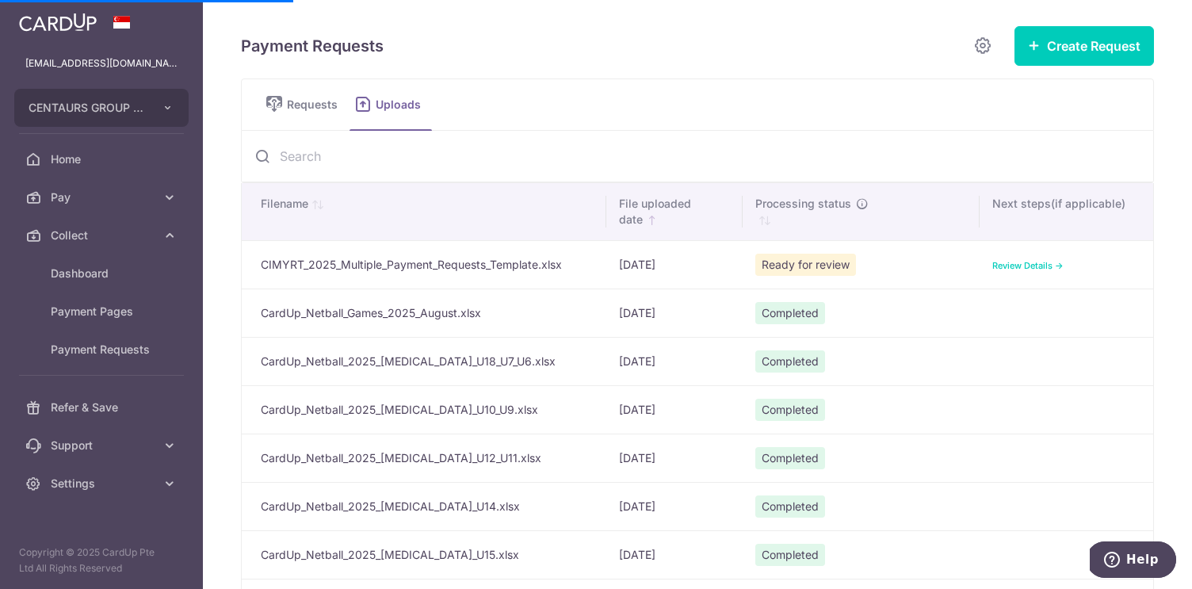
click at [1048, 267] on link "Review Details ->" at bounding box center [1027, 265] width 71 height 11
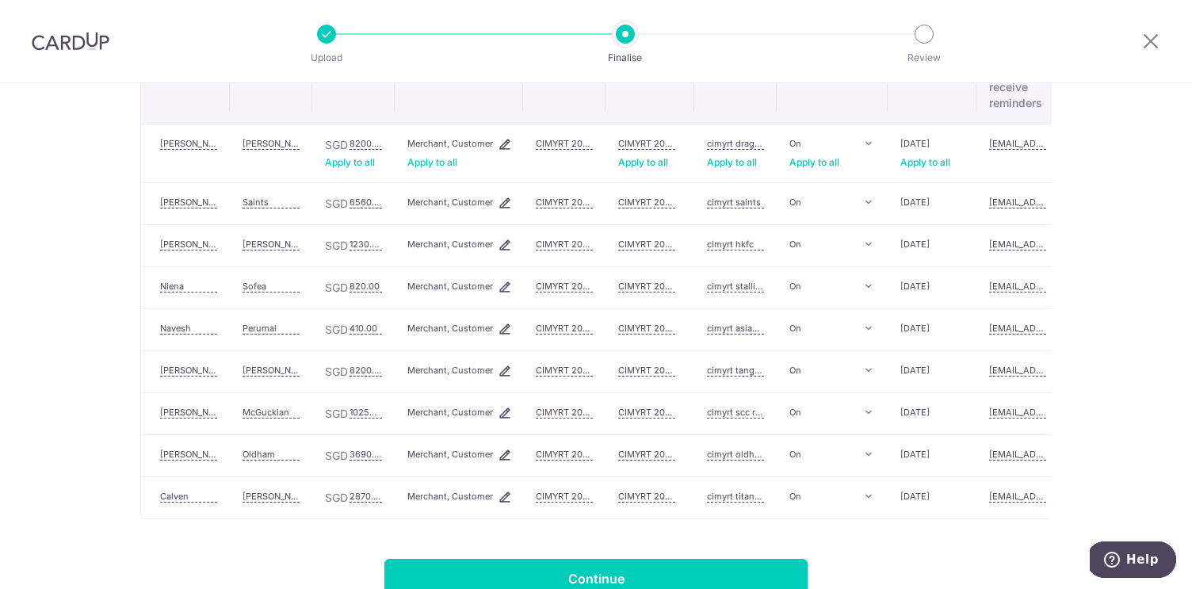
scroll to position [296, 0]
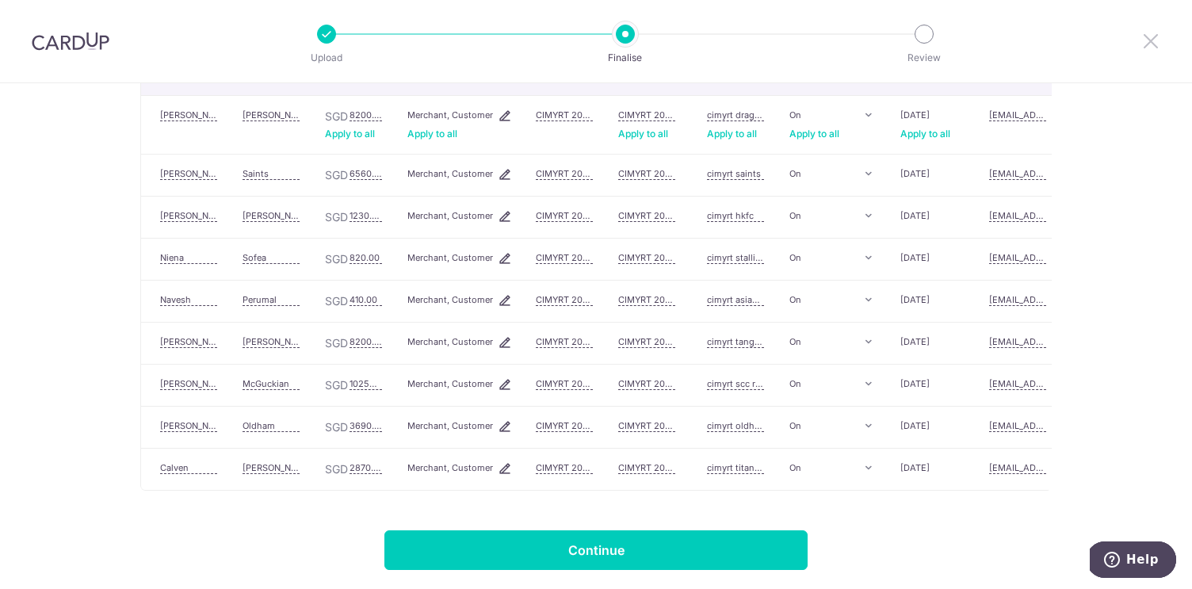
click at [1151, 39] on icon at bounding box center [1150, 41] width 19 height 20
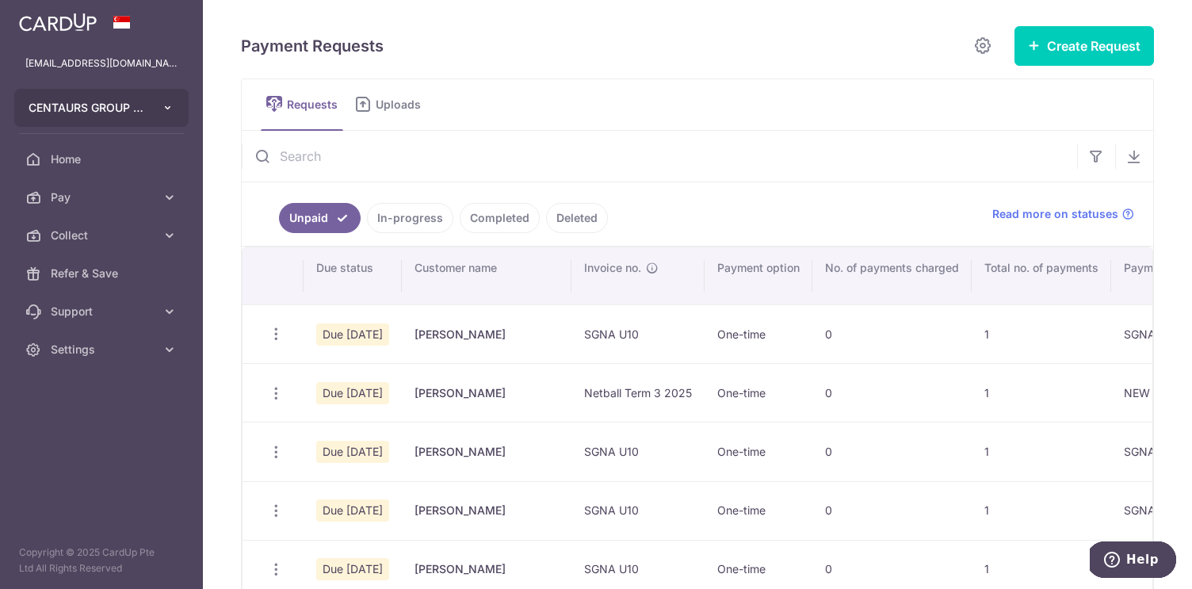
click at [171, 109] on icon "button" at bounding box center [168, 107] width 13 height 13
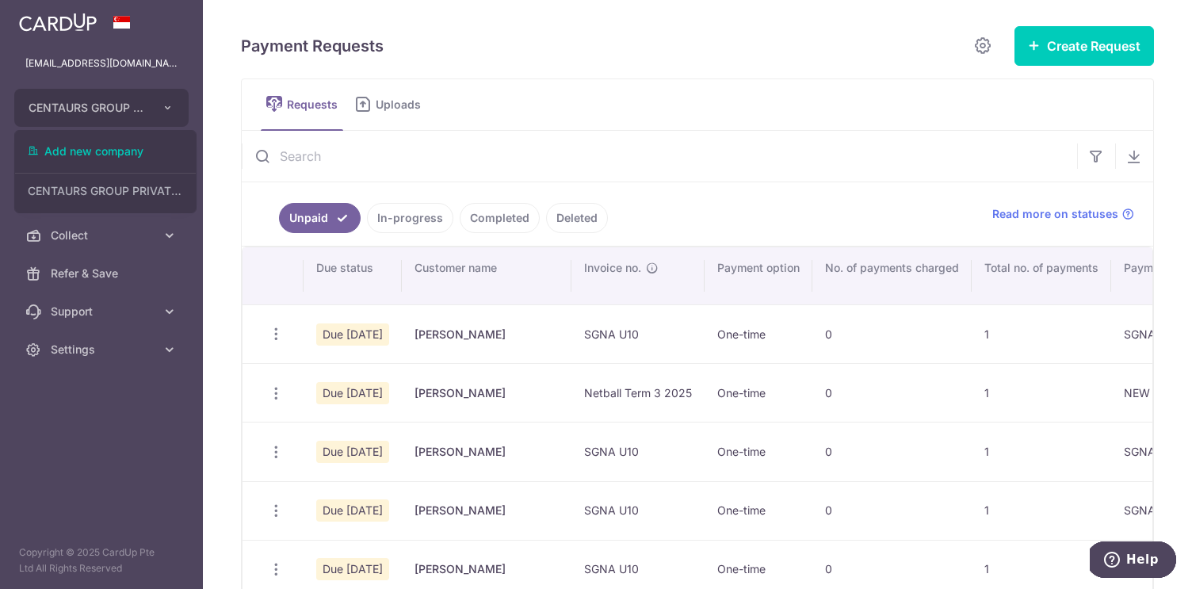
click at [90, 429] on aside "info@centaursgroup.com CENTAURS GROUP PRIVATE LIMITED Add new company CENTAURS …" at bounding box center [101, 294] width 203 height 589
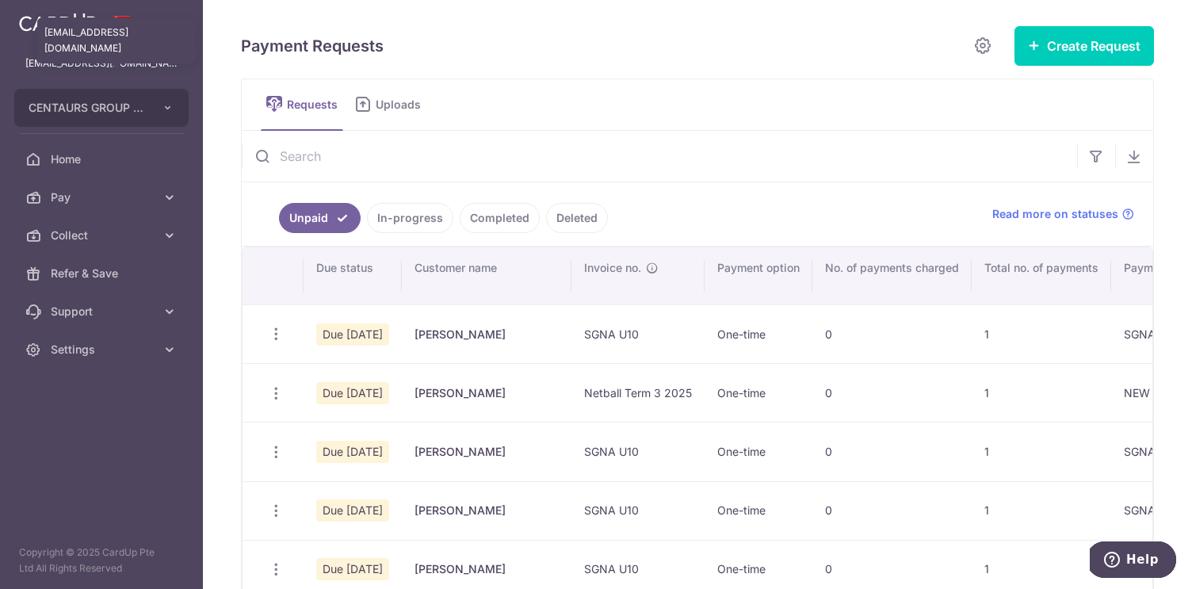
click at [107, 64] on p "info@centaursgroup.com" at bounding box center [101, 63] width 152 height 16
click at [82, 25] on img at bounding box center [58, 22] width 78 height 19
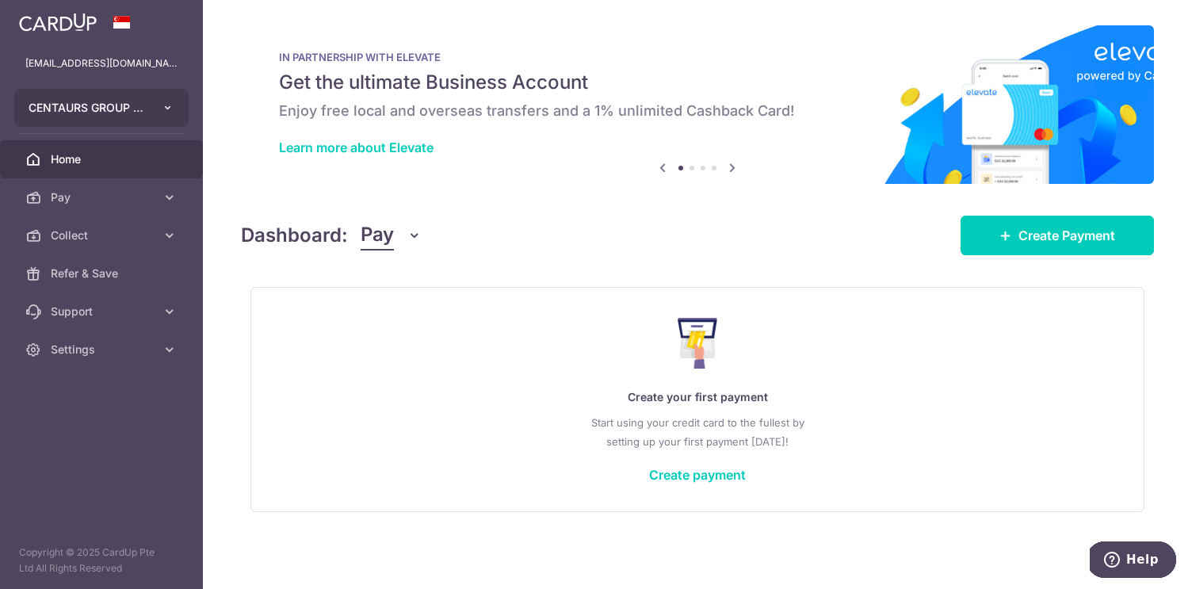
click at [166, 109] on icon "button" at bounding box center [168, 107] width 13 height 13
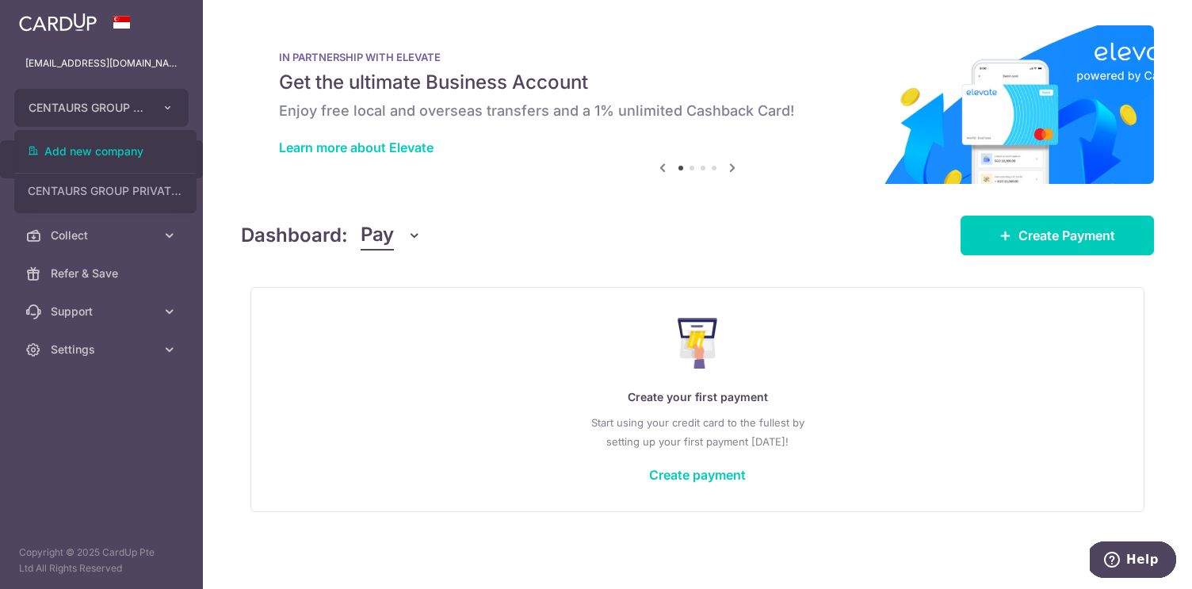
click at [138, 436] on aside "info@centaursgroup.com CENTAURS GROUP PRIVATE LIMITED Add new company CENTAURS …" at bounding box center [101, 294] width 203 height 589
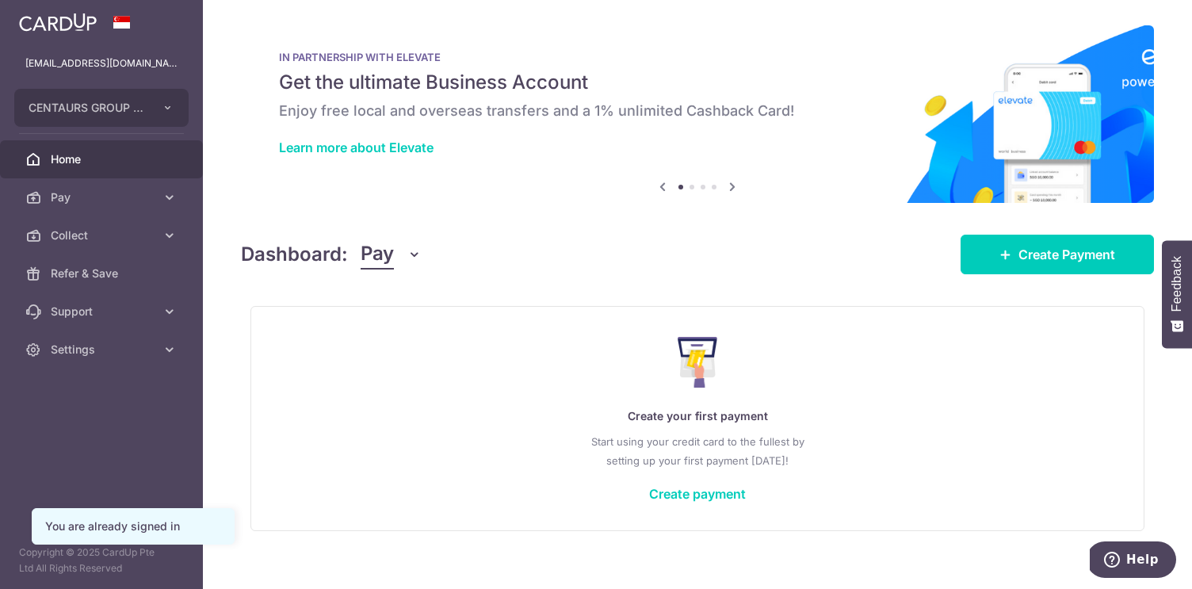
scroll to position [17, 0]
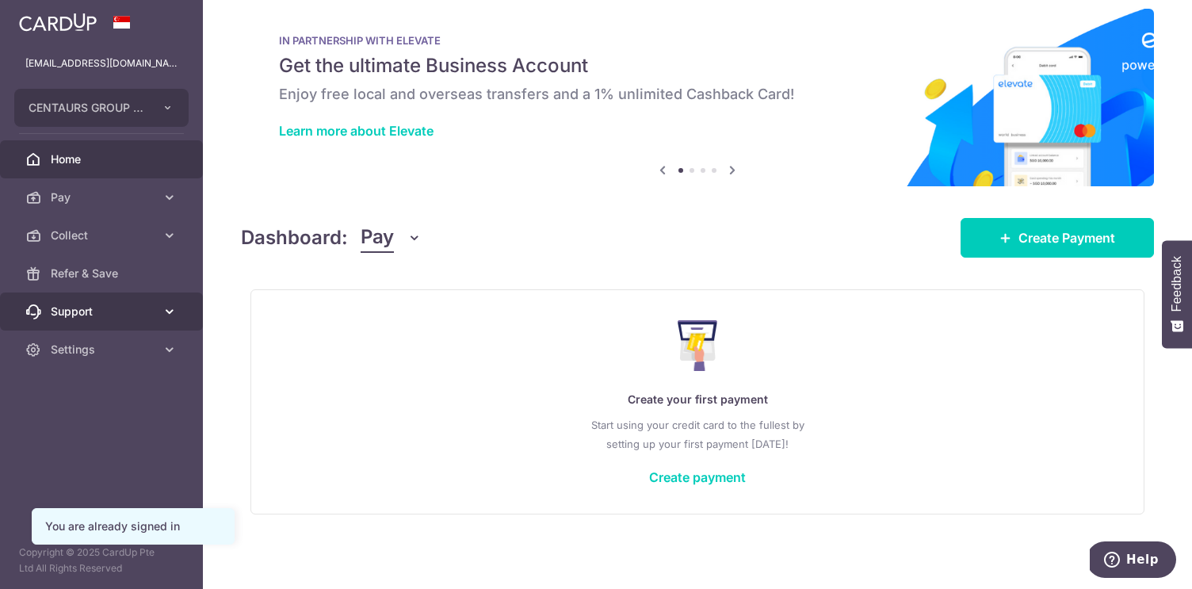
click at [168, 311] on icon at bounding box center [170, 311] width 16 height 16
click at [171, 101] on icon "button" at bounding box center [168, 107] width 13 height 13
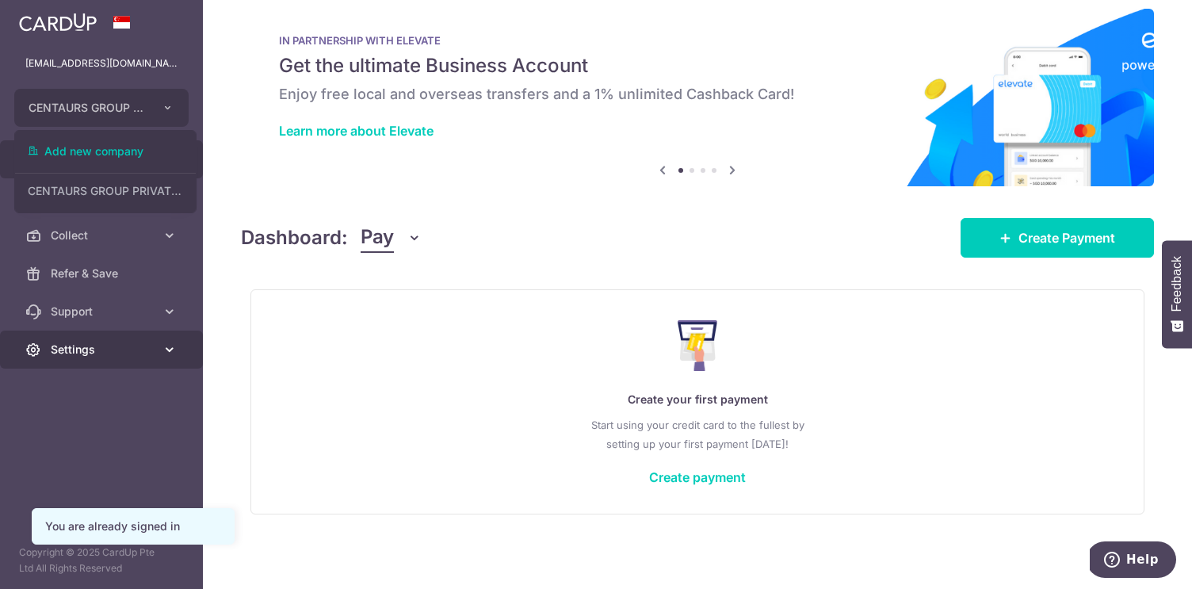
click at [166, 354] on icon at bounding box center [170, 349] width 16 height 16
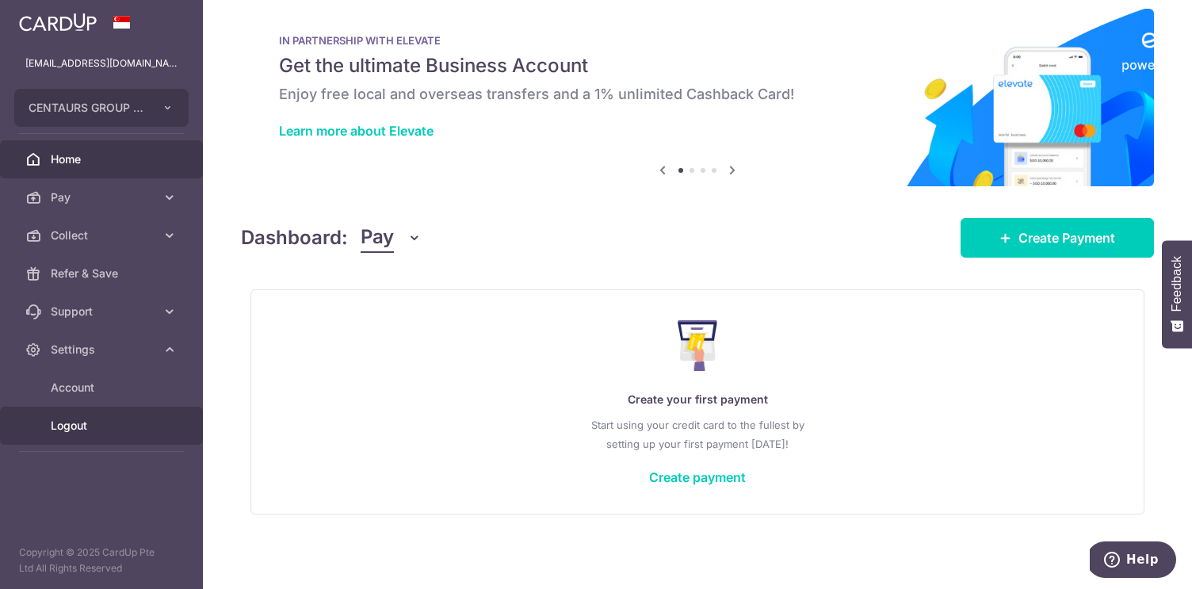
click at [86, 420] on span "Logout" at bounding box center [103, 426] width 105 height 16
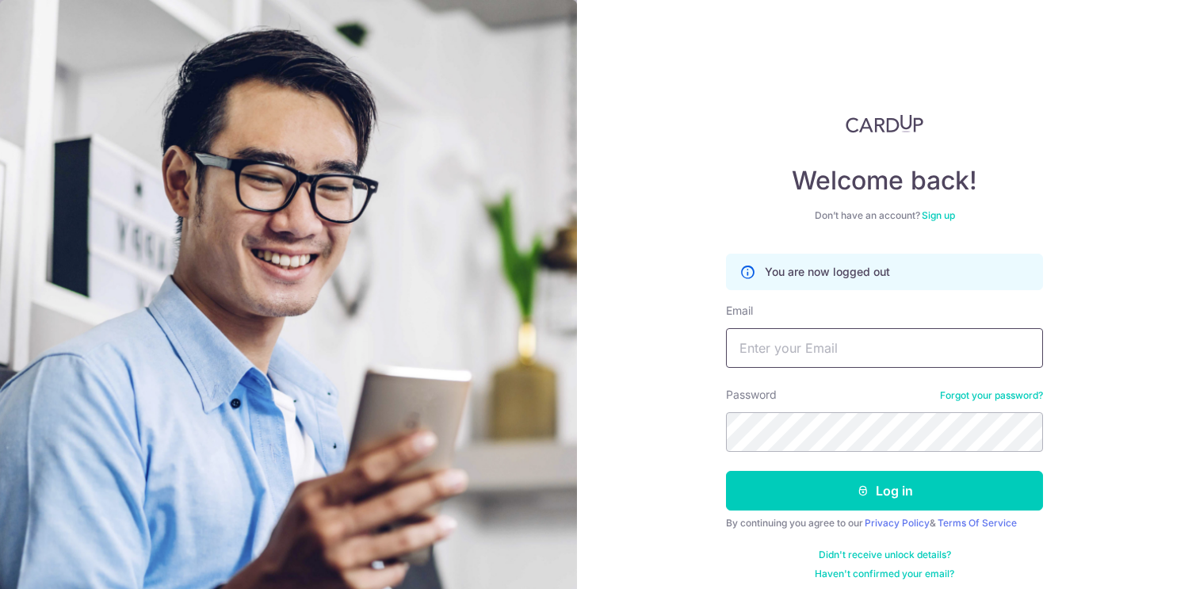
click at [864, 345] on input "Email" at bounding box center [884, 348] width 317 height 40
paste input "[EMAIL_ADDRESS][DOMAIN_NAME]"
type input "[EMAIL_ADDRESS][DOMAIN_NAME]"
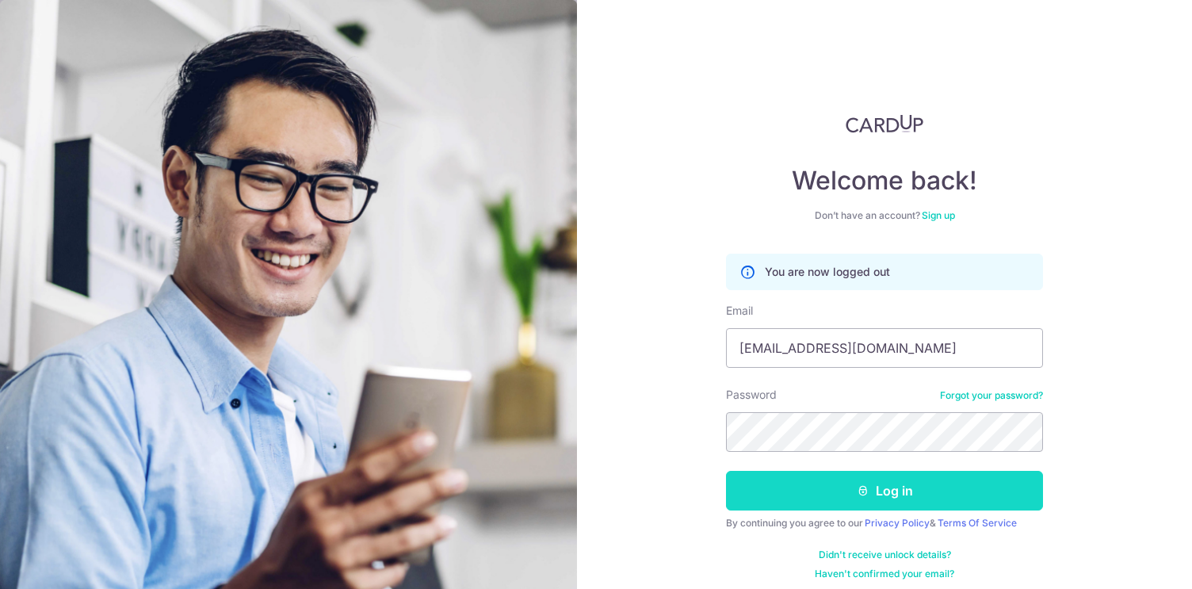
click at [942, 497] on button "Log in" at bounding box center [884, 491] width 317 height 40
